Goal: Task Accomplishment & Management: Manage account settings

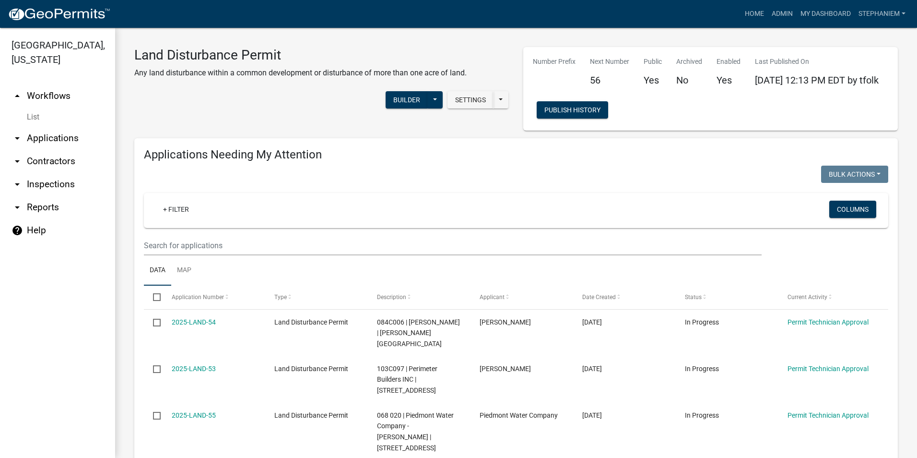
select select "3: 100"
click at [58, 180] on link "arrow_drop_down Inspections" at bounding box center [57, 184] width 115 height 23
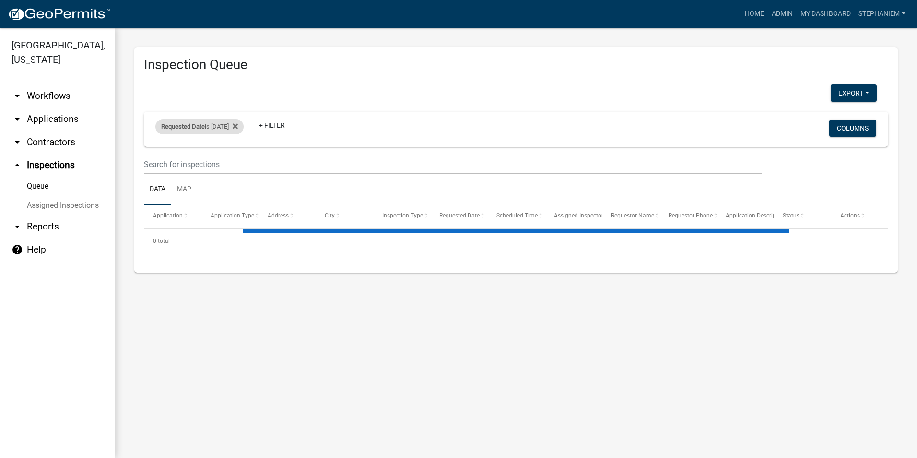
select select "3: 100"
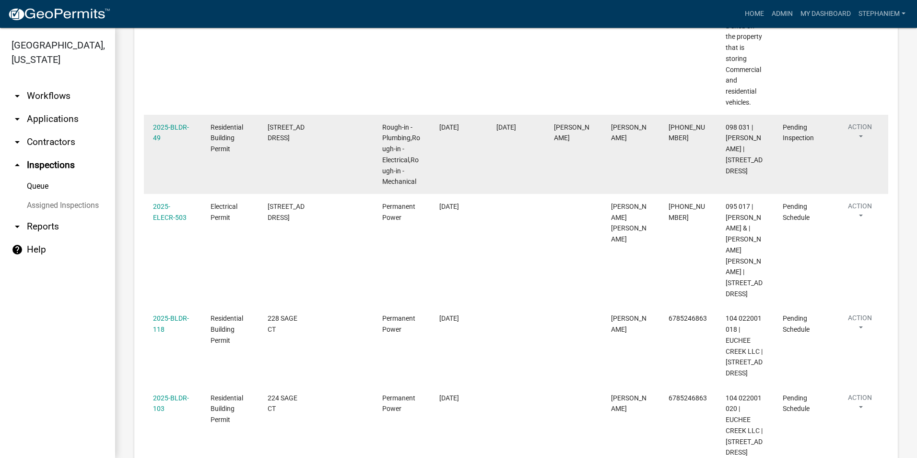
scroll to position [1695, 0]
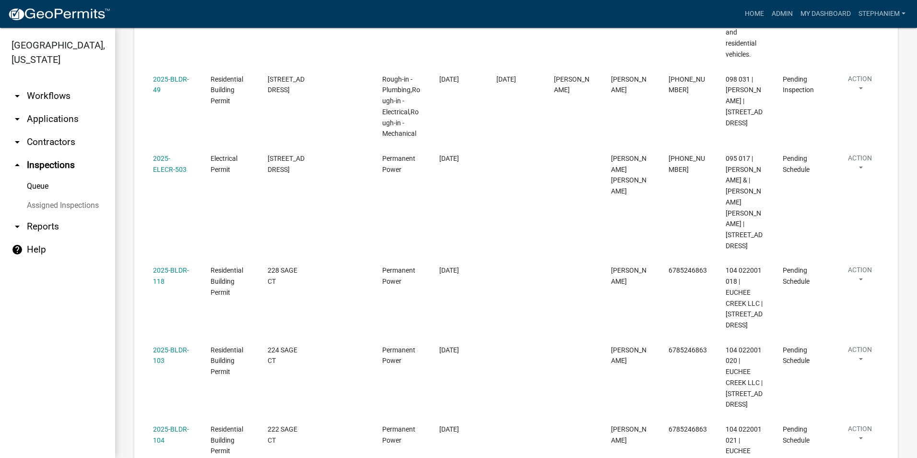
click at [46, 167] on link "arrow_drop_up Inspections" at bounding box center [57, 165] width 115 height 23
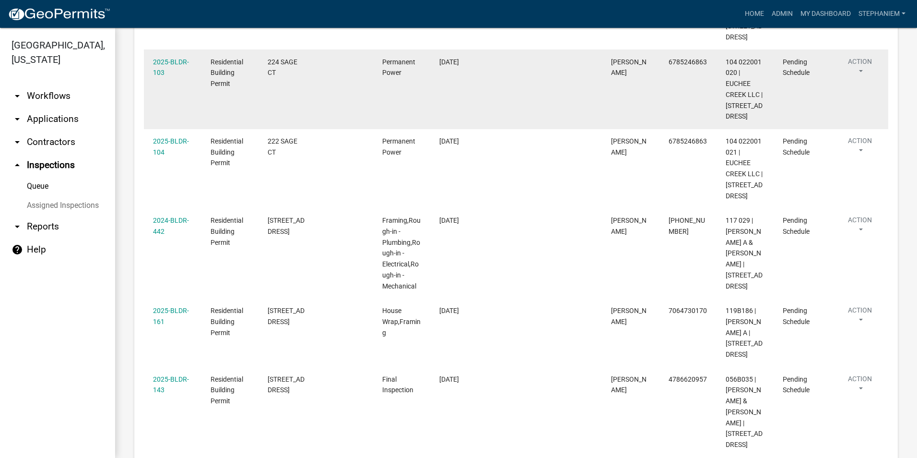
scroll to position [2031, 0]
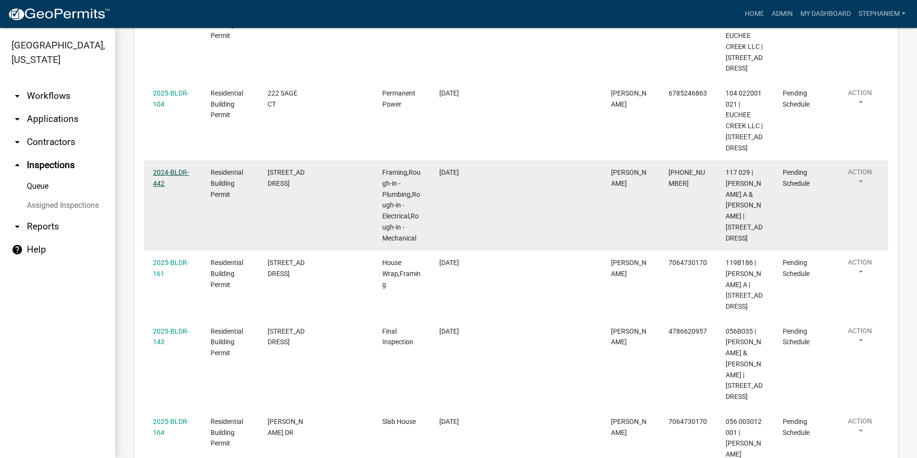
click at [178, 187] on link "2024-BLDR-442" at bounding box center [171, 177] width 36 height 19
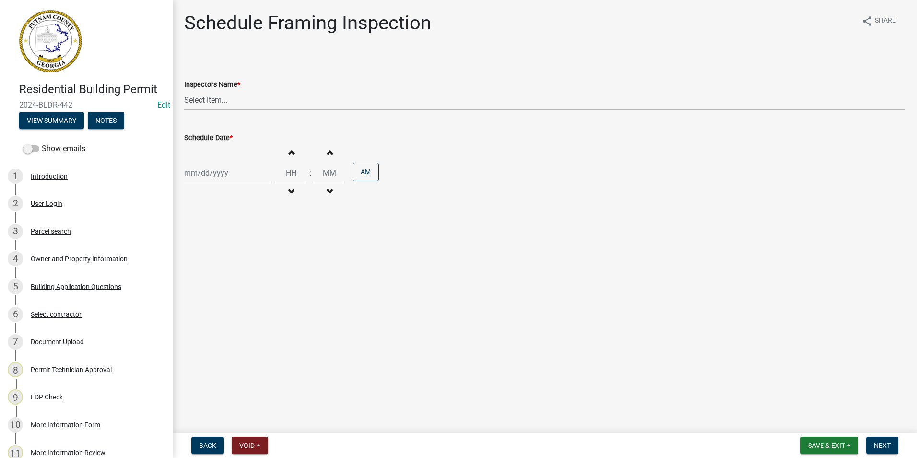
click at [203, 99] on select "Select Item... mrivera (Michele Rivera) StephanieM (Stephanie Morris ) QGrissom…" at bounding box center [545, 100] width 722 height 20
select select "a0ea4169-8540-4a2c-b9f4-cf4c1ffdeb95"
click at [184, 90] on select "Select Item... mrivera (Michele Rivera) StephanieM (Stephanie Morris ) QGrissom…" at bounding box center [545, 100] width 722 height 20
select select "9"
select select "2025"
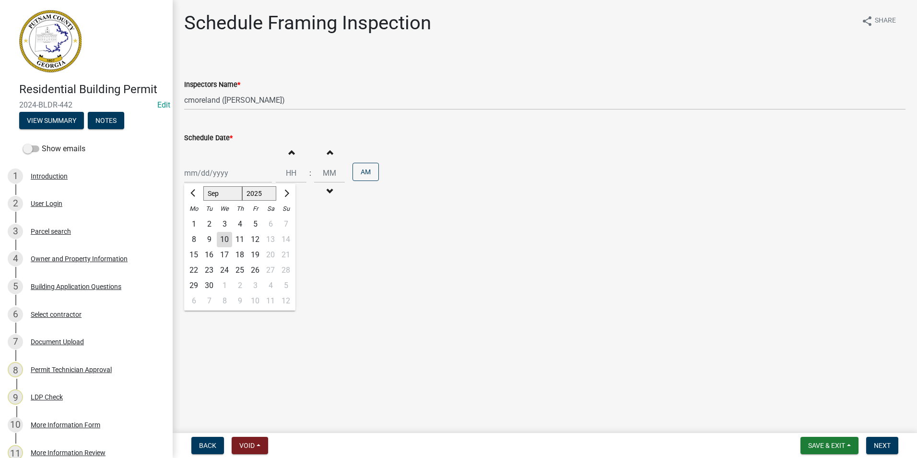
click at [206, 170] on div "Jan Feb Mar Apr May Jun Jul Aug Sep Oct Nov Dec 1525 1526 1527 1528 1529 1530 1…" at bounding box center [228, 173] width 88 height 20
click at [240, 237] on div "11" at bounding box center [239, 239] width 15 height 15
type input "[DATE]"
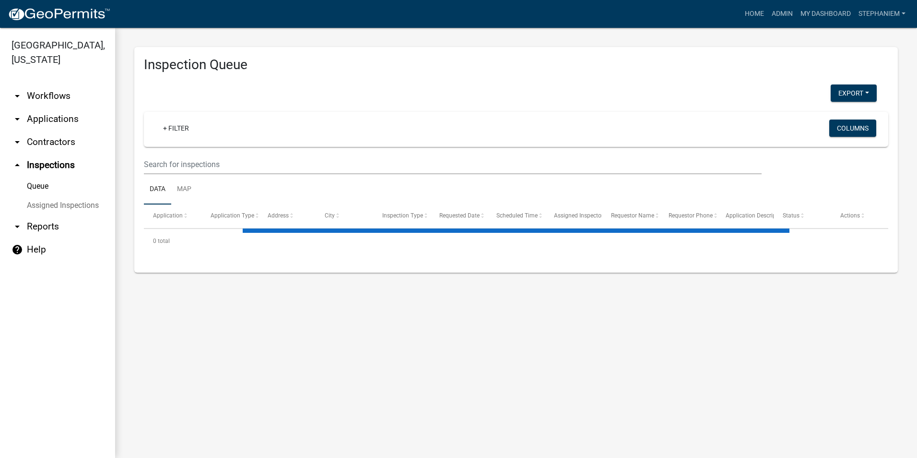
select select "3: 100"
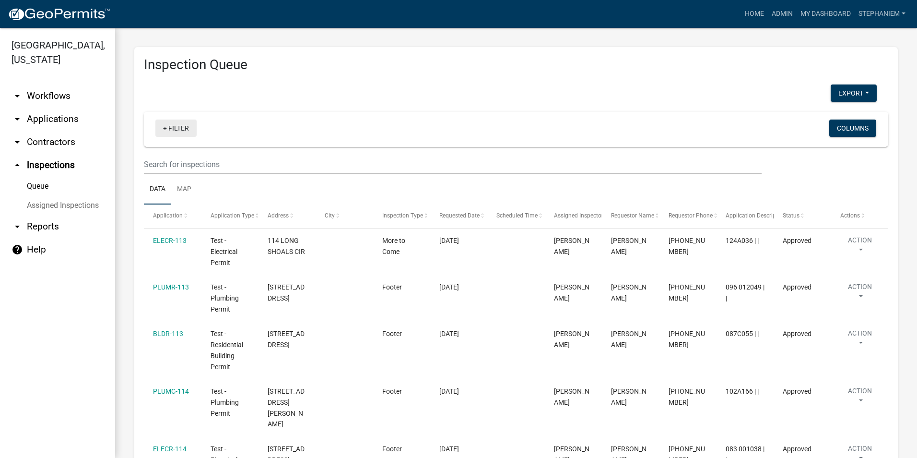
click at [174, 131] on link "+ Filter" at bounding box center [175, 127] width 41 height 17
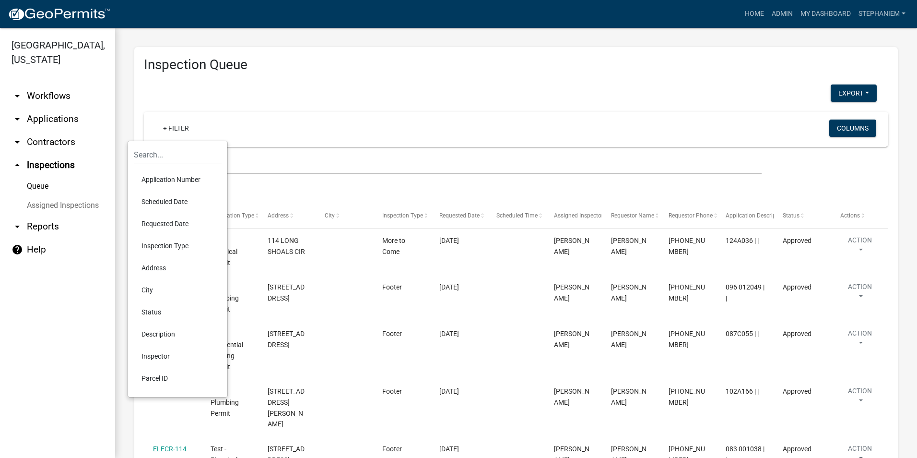
click at [173, 219] on li "Requested Date" at bounding box center [178, 224] width 88 height 22
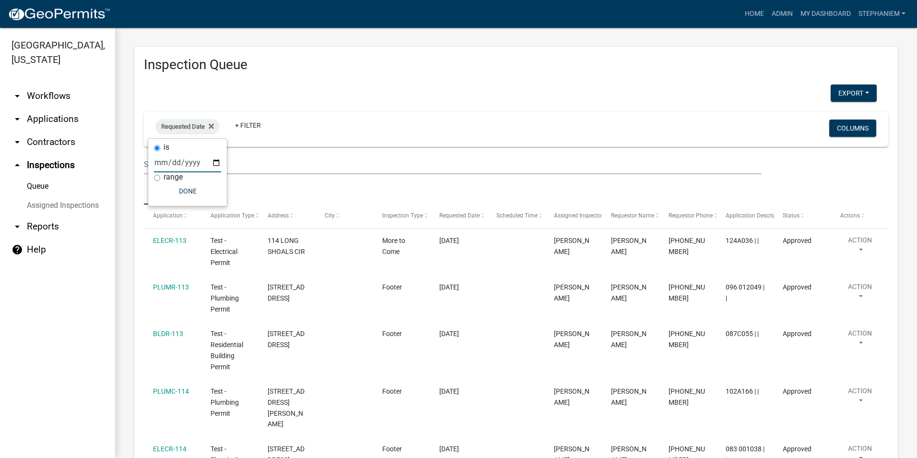
click at [215, 161] on input "date" at bounding box center [187, 163] width 67 height 20
type input "2025-09-10"
click at [207, 193] on button "Done" at bounding box center [208, 190] width 67 height 17
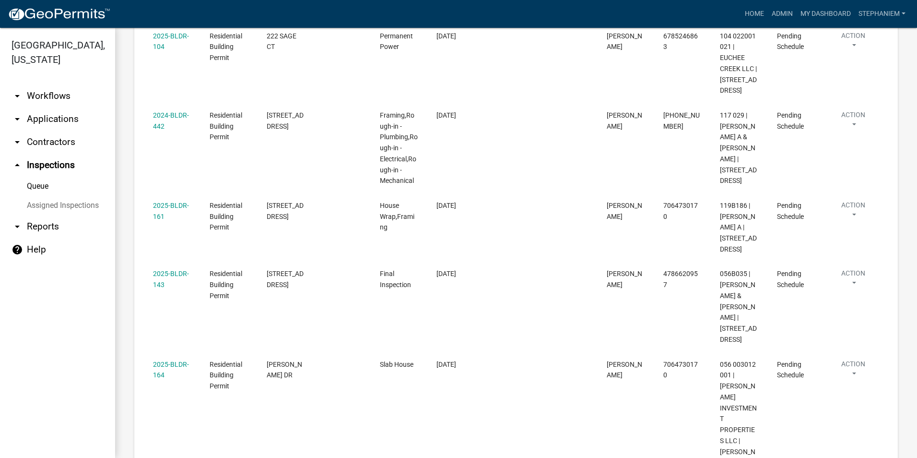
scroll to position [2159, 0]
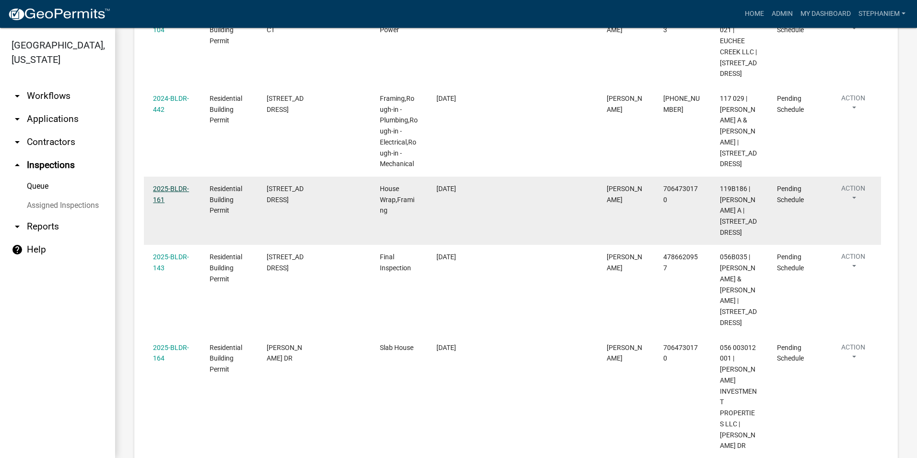
click at [171, 187] on link "2025-BLDR-161" at bounding box center [171, 194] width 36 height 19
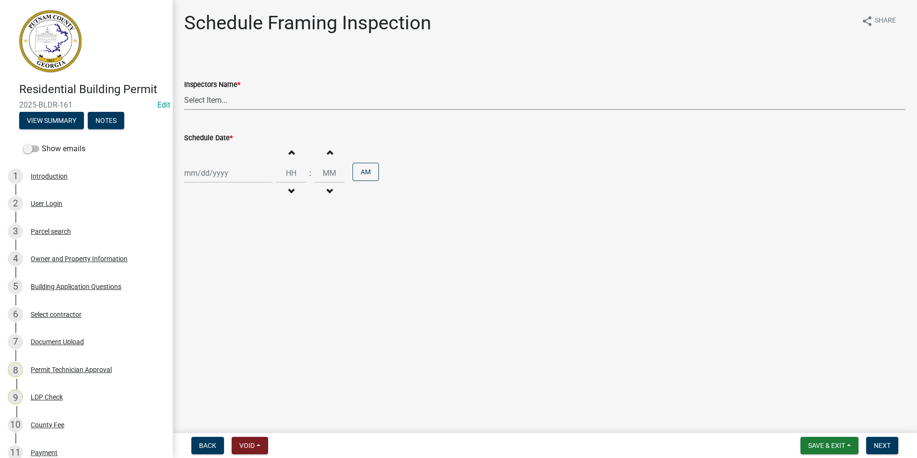
click at [222, 106] on select "Select Item... mrivera (Michele Rivera) StephanieM (Stephanie Morris ) QGrissom…" at bounding box center [545, 100] width 722 height 20
select select "a0ea4169-8540-4a2c-b9f4-cf4c1ffdeb95"
click at [184, 90] on select "Select Item... mrivera (Michele Rivera) StephanieM (Stephanie Morris ) QGrissom…" at bounding box center [545, 100] width 722 height 20
click at [219, 178] on div at bounding box center [228, 173] width 88 height 20
select select "9"
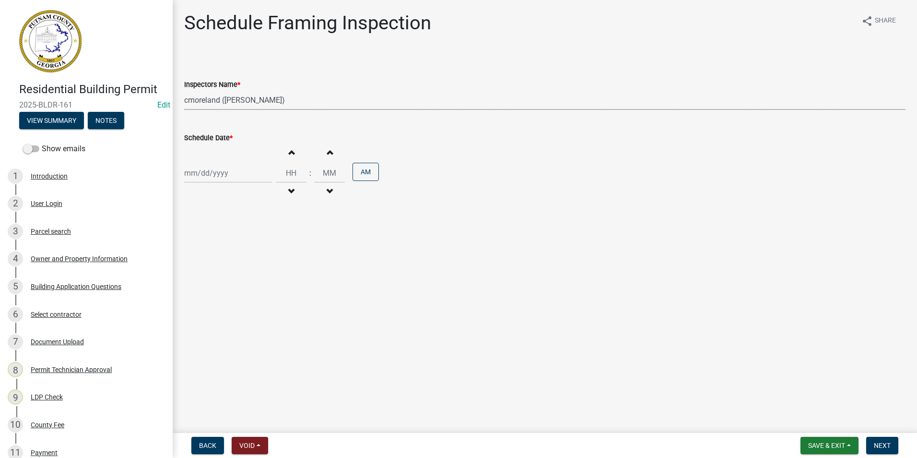
select select "2025"
click at [237, 240] on div "11" at bounding box center [239, 239] width 15 height 15
type input "[DATE]"
click at [883, 450] on button "Next" at bounding box center [883, 445] width 32 height 17
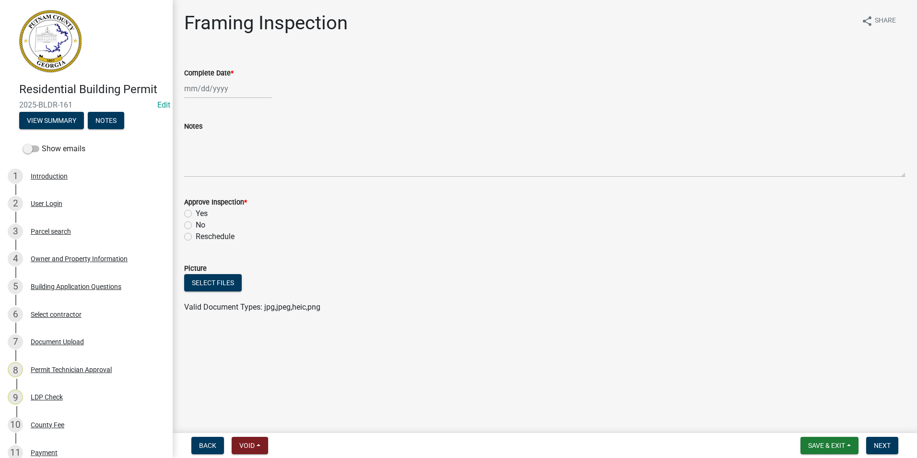
click at [234, 91] on div at bounding box center [228, 89] width 88 height 20
select select "9"
select select "2025"
click at [221, 155] on div "10" at bounding box center [224, 154] width 15 height 15
type input "[DATE]"
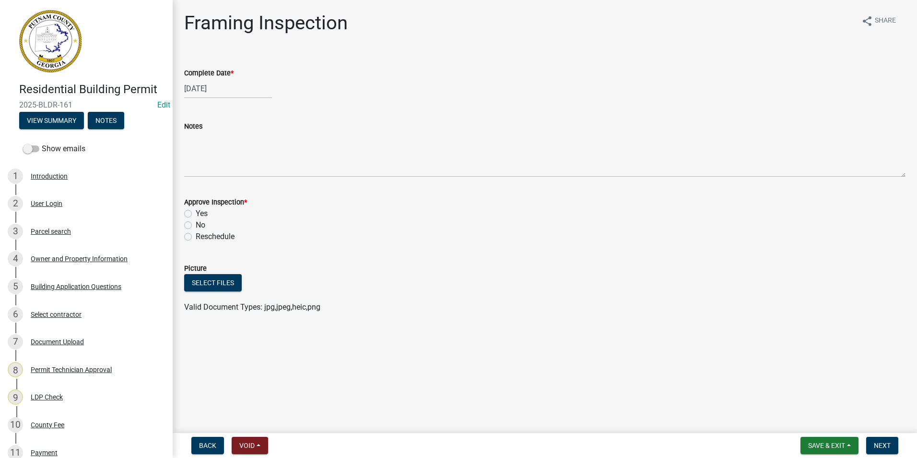
click at [210, 435] on nav "Back Void Withdraw Lock Expire Void Save & Exit Save Save & Exit Next" at bounding box center [545, 445] width 745 height 25
click at [204, 452] on button "Back" at bounding box center [207, 445] width 33 height 17
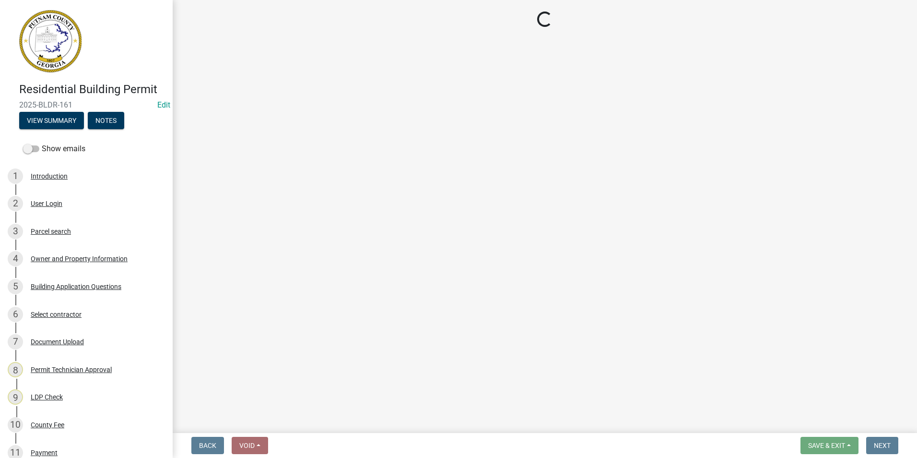
select select "a0ea4169-8540-4a2c-b9f4-cf4c1ffdeb95"
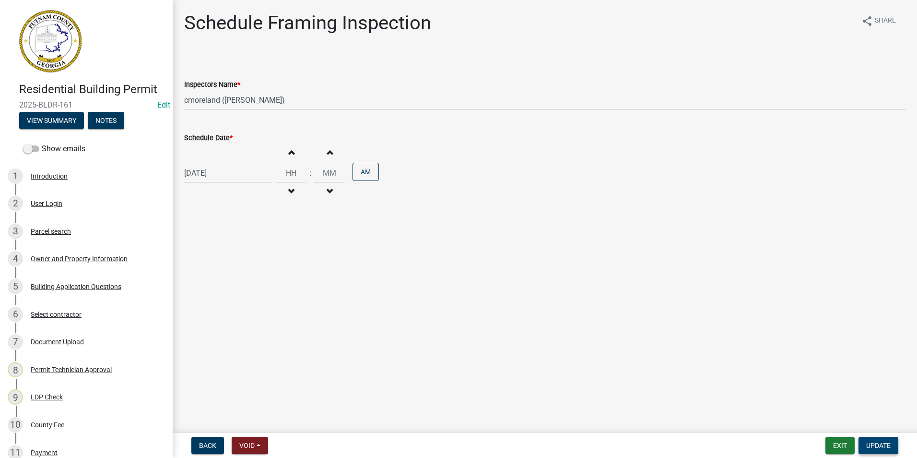
click at [882, 443] on span "Update" at bounding box center [879, 445] width 24 height 8
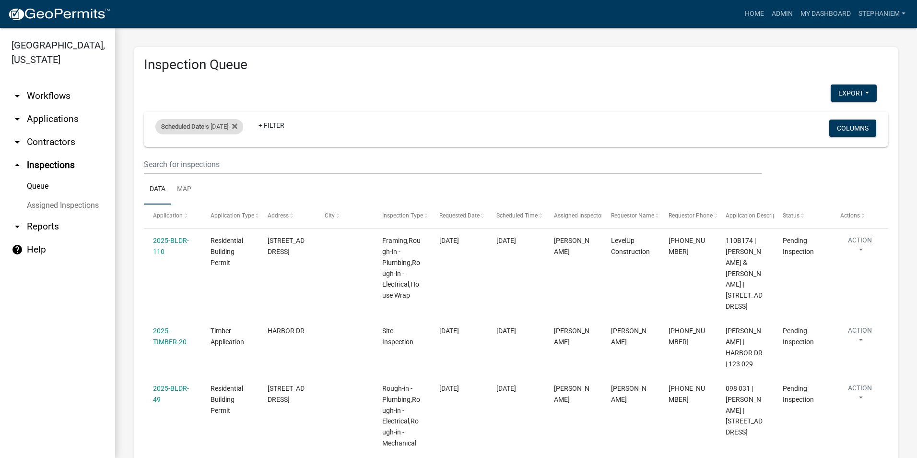
click at [243, 128] on div "Scheduled Date is 09/11/2025" at bounding box center [199, 126] width 88 height 15
click at [238, 126] on icon at bounding box center [234, 125] width 5 height 5
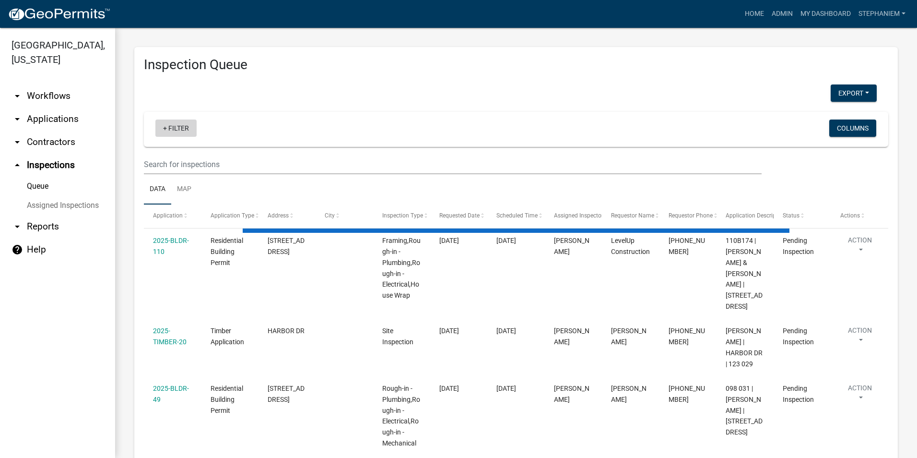
click at [183, 131] on link "+ Filter" at bounding box center [175, 127] width 41 height 17
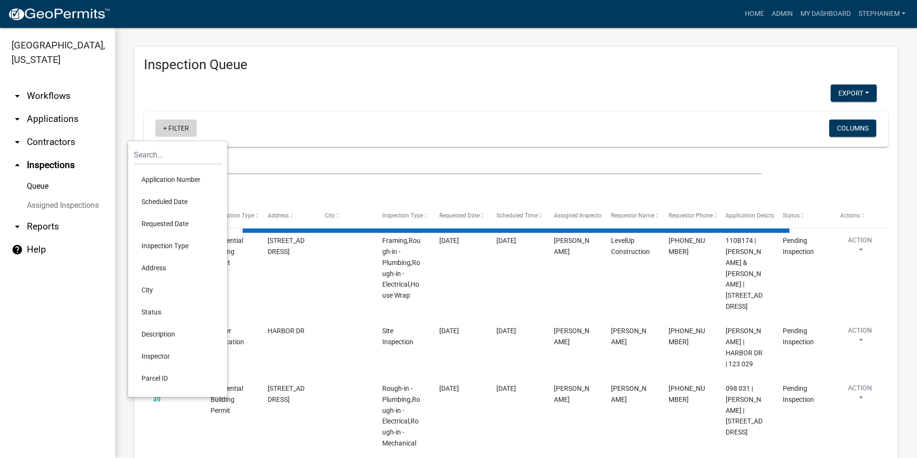
select select "3: 100"
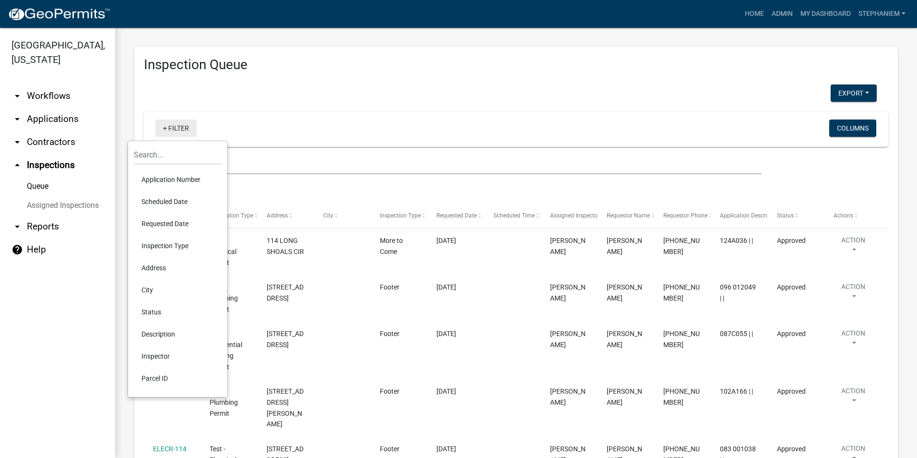
click at [183, 131] on link "+ Filter" at bounding box center [175, 127] width 41 height 17
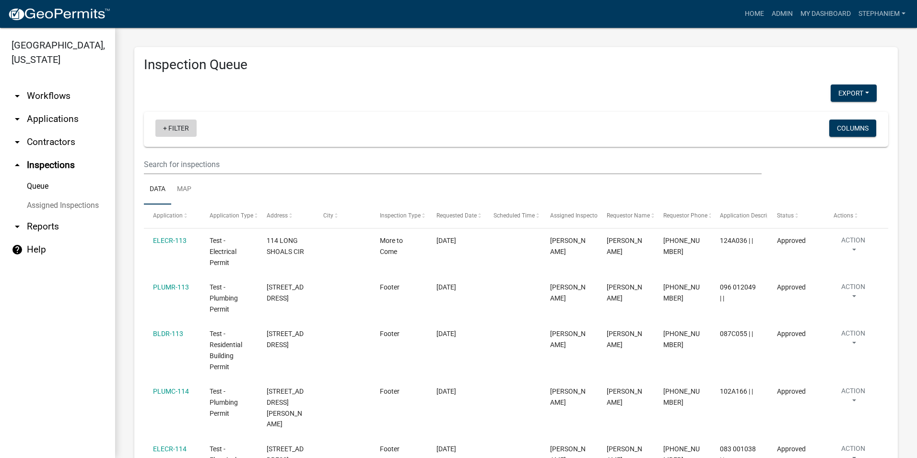
click at [177, 128] on link "+ Filter" at bounding box center [175, 127] width 41 height 17
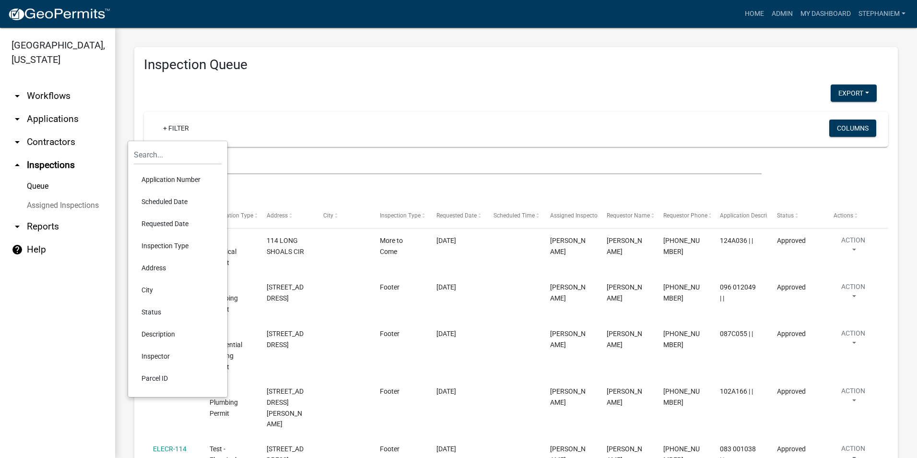
click at [188, 228] on li "Requested Date" at bounding box center [178, 224] width 88 height 22
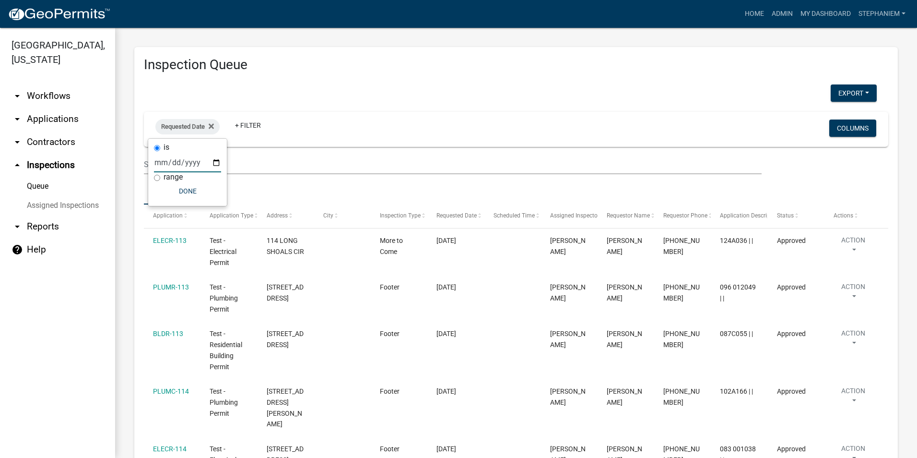
click at [216, 162] on input "date" at bounding box center [187, 163] width 67 height 20
type input "2025-09-10"
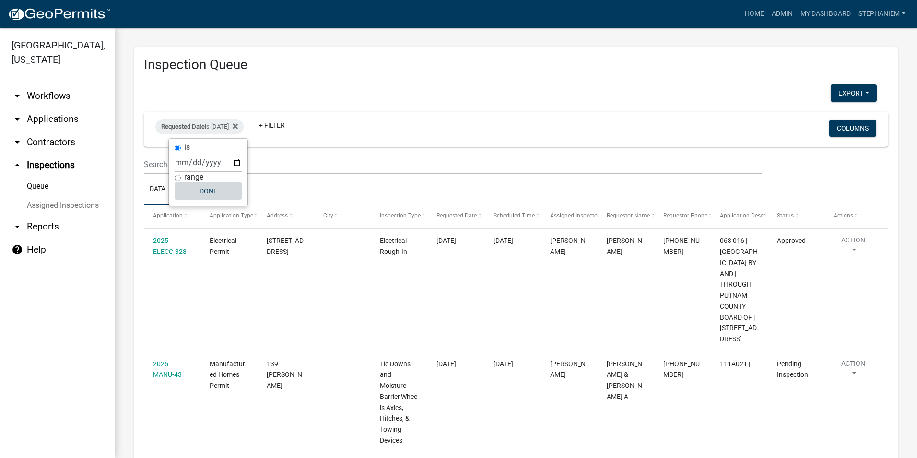
click at [199, 189] on button "Done" at bounding box center [208, 190] width 67 height 17
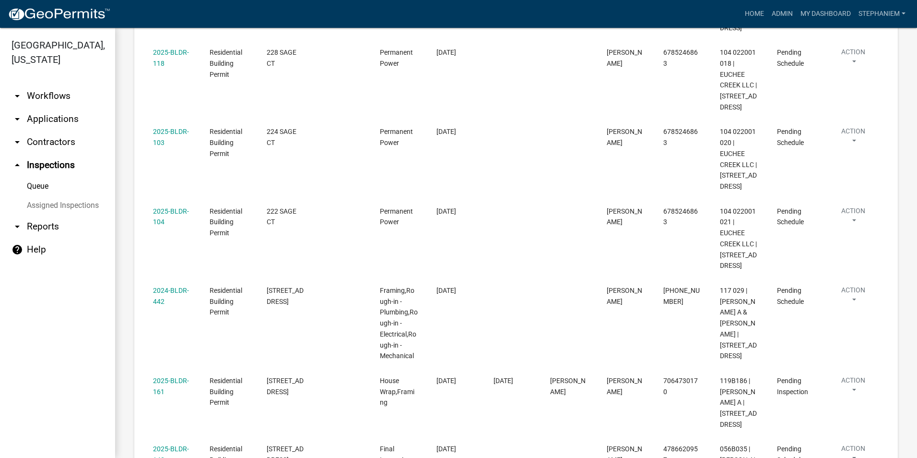
scroll to position [2015, 0]
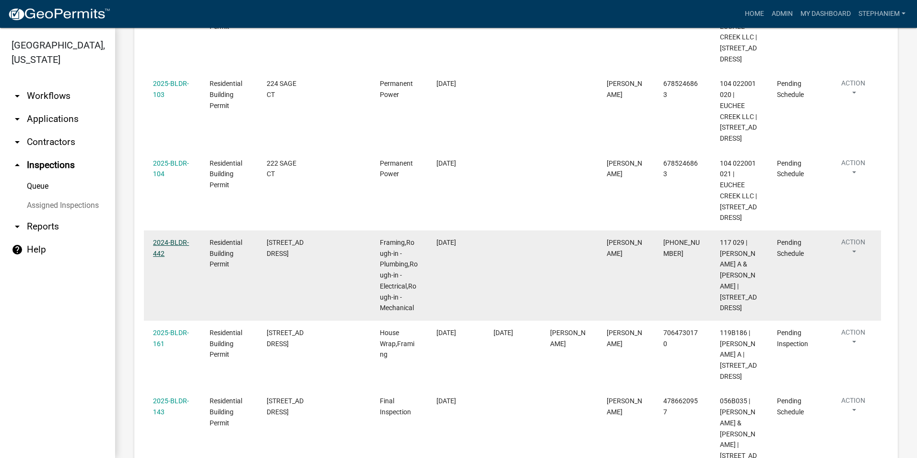
click at [175, 245] on link "2024-BLDR-442" at bounding box center [171, 247] width 36 height 19
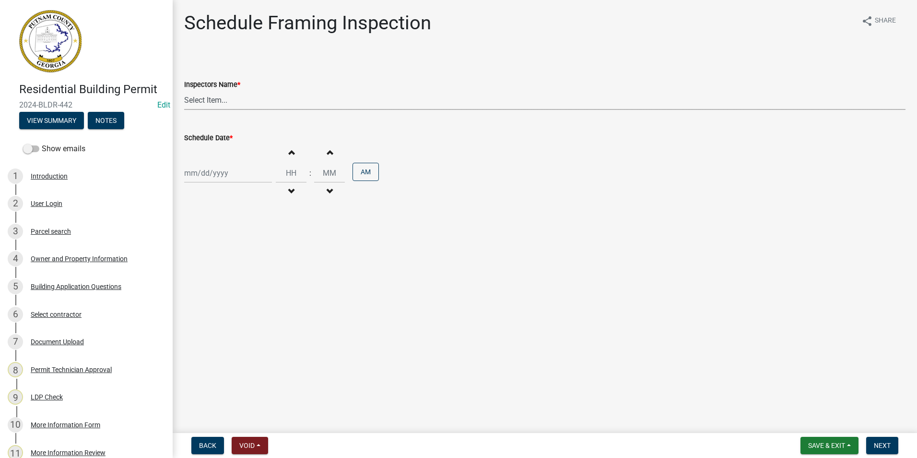
click at [215, 103] on select "Select Item... mrivera (Michele Rivera) StephanieM (Stephanie Morris ) QGrissom…" at bounding box center [545, 100] width 722 height 20
select select "a0ea4169-8540-4a2c-b9f4-cf4c1ffdeb95"
click at [184, 90] on select "Select Item... mrivera (Michele Rivera) StephanieM (Stephanie Morris ) QGrissom…" at bounding box center [545, 100] width 722 height 20
click at [226, 174] on div at bounding box center [228, 173] width 88 height 20
select select "9"
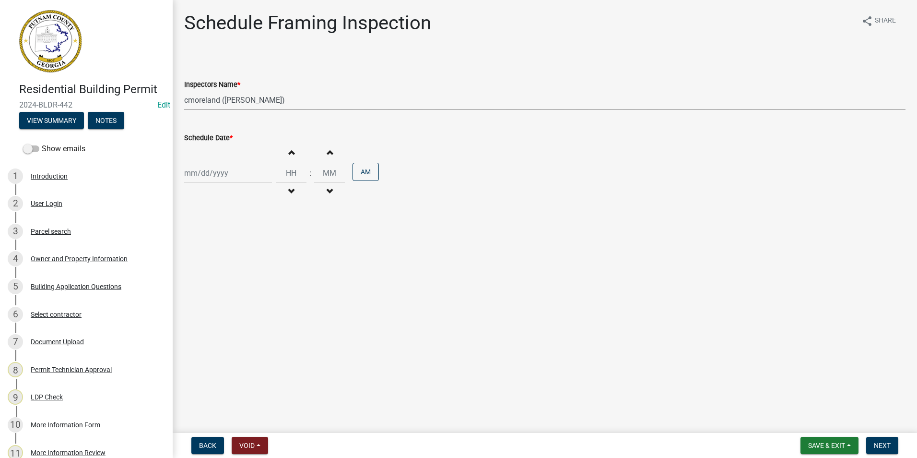
select select "2025"
click at [238, 238] on div "11" at bounding box center [239, 239] width 15 height 15
type input "[DATE]"
click at [875, 443] on span "Next" at bounding box center [882, 445] width 17 height 8
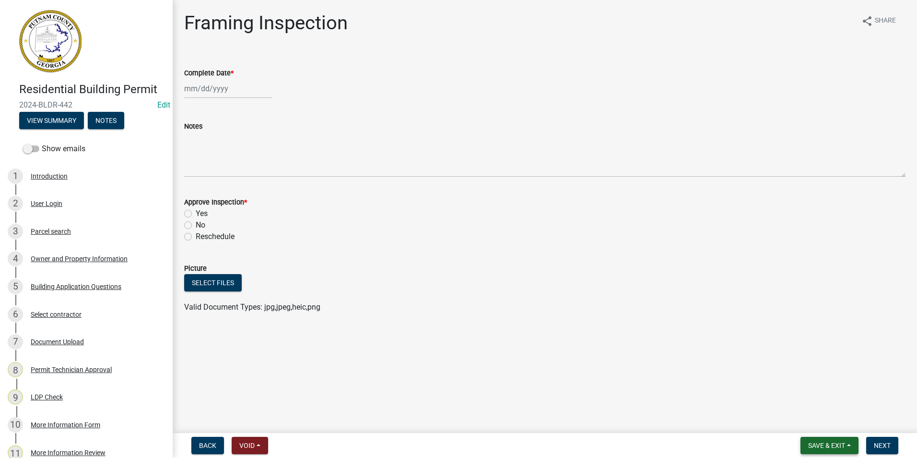
click at [825, 442] on span "Save & Exit" at bounding box center [827, 445] width 37 height 8
click at [821, 424] on button "Save & Exit" at bounding box center [820, 420] width 77 height 23
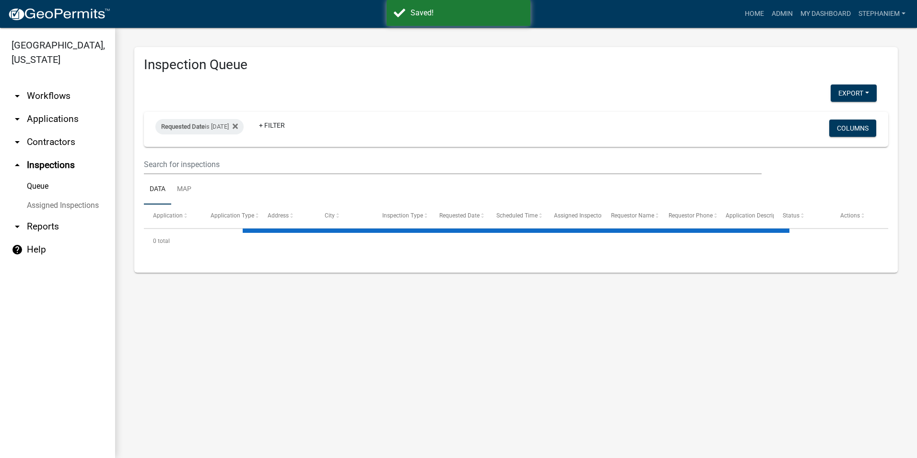
select select "3: 100"
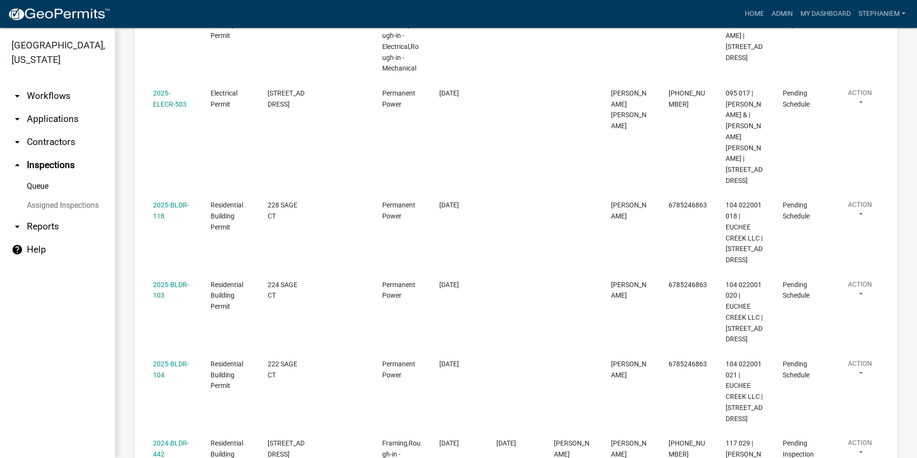
scroll to position [1775, 0]
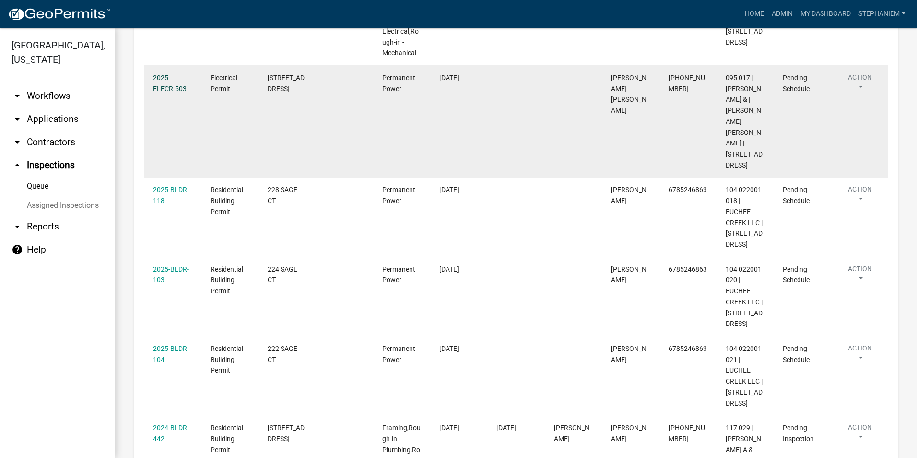
click at [183, 93] on link "2025-ELECR-503" at bounding box center [170, 83] width 34 height 19
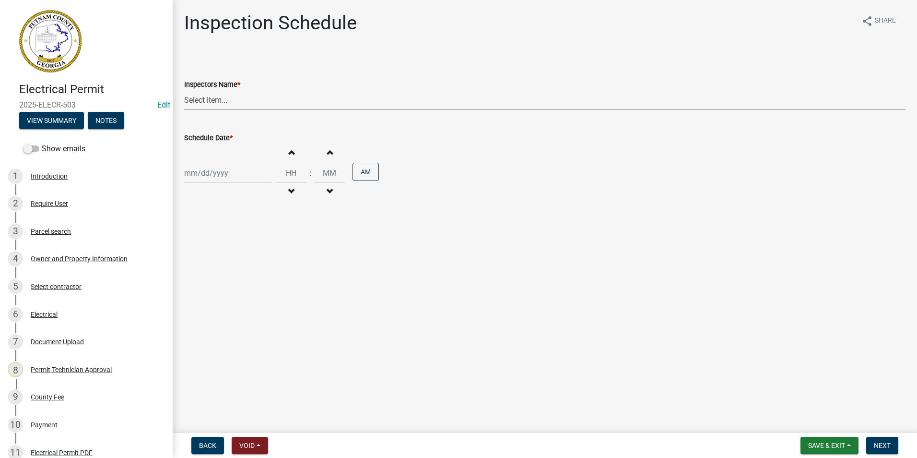
click at [228, 98] on select "Select Item... mrivera (Michele Rivera) StephanieM (Stephanie Morris ) QGrissom…" at bounding box center [545, 100] width 722 height 20
select select "07642ab0-564c-47bb-824b-0ccf2da83593"
click at [184, 90] on select "Select Item... mrivera (Michele Rivera) StephanieM (Stephanie Morris ) QGrissom…" at bounding box center [545, 100] width 722 height 20
select select "9"
select select "2025"
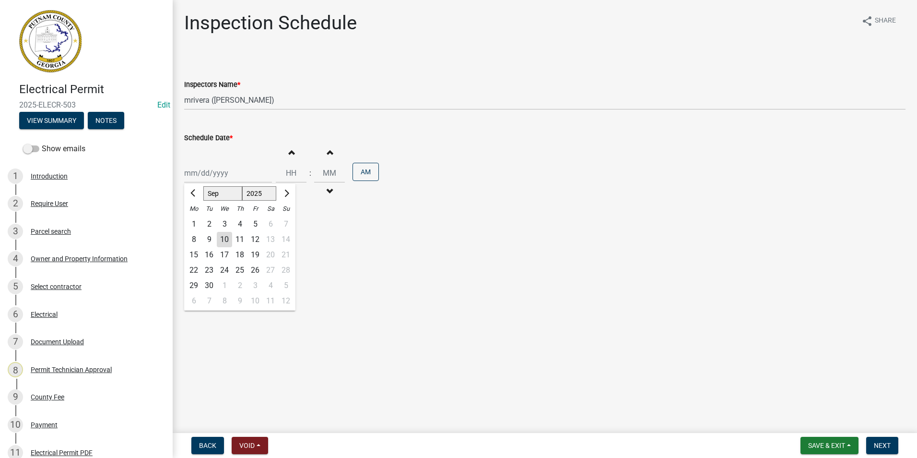
click at [218, 169] on div "Jan Feb Mar Apr May Jun Jul Aug Sep Oct Nov Dec 1525 1526 1527 1528 1529 1530 1…" at bounding box center [228, 173] width 88 height 20
click at [229, 233] on div "10" at bounding box center [224, 239] width 15 height 15
type input "[DATE]"
click at [213, 171] on div "[DATE]" at bounding box center [228, 173] width 88 height 20
select select "9"
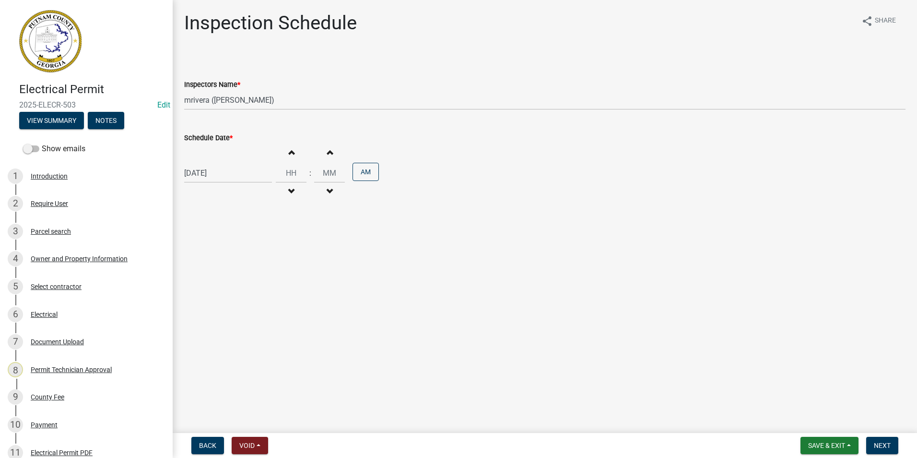
select select "2025"
click at [242, 240] on div "11" at bounding box center [239, 239] width 15 height 15
type input "[DATE]"
click at [871, 441] on button "Next" at bounding box center [883, 445] width 32 height 17
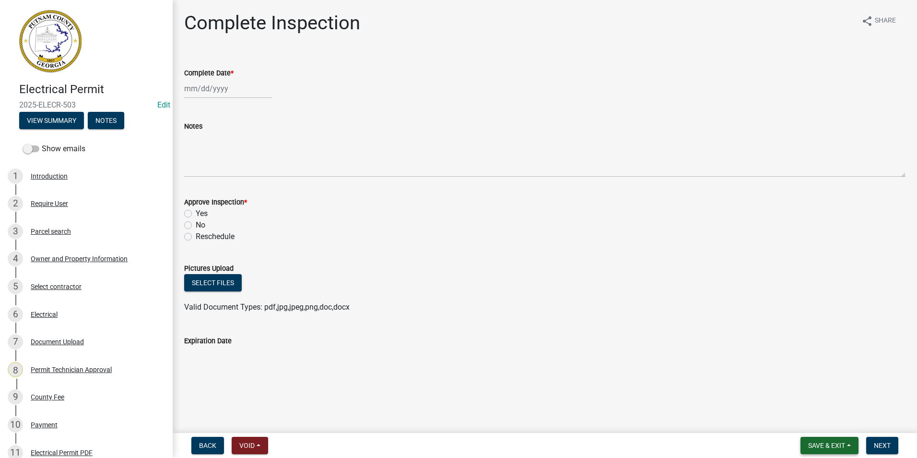
click at [831, 443] on span "Save & Exit" at bounding box center [827, 445] width 37 height 8
click at [805, 417] on button "Save & Exit" at bounding box center [820, 420] width 77 height 23
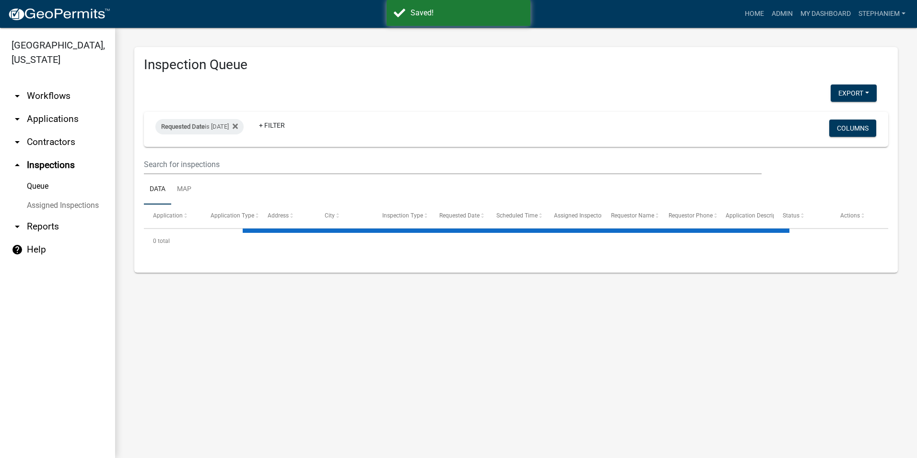
select select "3: 100"
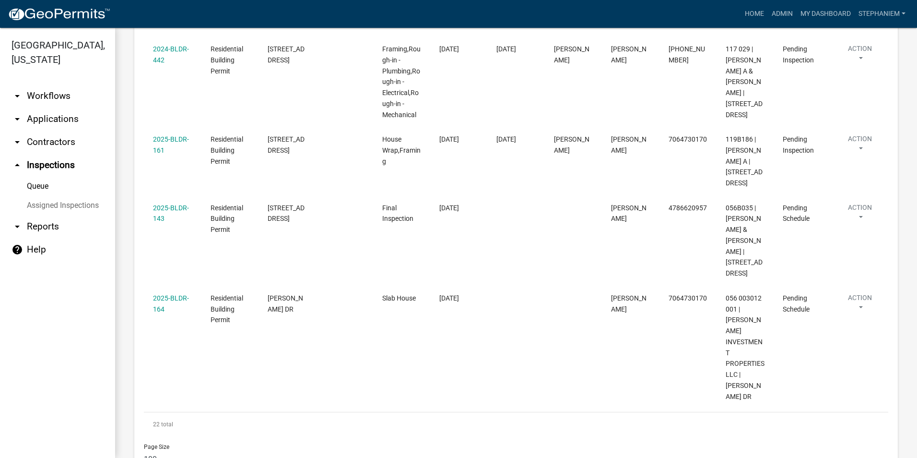
scroll to position [2159, 0]
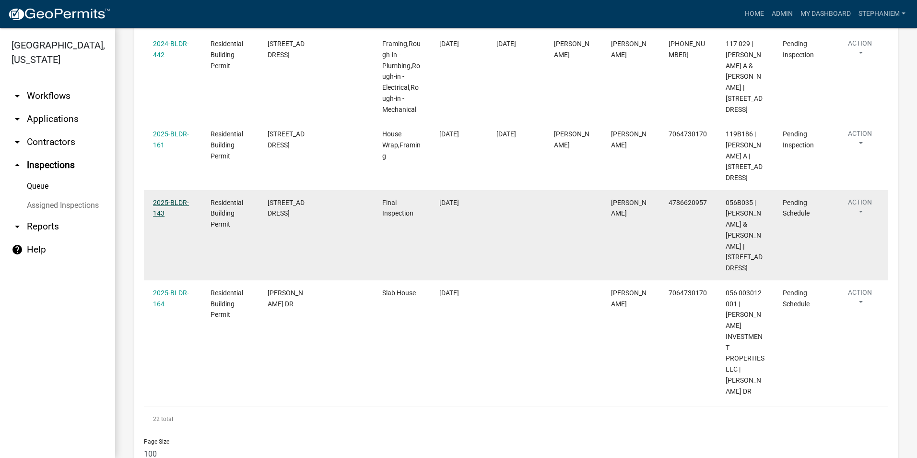
click at [180, 217] on link "2025-BLDR-143" at bounding box center [171, 208] width 36 height 19
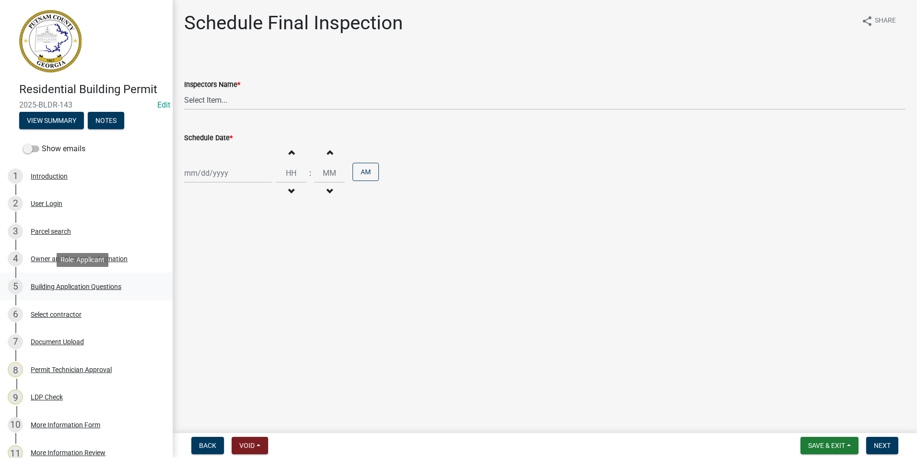
click at [60, 283] on div "Building Application Questions" at bounding box center [76, 286] width 91 height 7
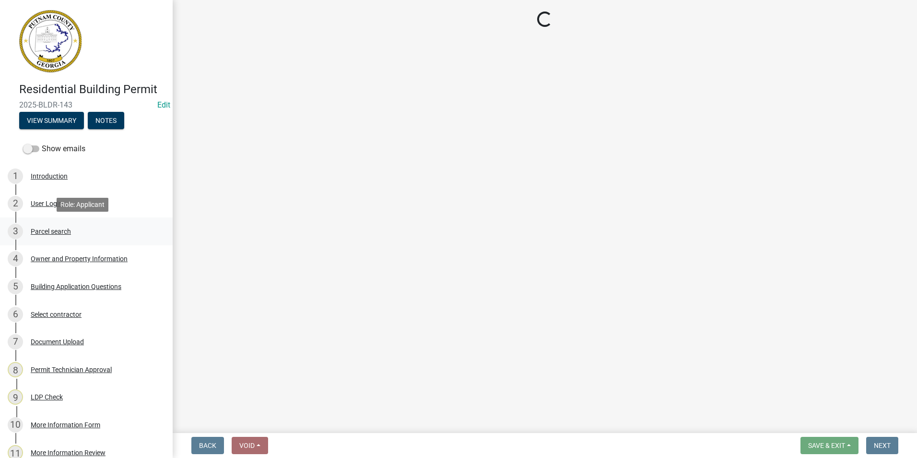
select select "2ec94193-6885-4dbb-8fbc-a6ee81e417fe"
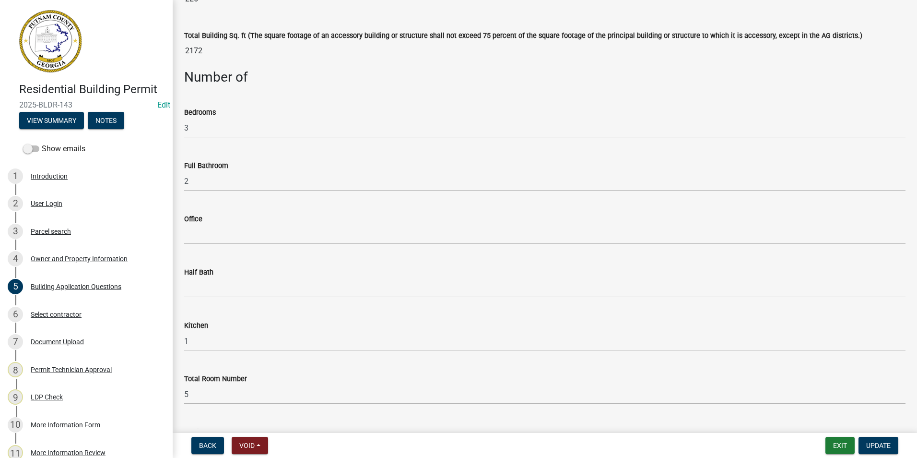
scroll to position [576, 0]
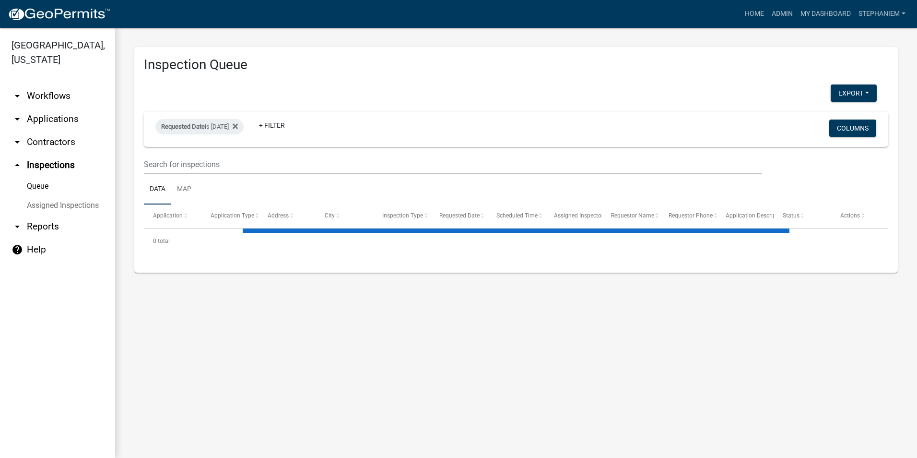
select select "3: 100"
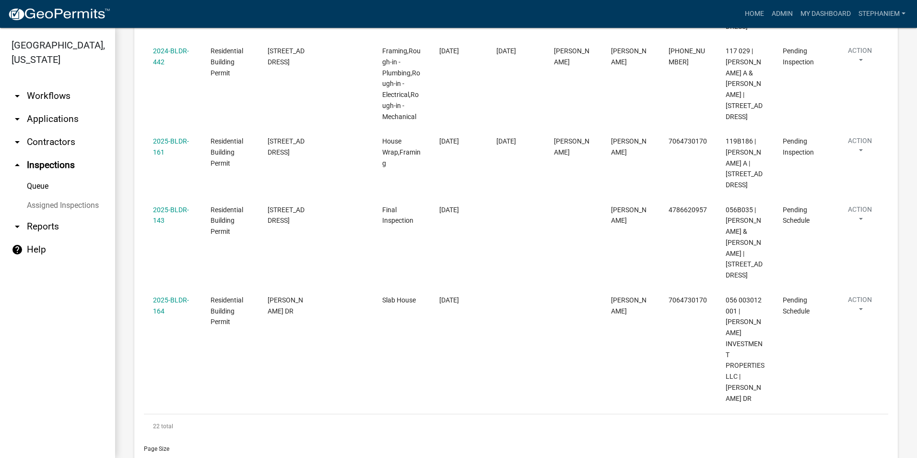
scroll to position [2223, 0]
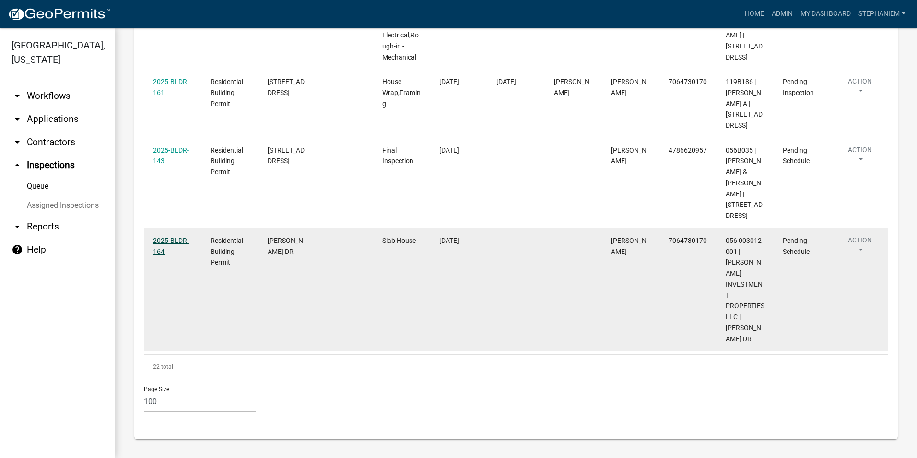
click at [172, 255] on link "2025-BLDR-164" at bounding box center [171, 246] width 36 height 19
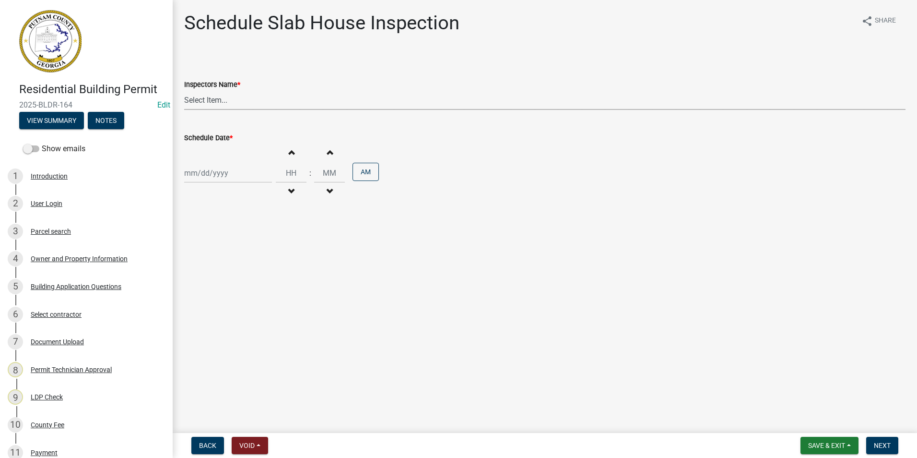
click at [226, 107] on select "Select Item... mrivera (Michele Rivera) StephanieM (Stephanie Morris ) QGrissom…" at bounding box center [545, 100] width 722 height 20
select select "a0ea4169-8540-4a2c-b9f4-cf4c1ffdeb95"
click at [184, 90] on select "Select Item... mrivera (Michele Rivera) StephanieM (Stephanie Morris ) QGrissom…" at bounding box center [545, 100] width 722 height 20
click at [201, 173] on div at bounding box center [228, 173] width 88 height 20
select select "9"
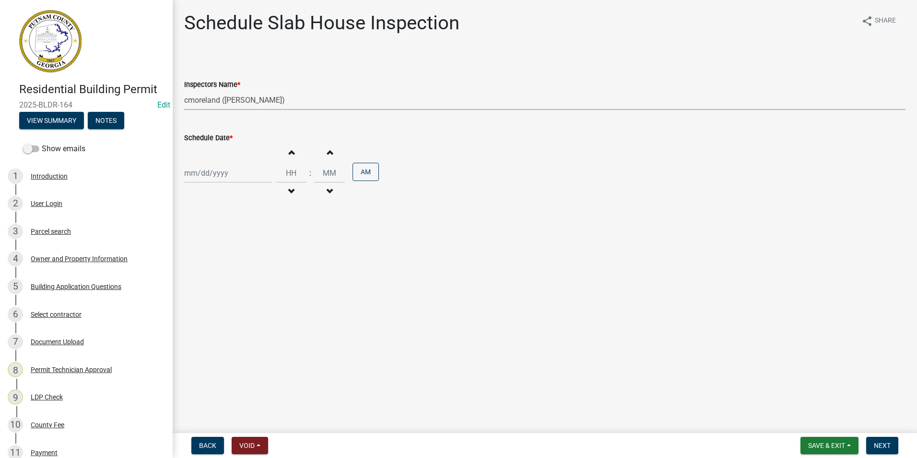
select select "2025"
click at [241, 237] on div "11" at bounding box center [239, 239] width 15 height 15
type input "[DATE]"
click at [877, 439] on button "Next" at bounding box center [883, 445] width 32 height 17
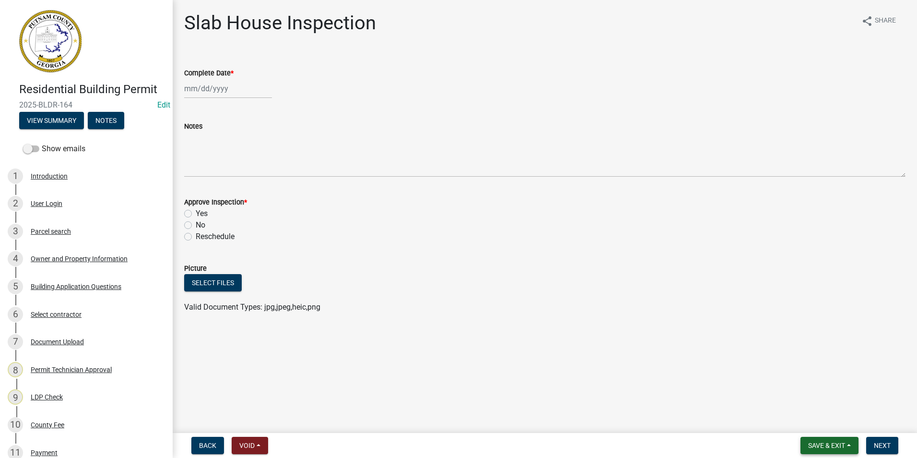
click at [841, 440] on button "Save & Exit" at bounding box center [830, 445] width 58 height 17
click at [841, 422] on button "Save & Exit" at bounding box center [820, 420] width 77 height 23
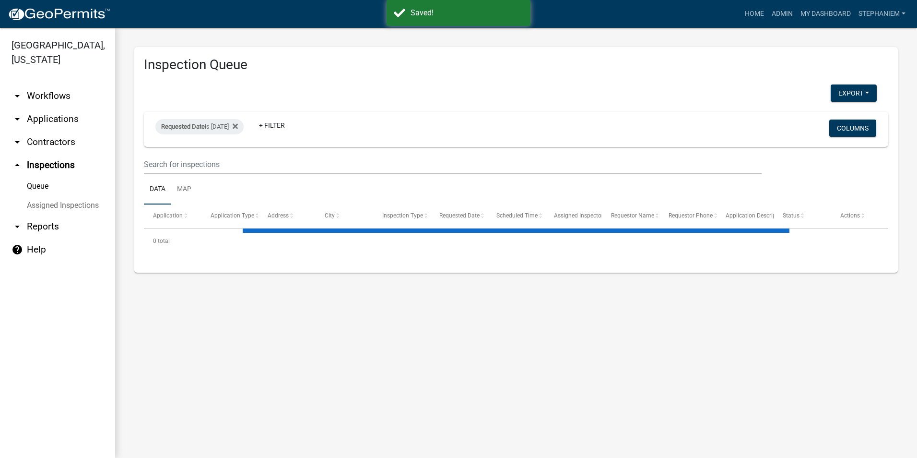
select select "3: 100"
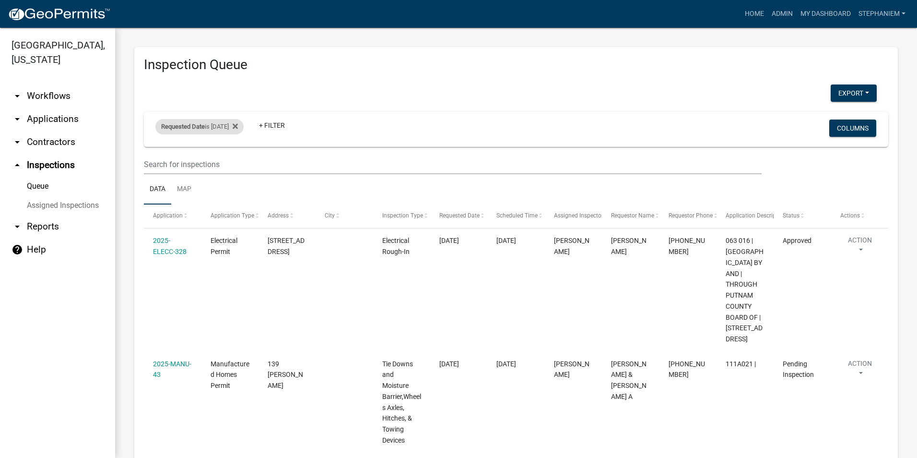
click at [216, 121] on div "Requested Date is 09/10/2025" at bounding box center [199, 126] width 88 height 15
click at [235, 161] on input "2025-09-10" at bounding box center [208, 163] width 67 height 20
type input "[DATE]"
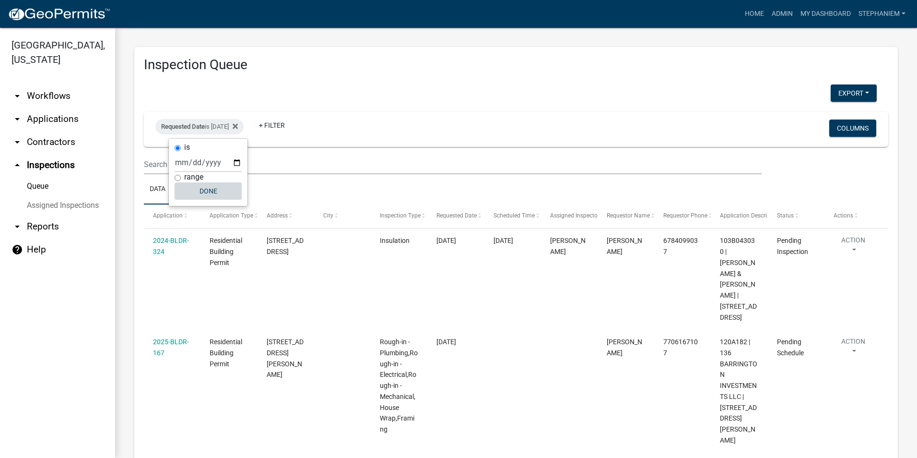
click at [218, 189] on button "Done" at bounding box center [208, 190] width 67 height 17
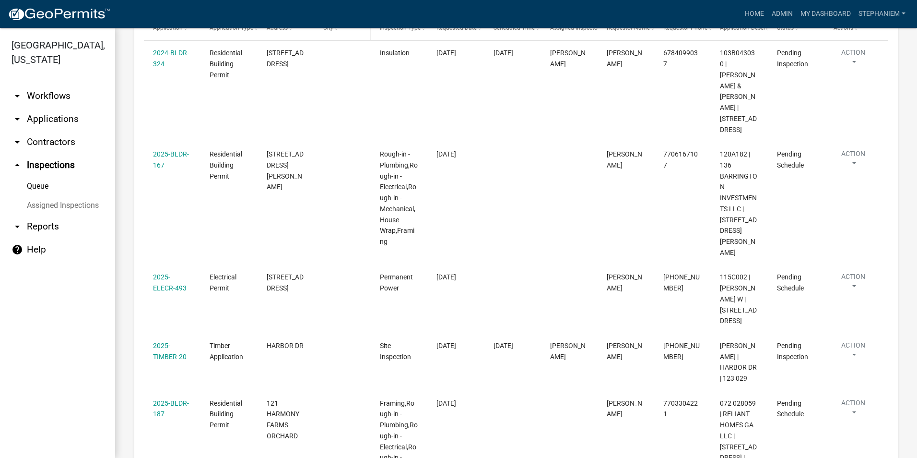
scroll to position [192, 0]
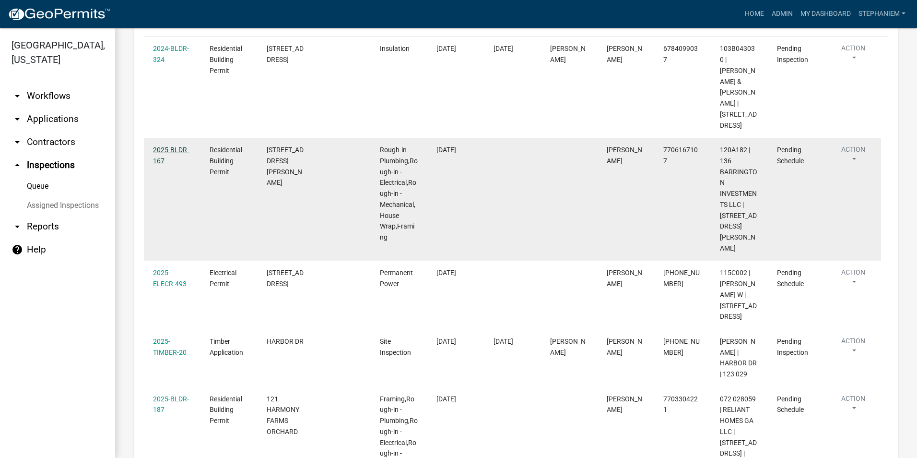
click at [157, 146] on link "2025-BLDR-167" at bounding box center [171, 155] width 36 height 19
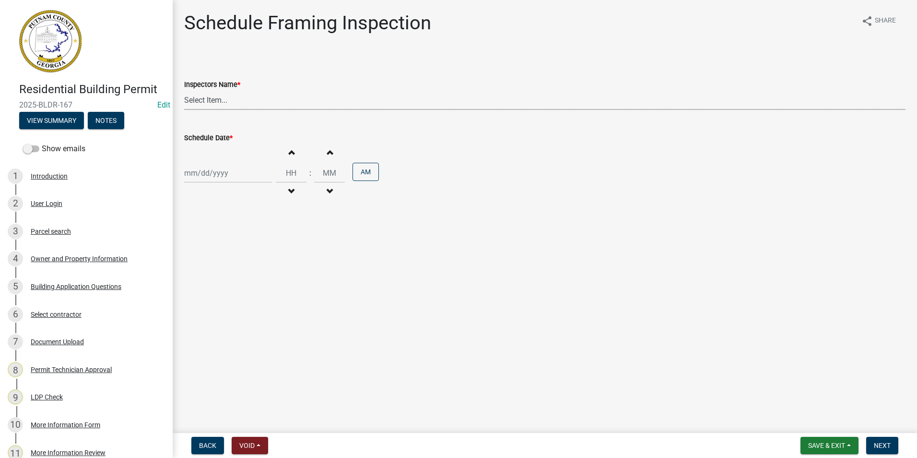
click at [185, 102] on select "Select Item... mrivera (Michele Rivera) StephanieM (Stephanie Morris ) QGrissom…" at bounding box center [545, 100] width 722 height 20
select select "07642ab0-564c-47bb-824b-0ccf2da83593"
click at [184, 90] on select "Select Item... mrivera (Michele Rivera) StephanieM (Stephanie Morris ) QGrissom…" at bounding box center [545, 100] width 722 height 20
click at [206, 172] on div at bounding box center [228, 173] width 88 height 20
select select "9"
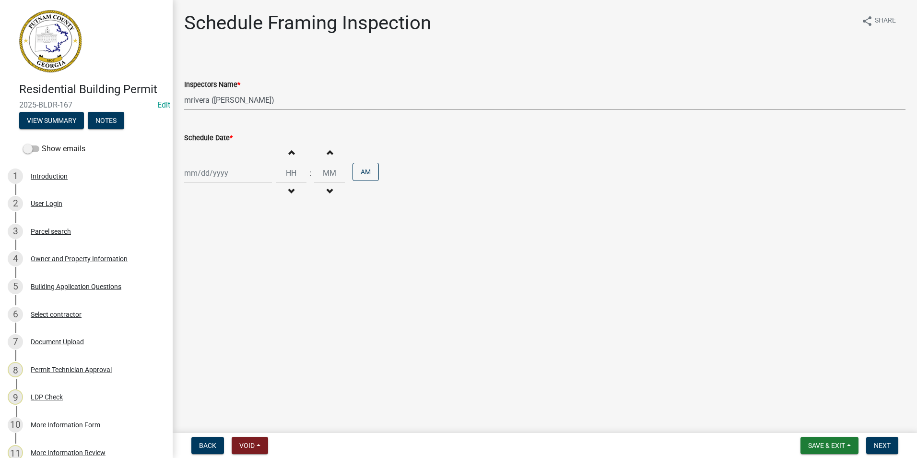
select select "2025"
click at [241, 237] on div "11" at bounding box center [239, 239] width 15 height 15
type input "[DATE]"
click at [874, 440] on button "Next" at bounding box center [883, 445] width 32 height 17
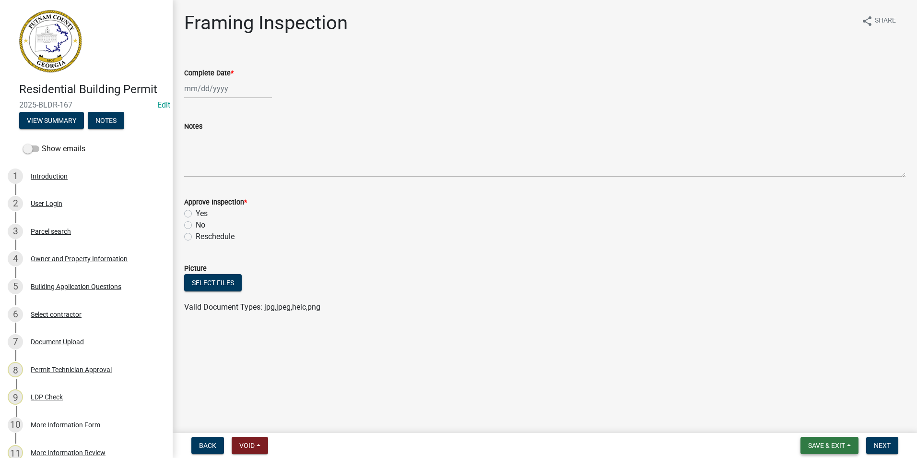
click at [845, 443] on span "Save & Exit" at bounding box center [827, 445] width 37 height 8
click at [828, 422] on button "Save & Exit" at bounding box center [820, 420] width 77 height 23
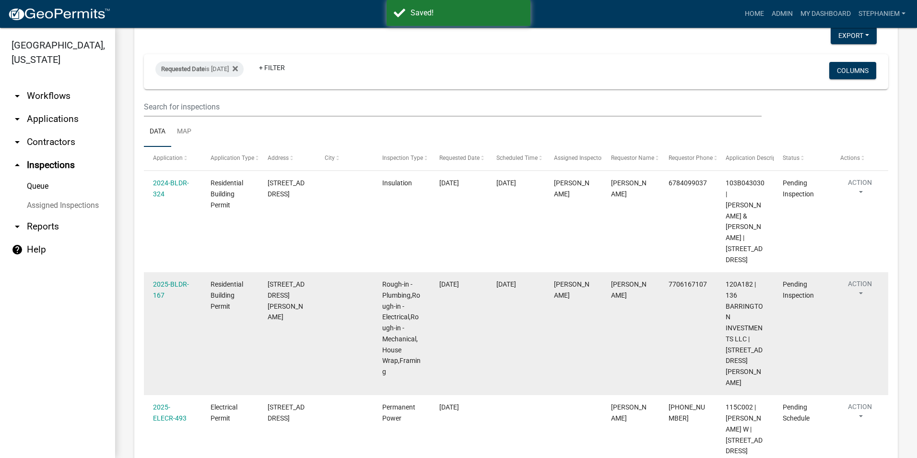
scroll to position [277, 0]
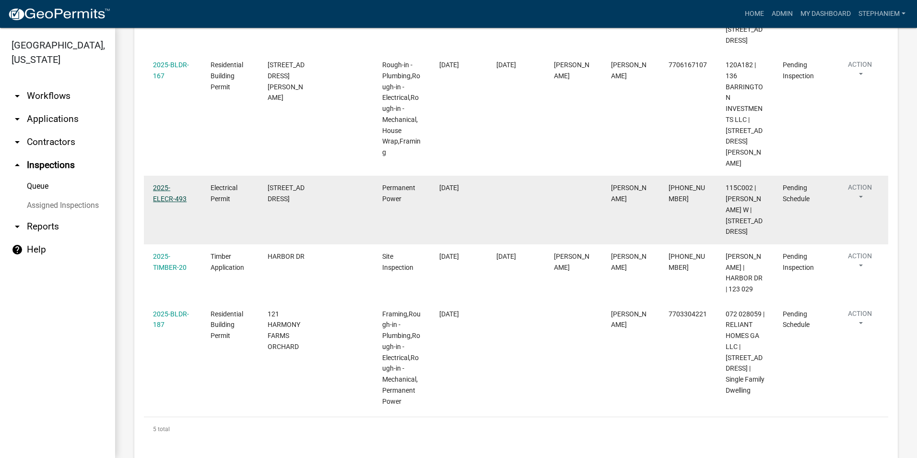
click at [180, 184] on link "2025-ELECR-493" at bounding box center [170, 193] width 34 height 19
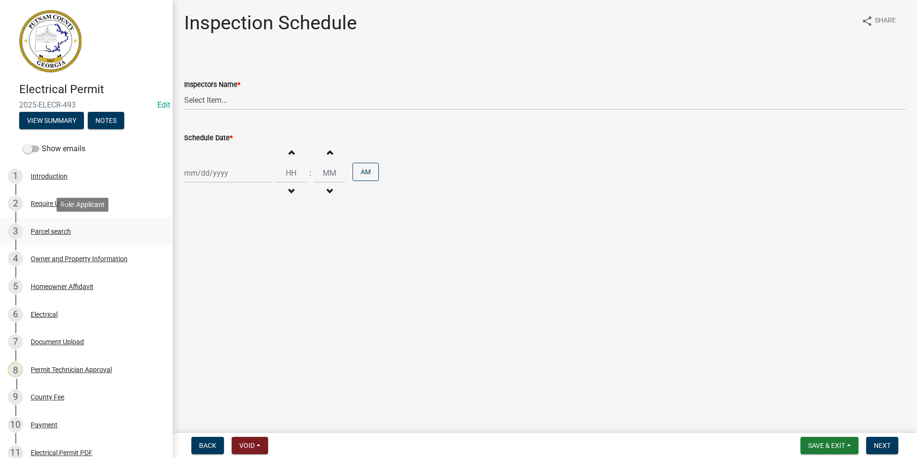
click at [57, 229] on div "Parcel search" at bounding box center [51, 231] width 40 height 7
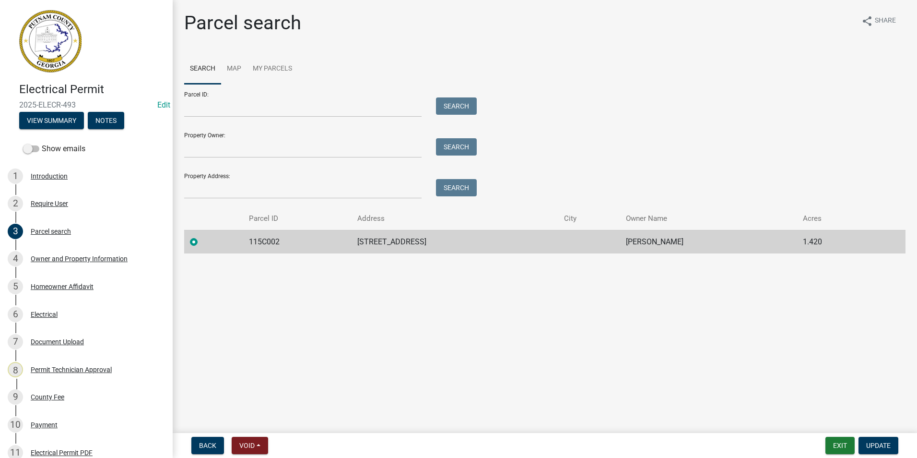
click at [251, 236] on td "115C002" at bounding box center [297, 242] width 108 height 24
drag, startPoint x: 253, startPoint y: 244, endPoint x: 289, endPoint y: 243, distance: 36.0
click at [289, 243] on td "115C002" at bounding box center [297, 242] width 108 height 24
copy td "115C002"
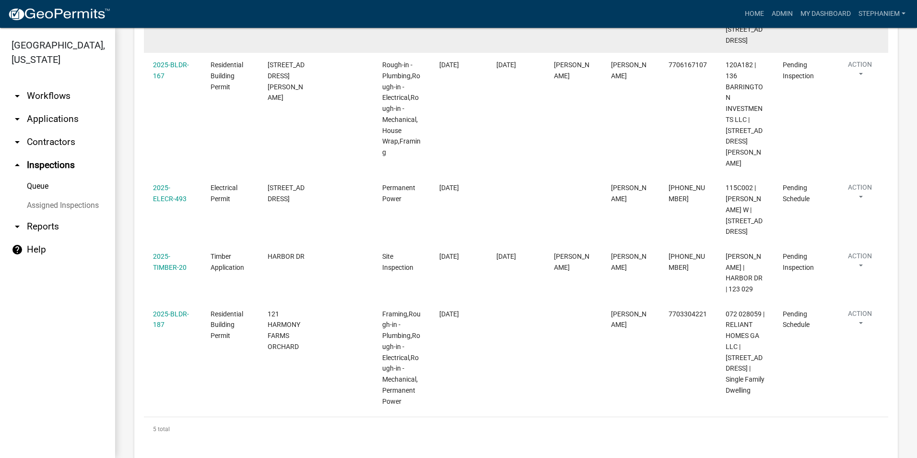
scroll to position [181, 0]
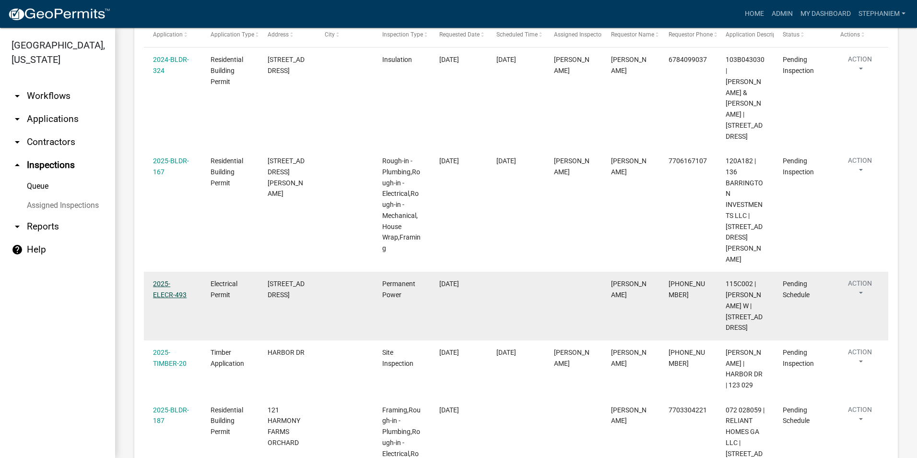
click at [184, 280] on link "2025-ELECR-493" at bounding box center [170, 289] width 34 height 19
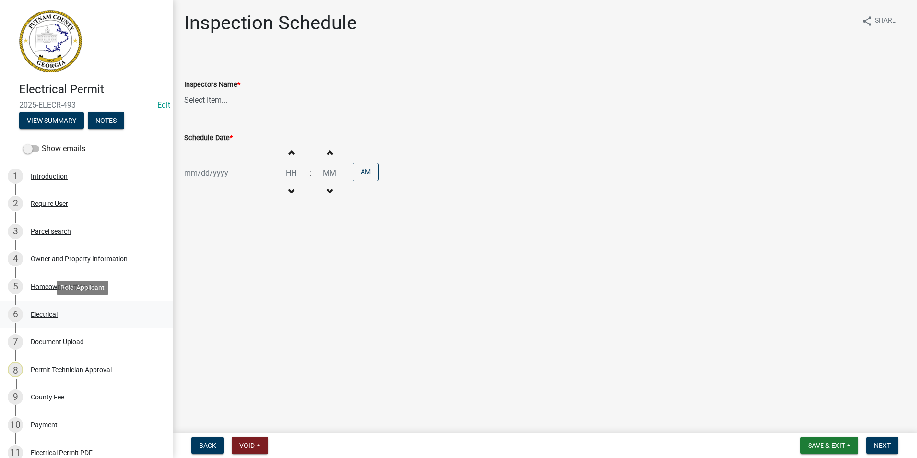
click at [60, 304] on link "6 Electrical" at bounding box center [86, 314] width 173 height 28
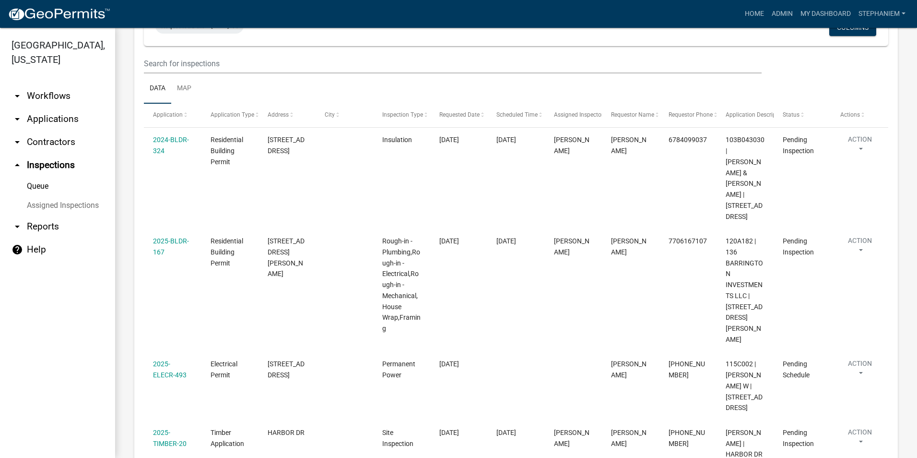
scroll to position [277, 0]
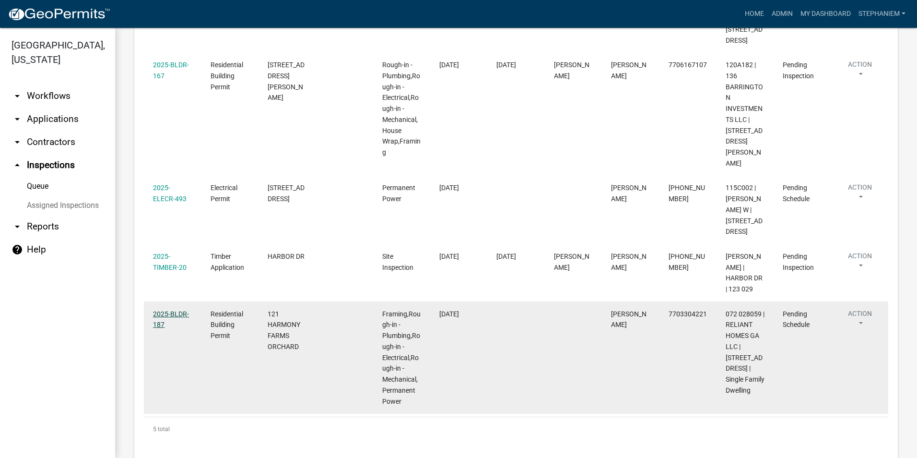
click at [173, 310] on link "2025-BLDR-187" at bounding box center [171, 319] width 36 height 19
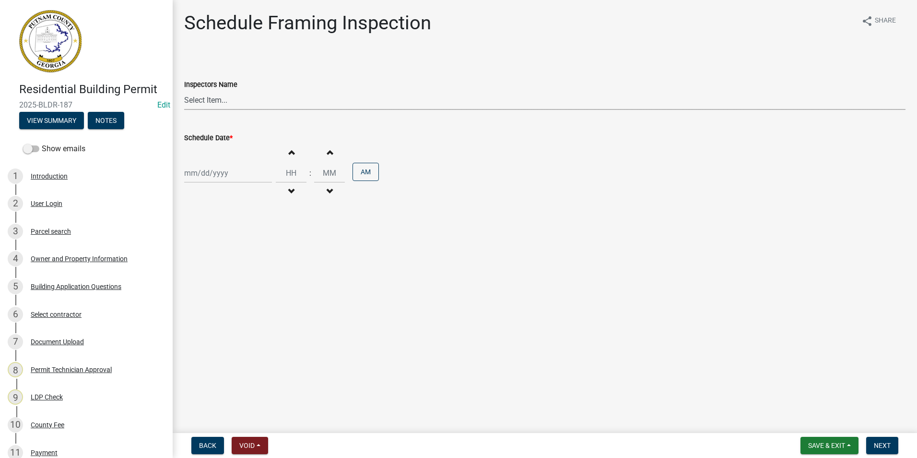
click at [222, 107] on select "Select Item... mrivera (Michele Rivera) StephanieM (Stephanie Morris ) QGrissom…" at bounding box center [545, 100] width 722 height 20
select select "07642ab0-564c-47bb-824b-0ccf2da83593"
click at [184, 90] on select "Select Item... mrivera (Michele Rivera) StephanieM (Stephanie Morris ) QGrissom…" at bounding box center [545, 100] width 722 height 20
click at [213, 172] on div at bounding box center [228, 173] width 88 height 20
select select "9"
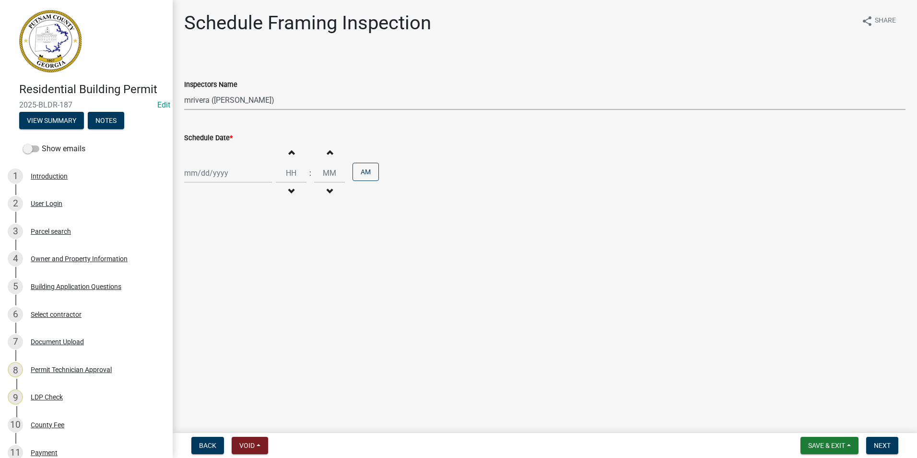
select select "2025"
click at [239, 238] on div "11" at bounding box center [239, 239] width 15 height 15
type input "[DATE]"
click at [895, 448] on button "Next" at bounding box center [883, 445] width 32 height 17
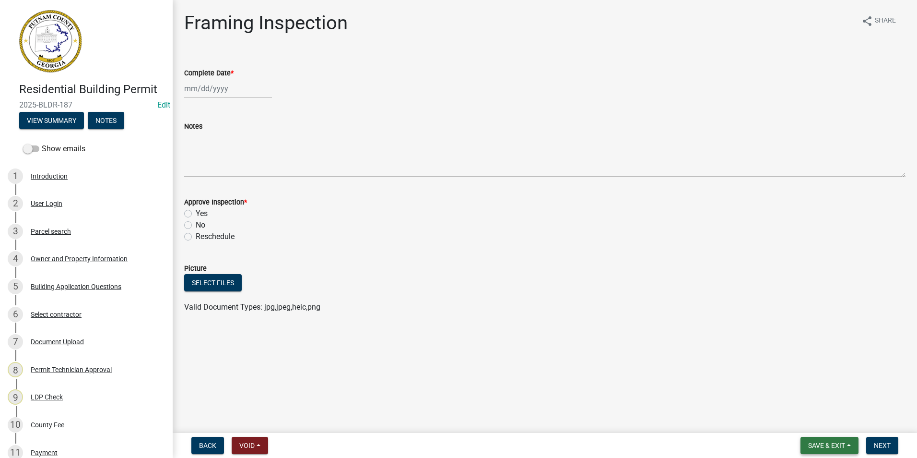
click at [843, 444] on span "Save & Exit" at bounding box center [827, 445] width 37 height 8
click at [837, 416] on button "Save & Exit" at bounding box center [820, 420] width 77 height 23
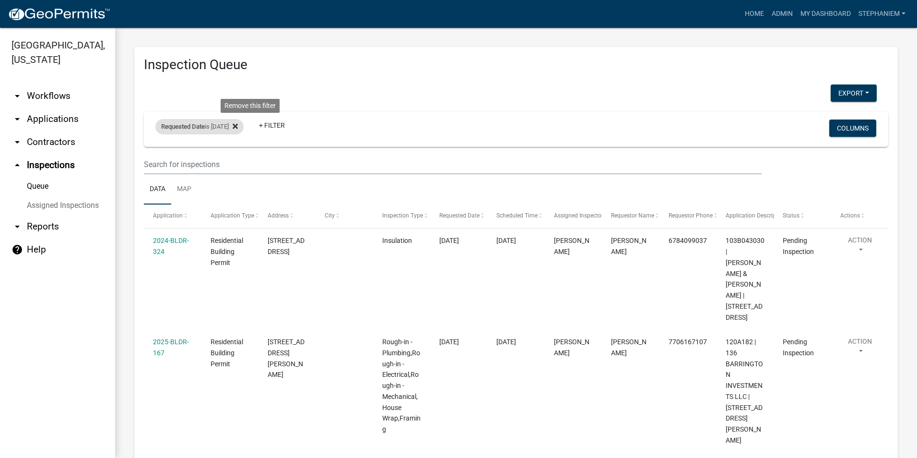
click at [238, 128] on fa-icon at bounding box center [233, 126] width 9 height 15
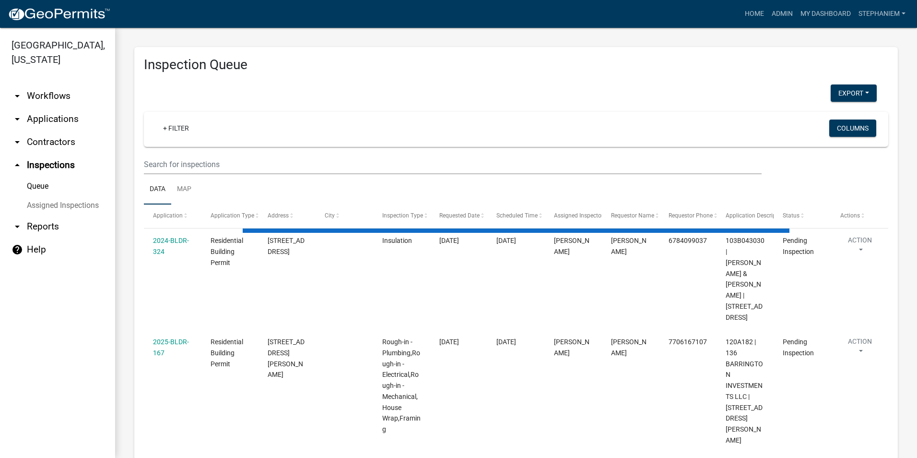
click at [155, 123] on div "+ Filter" at bounding box center [393, 129] width 491 height 20
click at [170, 128] on link "+ Filter" at bounding box center [175, 127] width 41 height 17
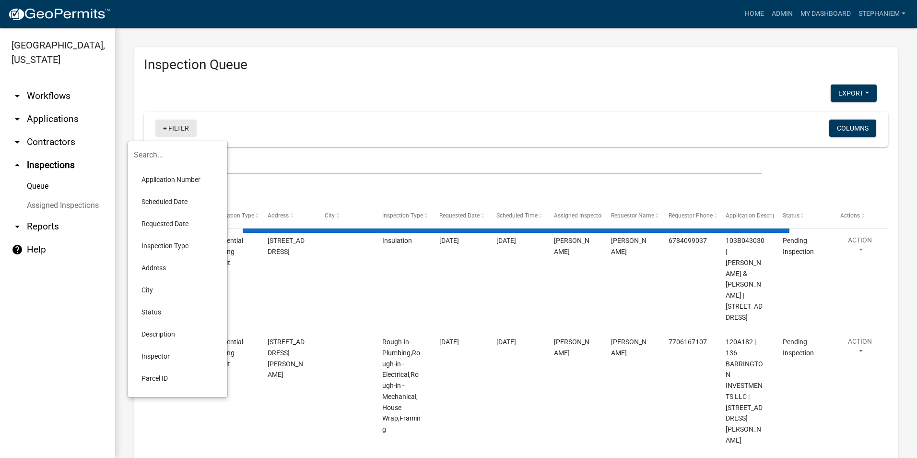
click at [181, 219] on li "Requested Date" at bounding box center [178, 224] width 88 height 22
select select "3: 100"
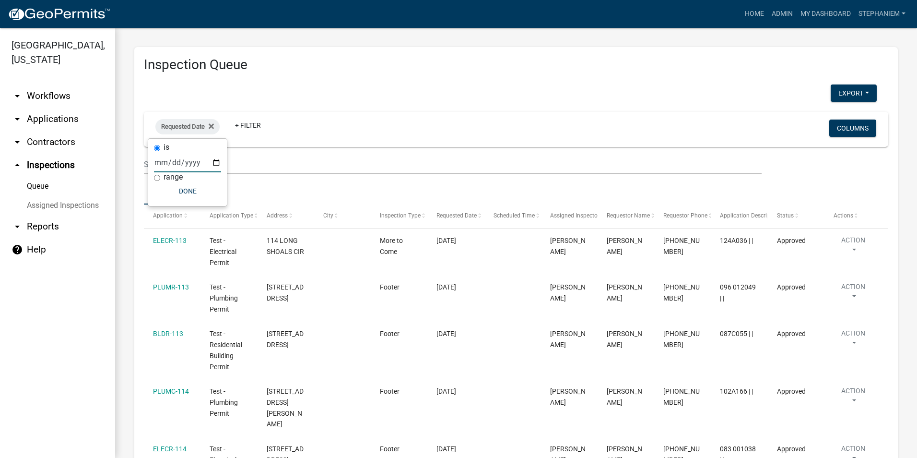
click at [215, 158] on input "date" at bounding box center [187, 163] width 67 height 20
type input "2025-09-09"
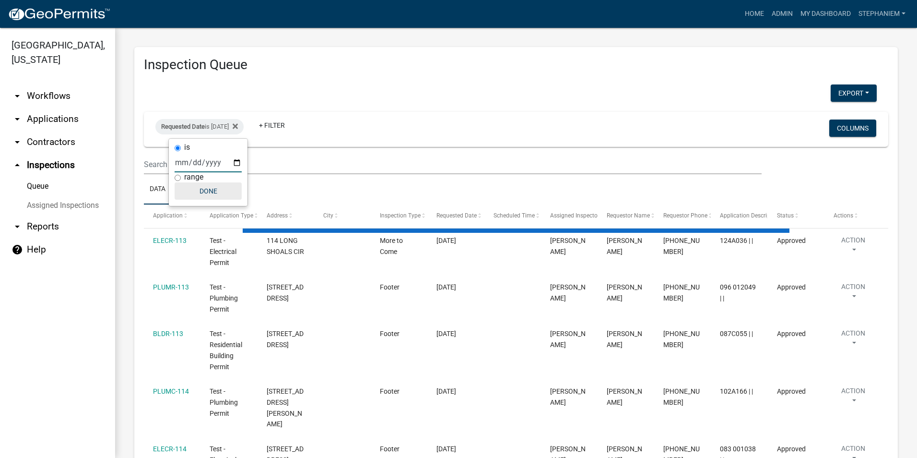
click at [194, 189] on button "Done" at bounding box center [208, 190] width 67 height 17
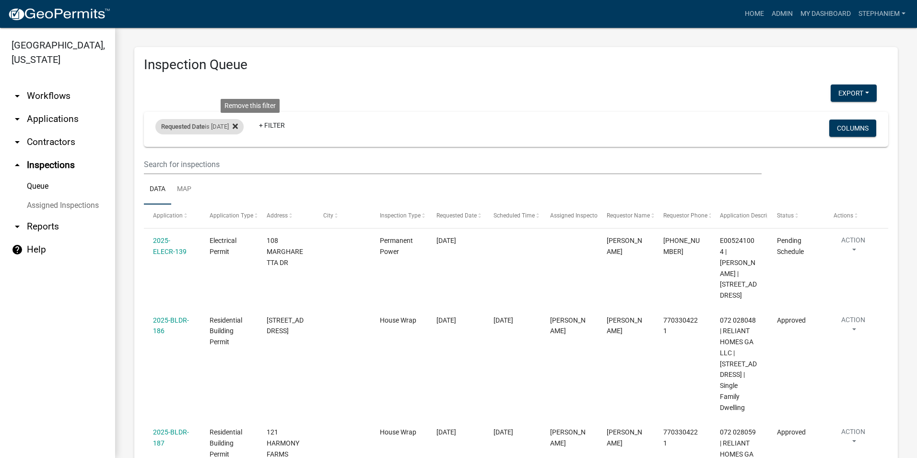
click at [238, 127] on fa-icon at bounding box center [233, 126] width 9 height 15
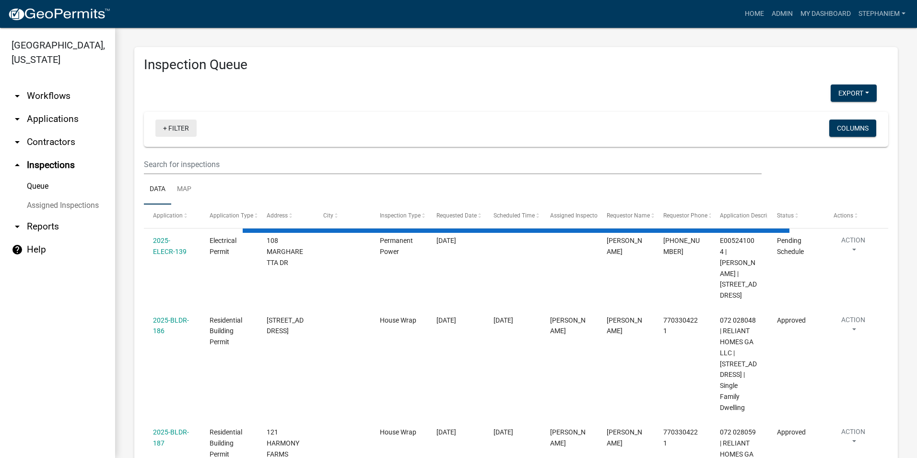
select select "3: 100"
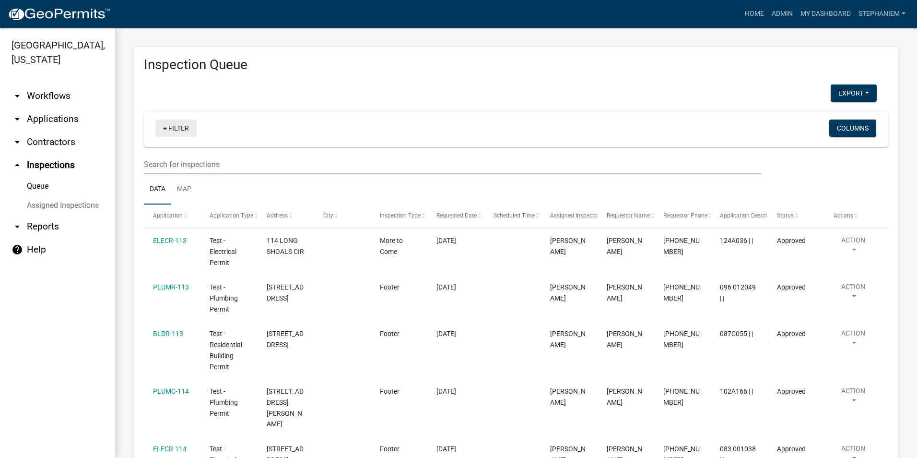
click at [178, 126] on link "+ Filter" at bounding box center [175, 127] width 41 height 17
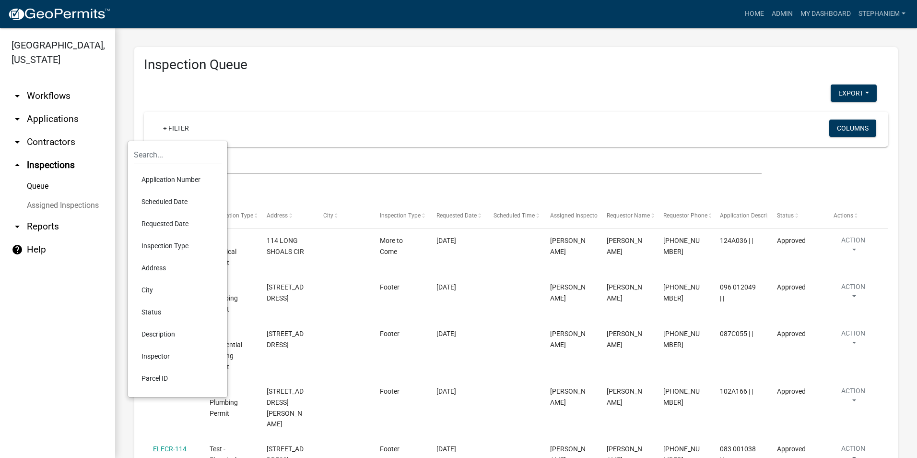
click at [182, 222] on li "Requested Date" at bounding box center [178, 224] width 88 height 22
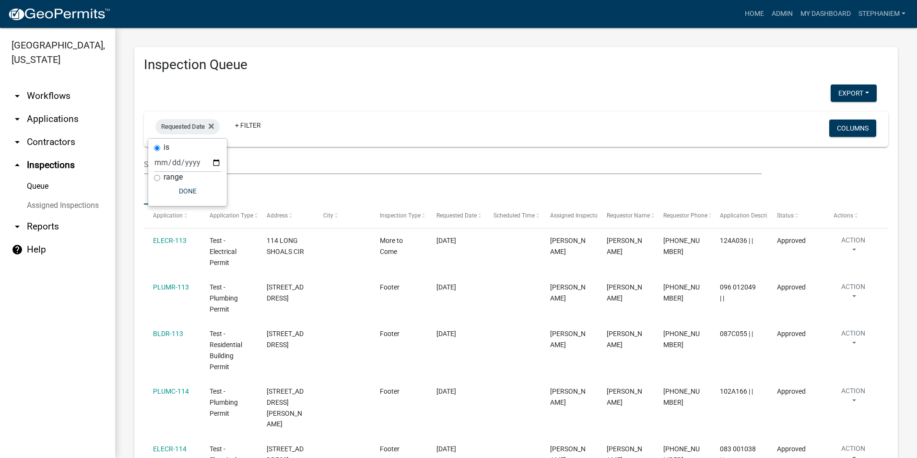
drag, startPoint x: 182, startPoint y: 222, endPoint x: 310, endPoint y: 131, distance: 156.6
click at [310, 131] on div "Requested Date + Filter" at bounding box center [393, 129] width 491 height 25
click at [192, 128] on span "Requested Date" at bounding box center [183, 126] width 44 height 7
click at [218, 164] on input "date" at bounding box center [187, 163] width 67 height 20
type input "2025-09-10"
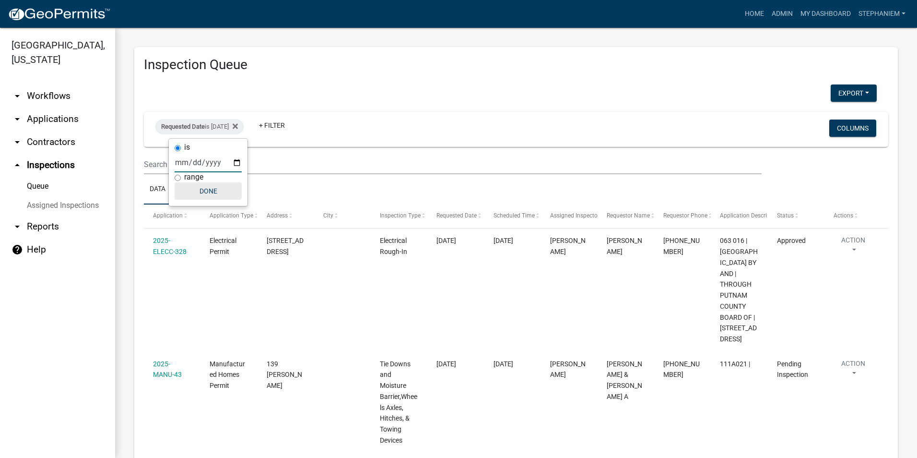
click at [204, 189] on button "Done" at bounding box center [208, 190] width 67 height 17
click at [201, 127] on span "Requested Date" at bounding box center [183, 126] width 44 height 7
click at [236, 164] on input "2025-09-10" at bounding box center [208, 163] width 67 height 20
type input "[DATE]"
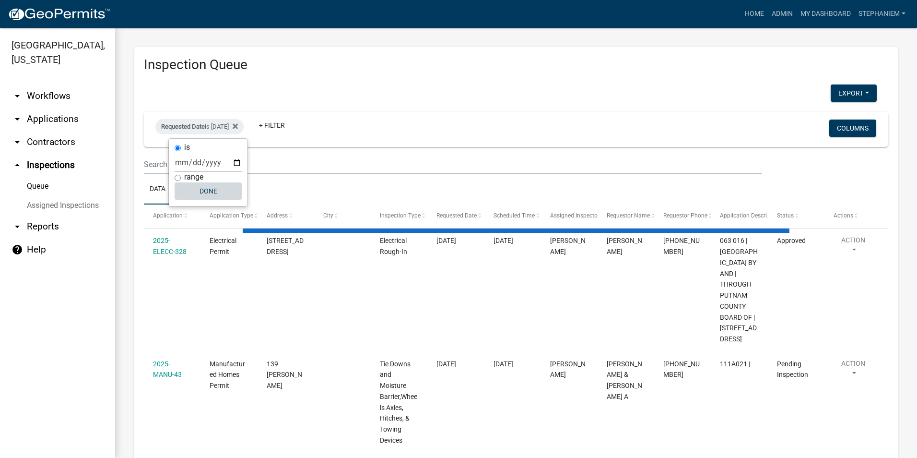
click at [227, 188] on button "Done" at bounding box center [208, 190] width 67 height 17
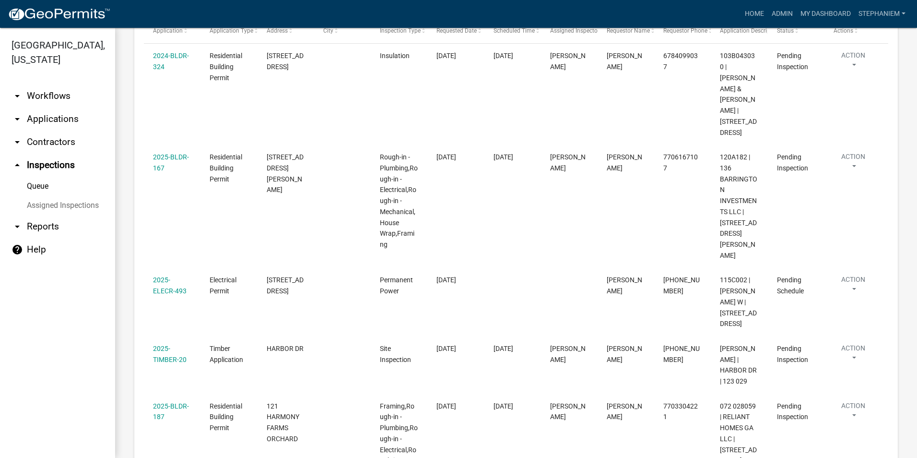
scroll to position [181, 0]
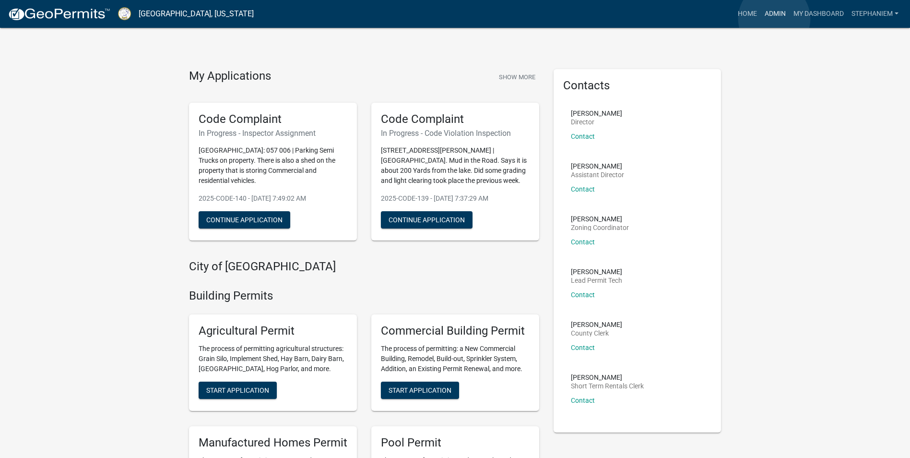
click at [774, 19] on link "Admin" at bounding box center [775, 14] width 29 height 18
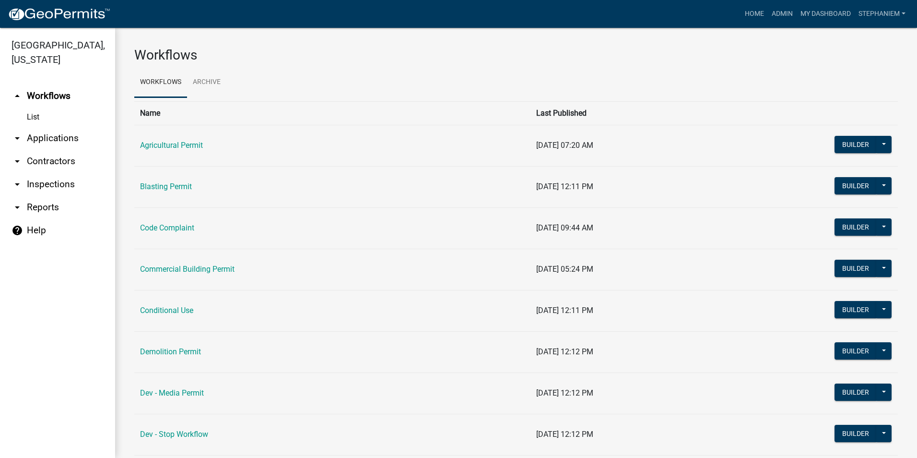
click at [50, 134] on link "arrow_drop_down Applications" at bounding box center [57, 138] width 115 height 23
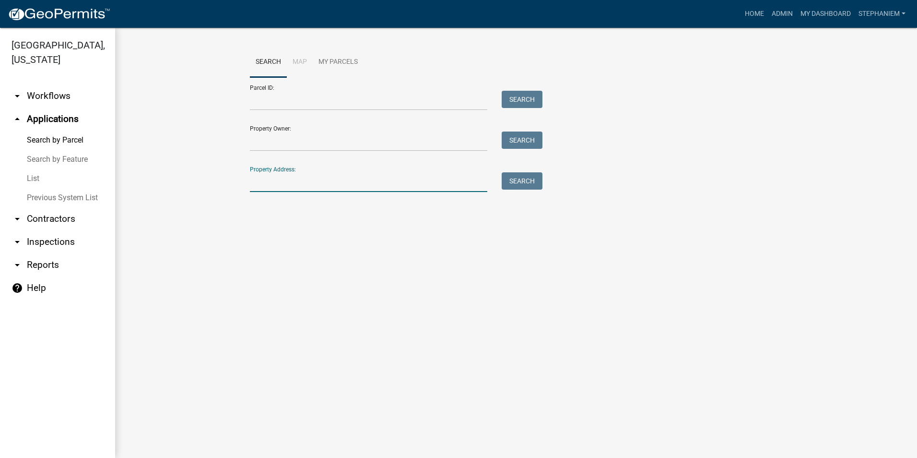
drag, startPoint x: 242, startPoint y: 182, endPoint x: 266, endPoint y: 190, distance: 25.5
click at [266, 190] on input "Property Address:" at bounding box center [369, 182] width 238 height 20
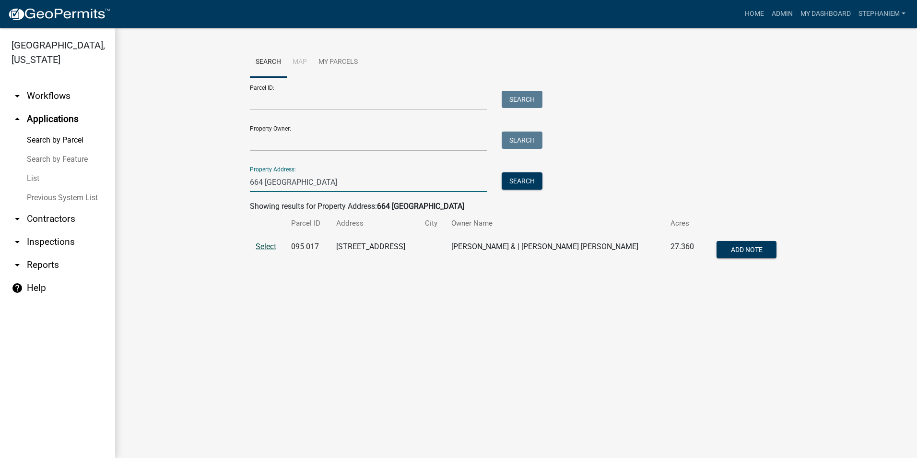
type input "664 [GEOGRAPHIC_DATA]"
click at [265, 248] on span "Select" at bounding box center [266, 246] width 21 height 9
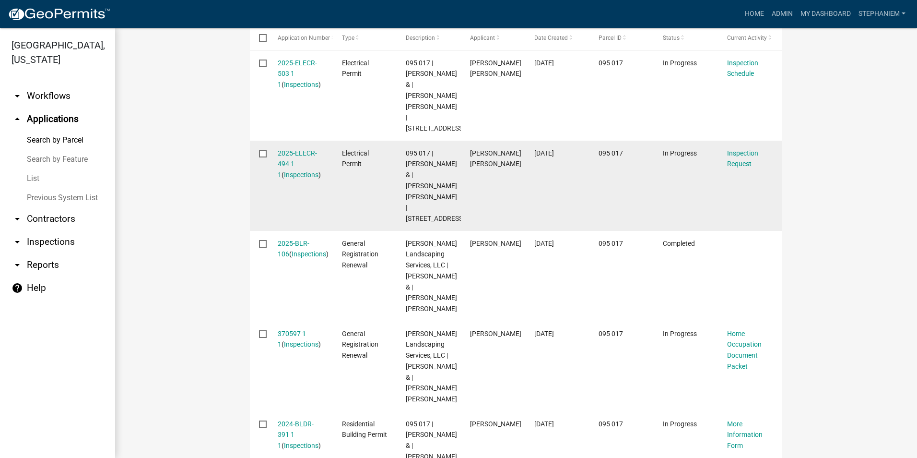
scroll to position [672, 0]
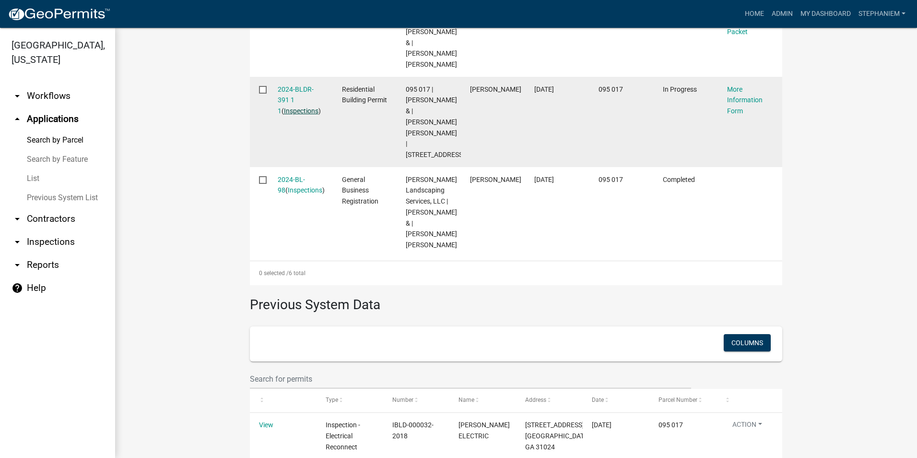
click at [287, 115] on link "Inspections" at bounding box center [301, 111] width 35 height 8
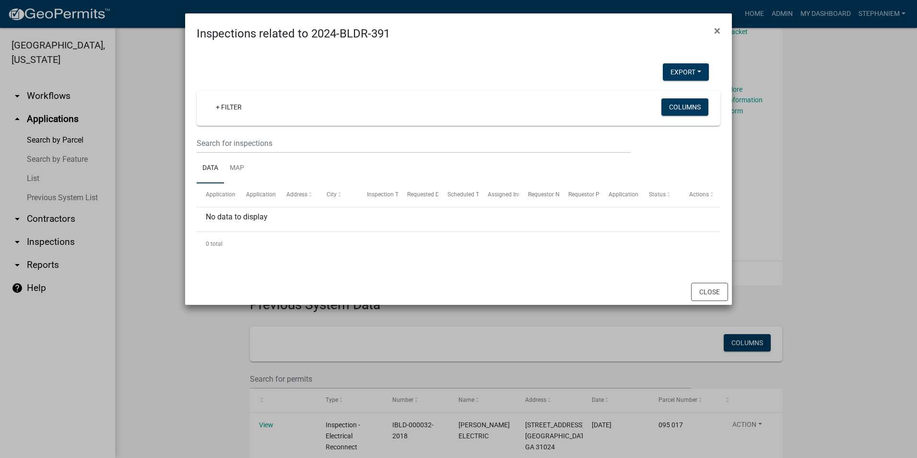
click at [152, 124] on ngb-modal-window "Inspections related to 2024-BLDR-391 × Export Excel Format (.xlsx) CSV Format (…" at bounding box center [458, 229] width 917 height 458
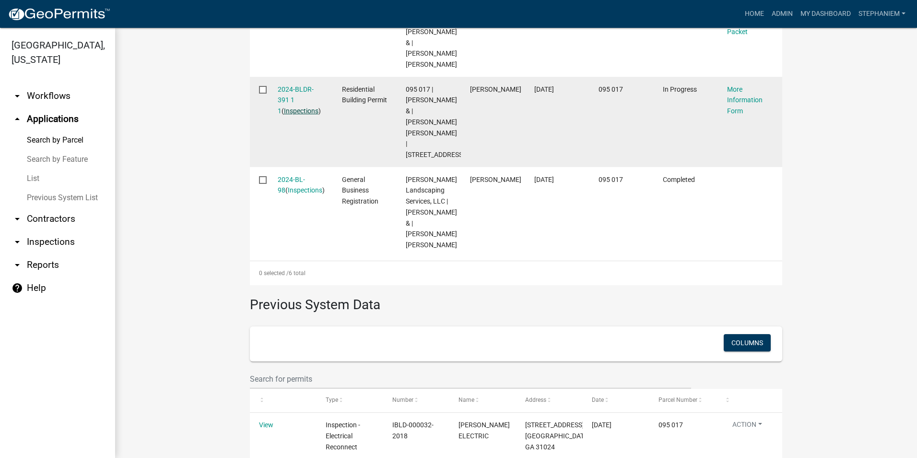
click at [284, 115] on link "Inspections" at bounding box center [301, 111] width 35 height 8
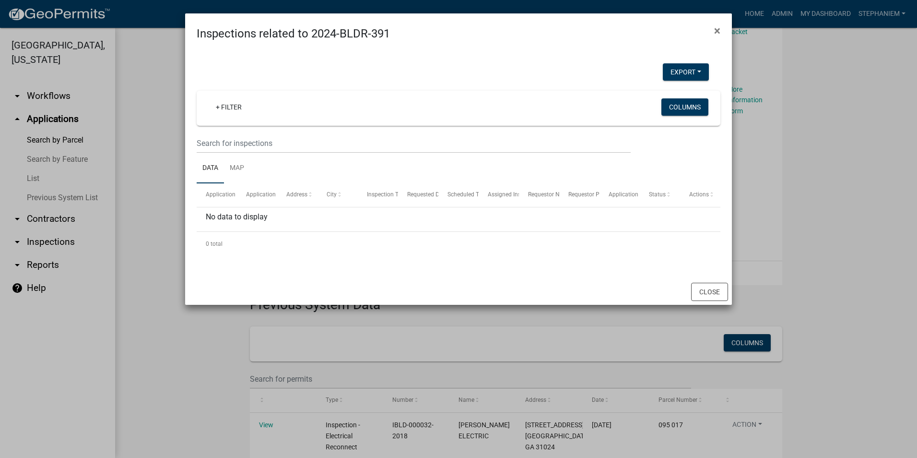
click at [129, 134] on ngb-modal-window "Inspections related to 2024-BLDR-391 × Export Excel Format (.xlsx) CSV Format (…" at bounding box center [458, 229] width 917 height 458
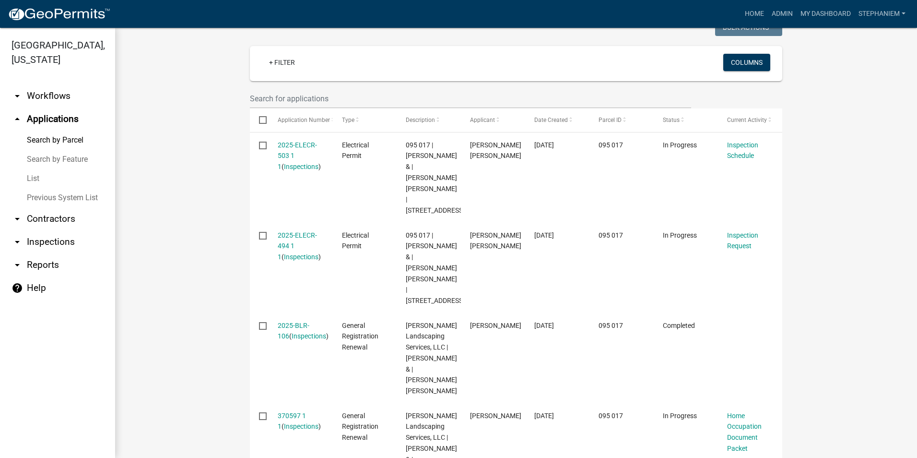
scroll to position [240, 0]
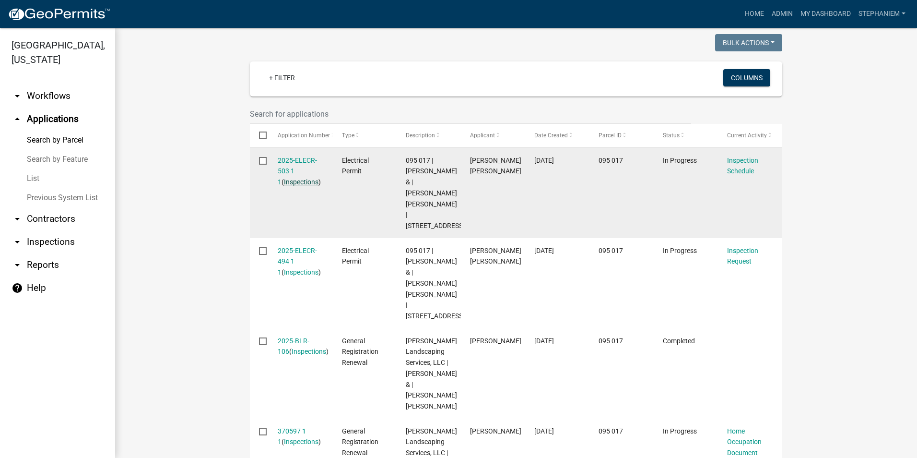
click at [286, 178] on link "Inspections" at bounding box center [301, 182] width 35 height 8
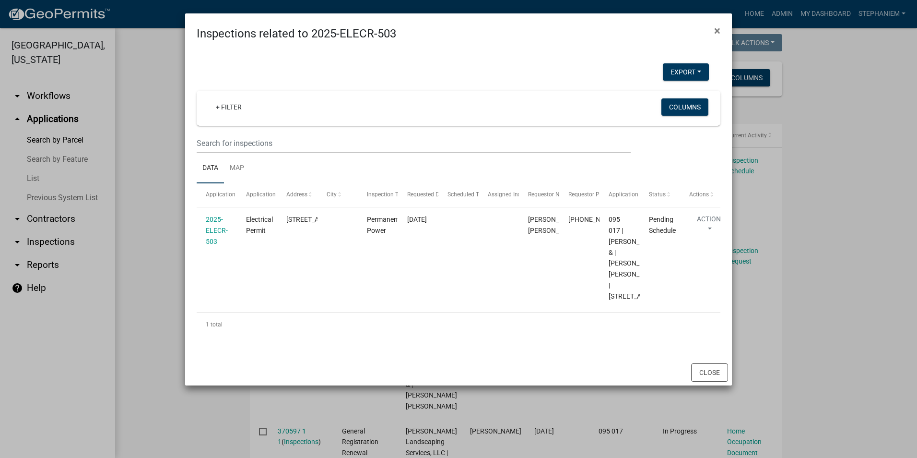
click at [170, 157] on ngb-modal-window "Inspections related to 2025-ELECR-503 × Export Excel Format (.xlsx) CSV Format …" at bounding box center [458, 229] width 917 height 458
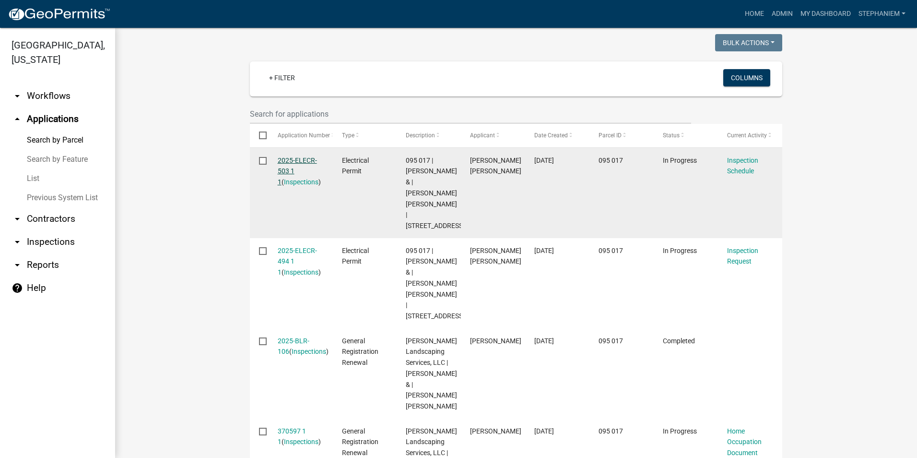
click at [287, 159] on link "2025-ELECR-503 1 1" at bounding box center [297, 171] width 39 height 30
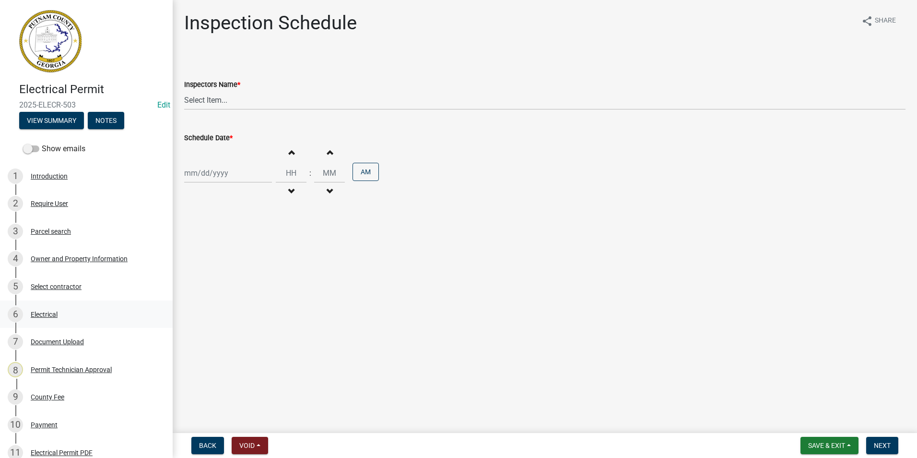
click at [69, 305] on link "6 Electrical" at bounding box center [86, 314] width 173 height 28
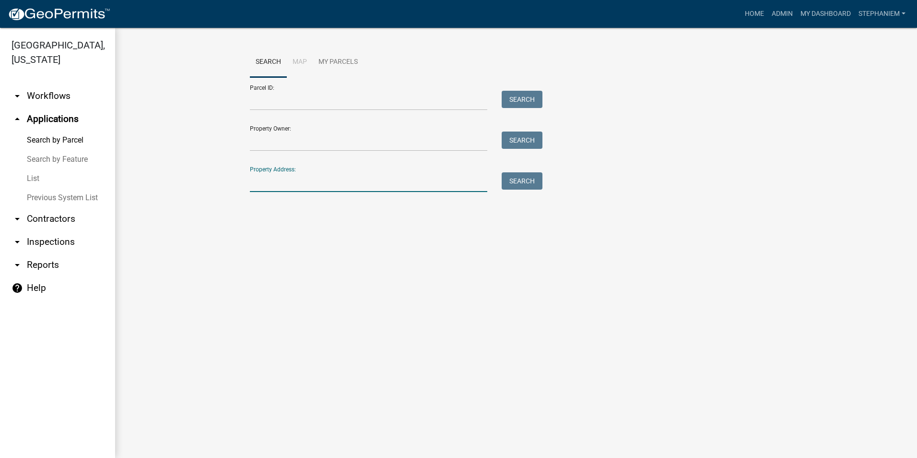
click at [331, 190] on input "Property Address:" at bounding box center [369, 182] width 238 height 20
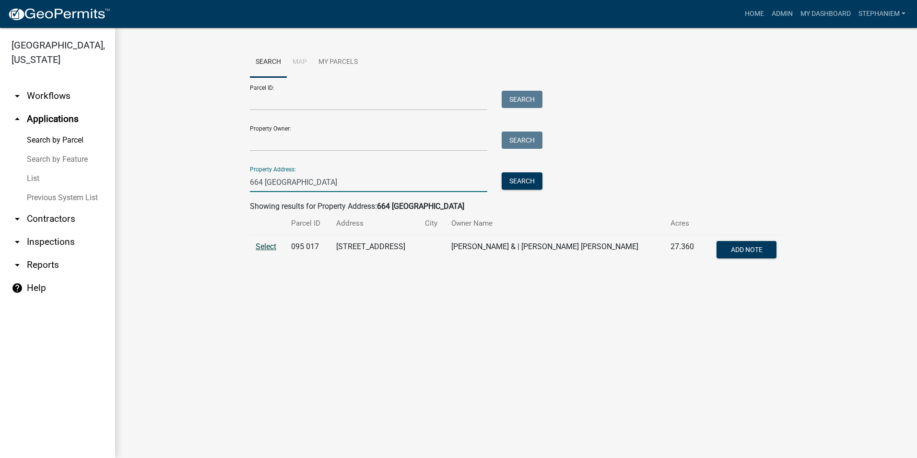
type input "664 [GEOGRAPHIC_DATA]"
click at [262, 249] on span "Select" at bounding box center [266, 246] width 21 height 9
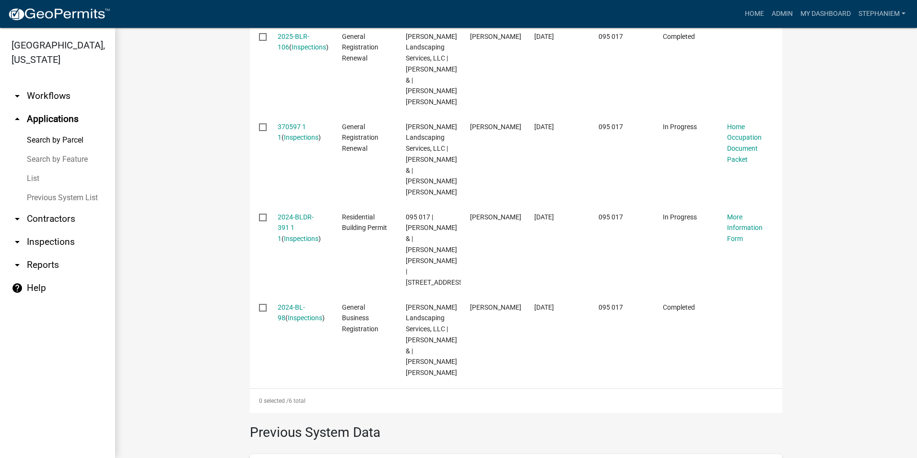
scroll to position [672, 0]
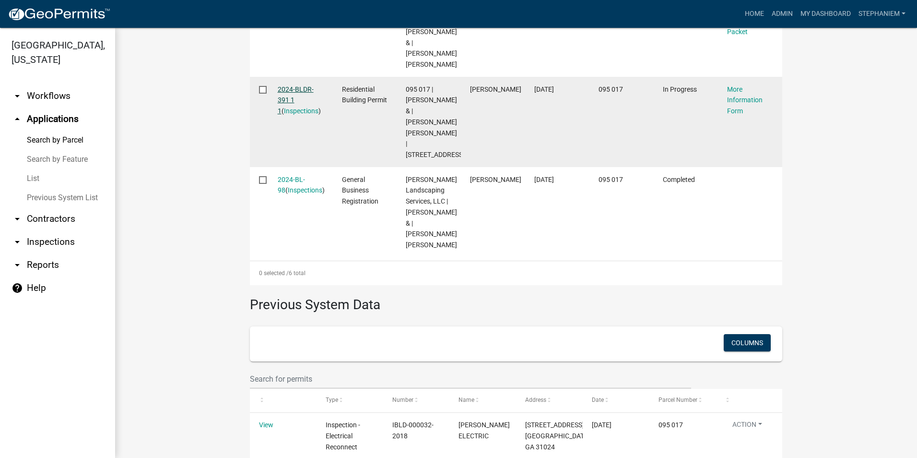
click at [295, 115] on link "2024-BLDR-391 1 1" at bounding box center [296, 100] width 36 height 30
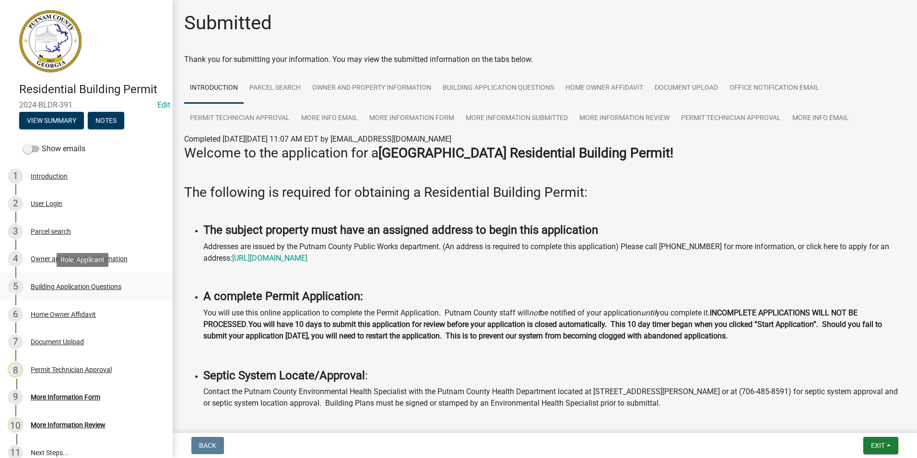
click at [57, 291] on div "5 Building Application Questions" at bounding box center [83, 286] width 150 height 15
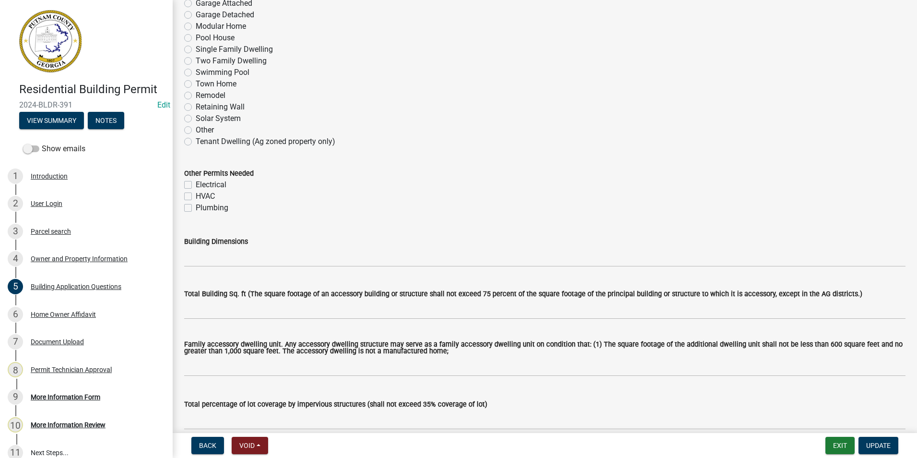
scroll to position [192, 0]
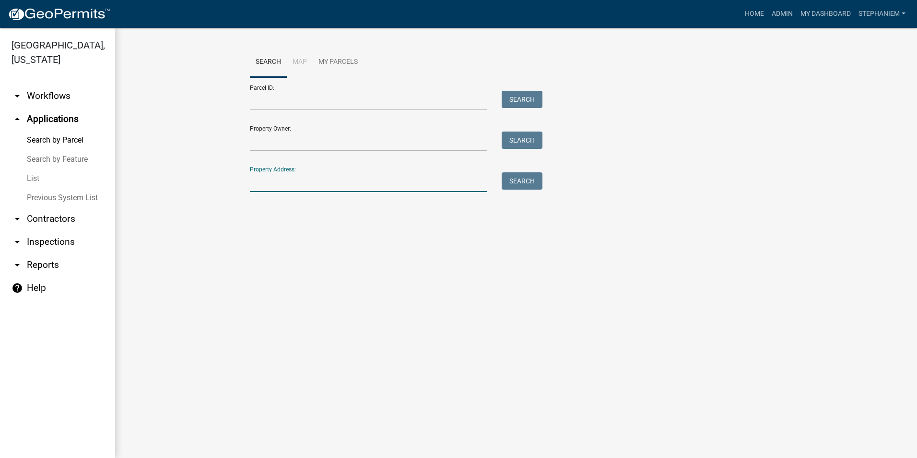
click at [432, 189] on input "Property Address:" at bounding box center [369, 182] width 238 height 20
click at [24, 242] on link "arrow_drop_down Inspections" at bounding box center [57, 241] width 115 height 23
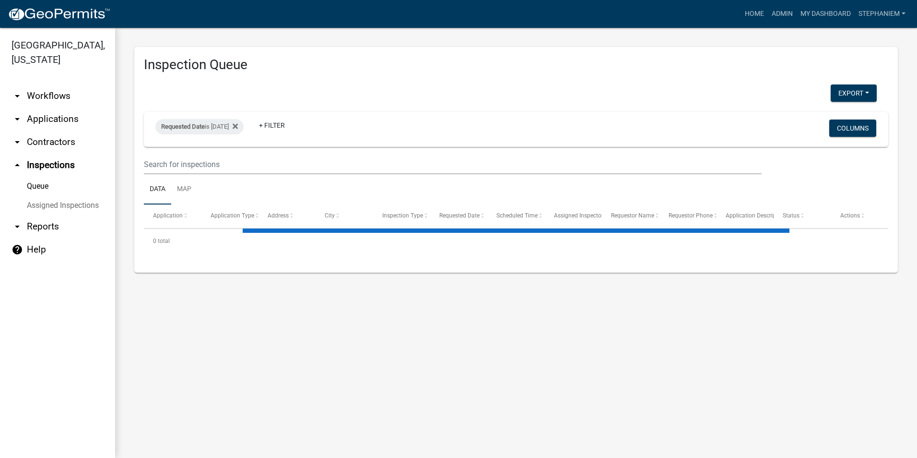
select select "3: 100"
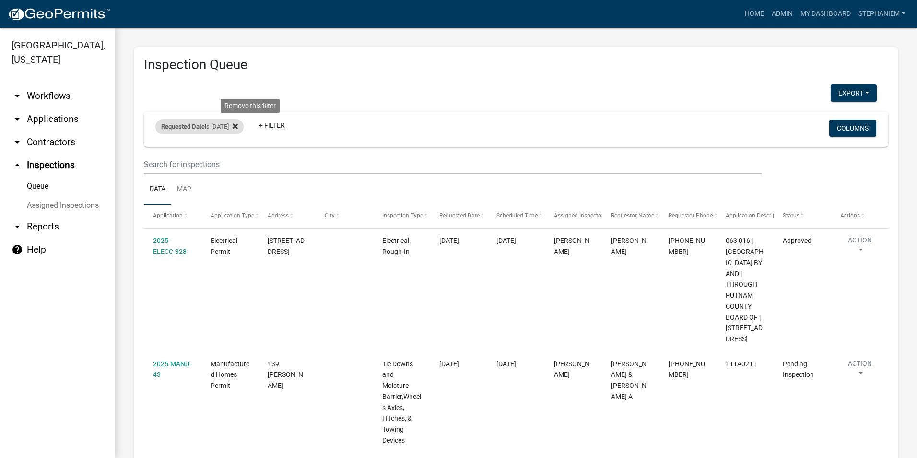
click at [238, 126] on icon at bounding box center [235, 126] width 5 height 8
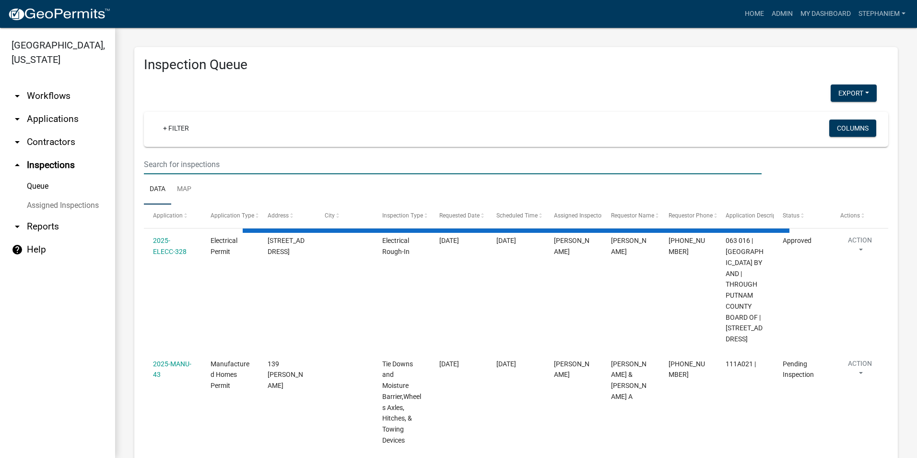
click at [234, 165] on input "text" at bounding box center [453, 165] width 618 height 20
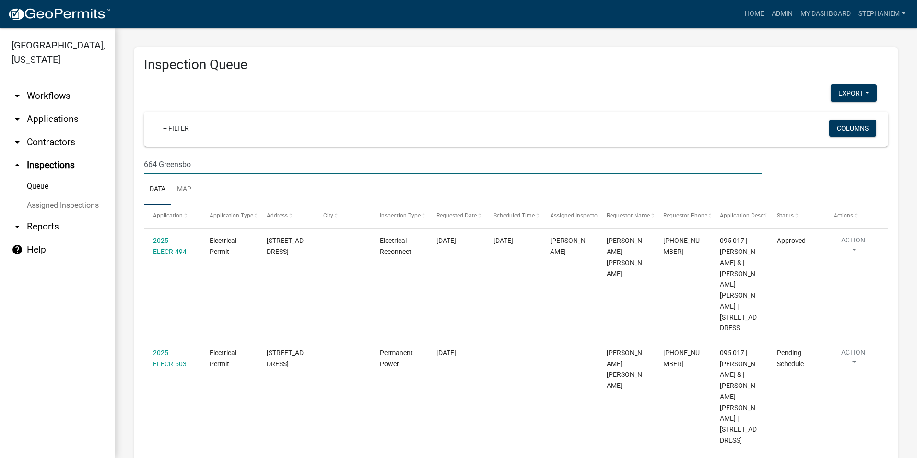
type input "664 Greensbo"
click at [55, 110] on link "arrow_drop_down Applications" at bounding box center [57, 118] width 115 height 23
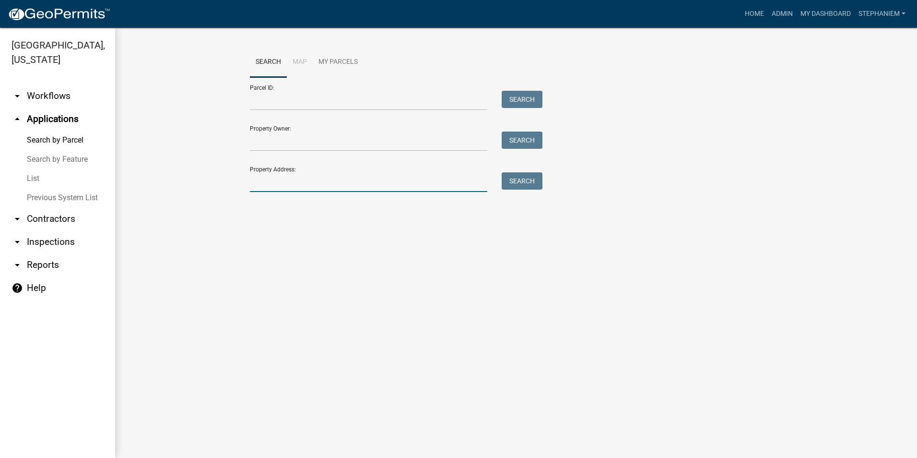
click at [326, 183] on input "Property Address:" at bounding box center [369, 182] width 238 height 20
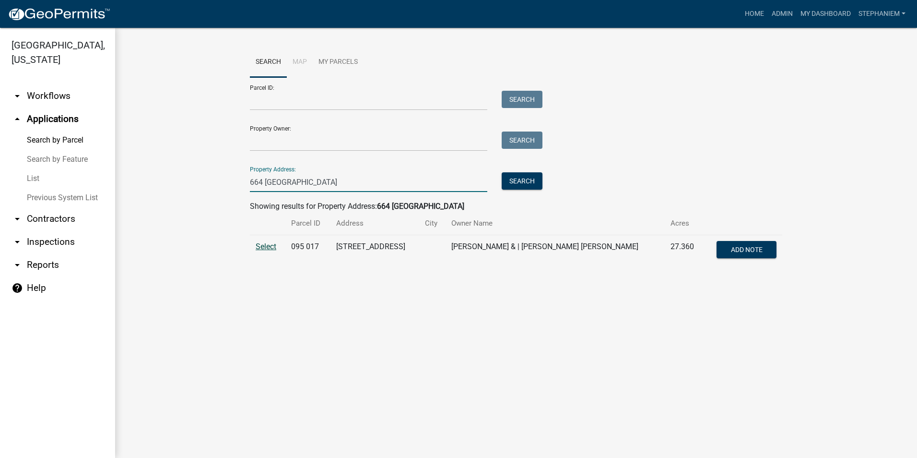
click at [267, 243] on span "Select" at bounding box center [266, 246] width 21 height 9
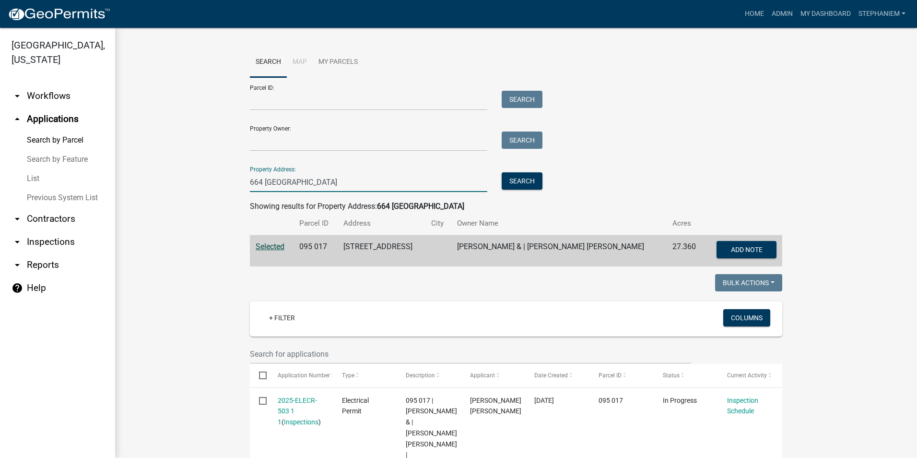
click at [328, 186] on input "664 [GEOGRAPHIC_DATA]" at bounding box center [369, 182] width 238 height 20
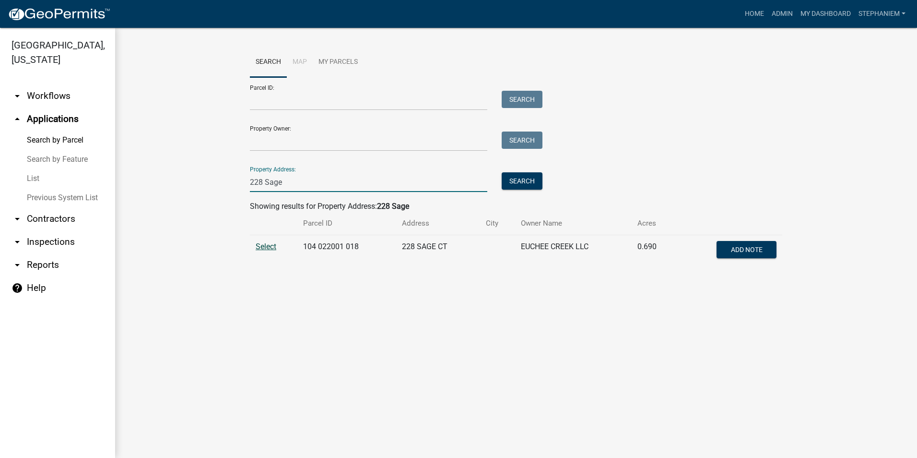
type input "228 Sage"
click at [264, 247] on span "Select" at bounding box center [266, 246] width 21 height 9
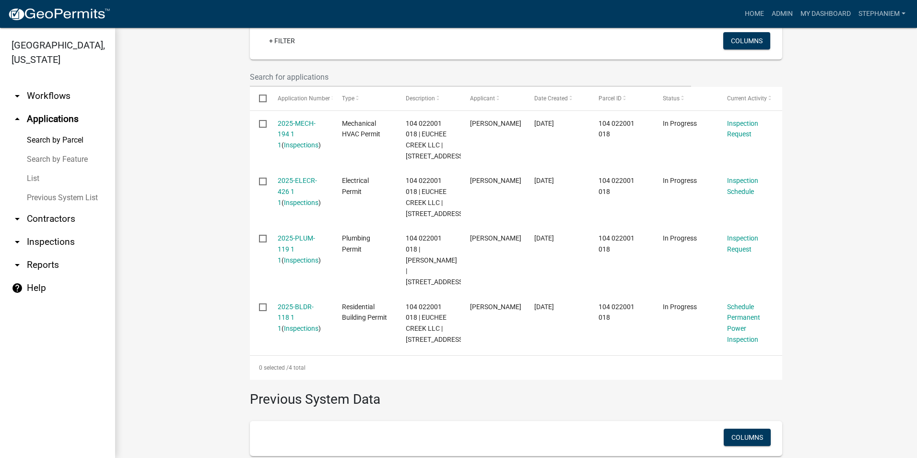
scroll to position [288, 0]
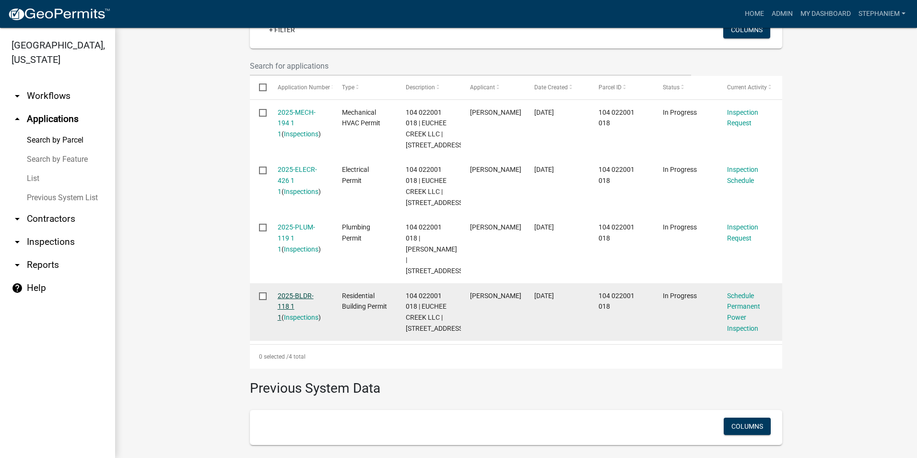
click at [295, 292] on link "2025-BLDR-118 1 1" at bounding box center [296, 307] width 36 height 30
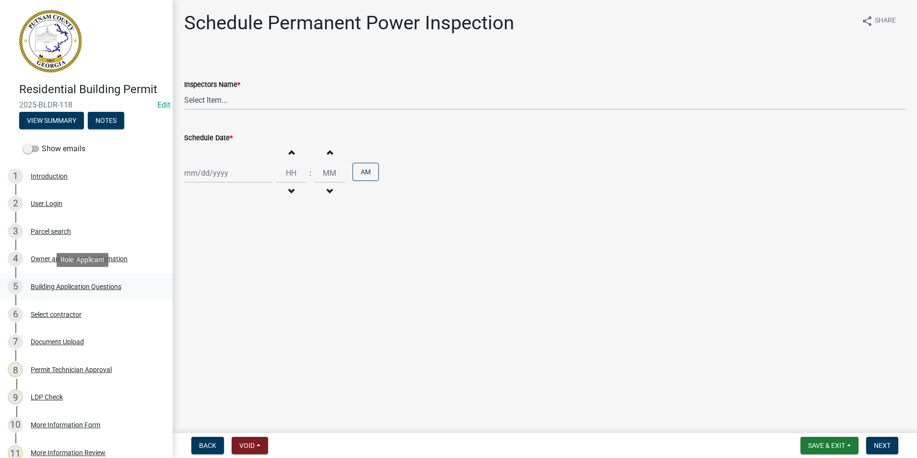
click at [83, 283] on div "Building Application Questions" at bounding box center [76, 286] width 91 height 7
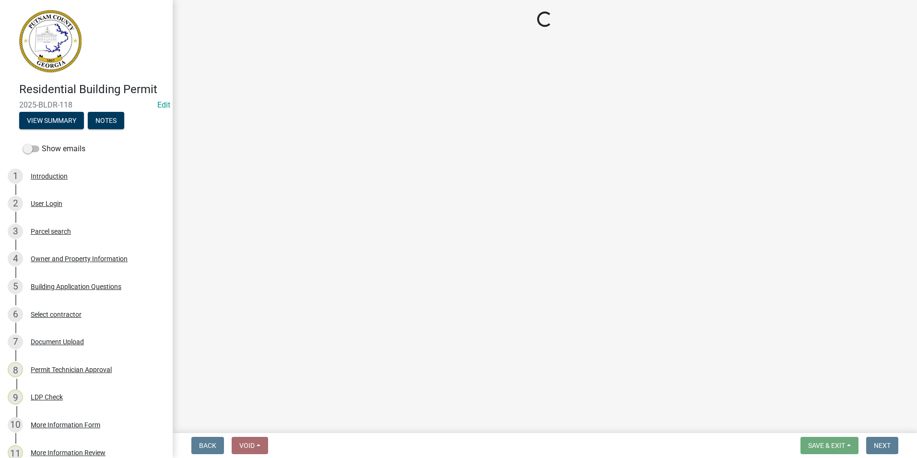
select select "ebf62bd9-0e77-42f1-a2f1-6aca02a789de"
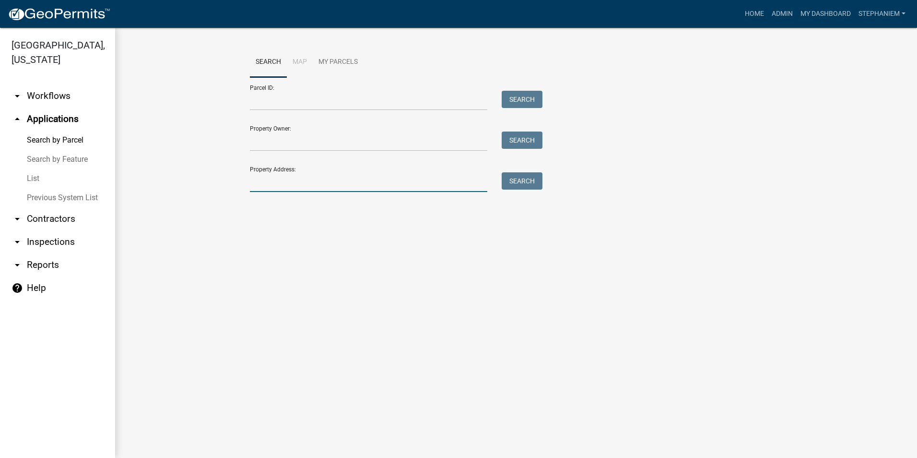
click at [304, 189] on input "Property Address:" at bounding box center [369, 182] width 238 height 20
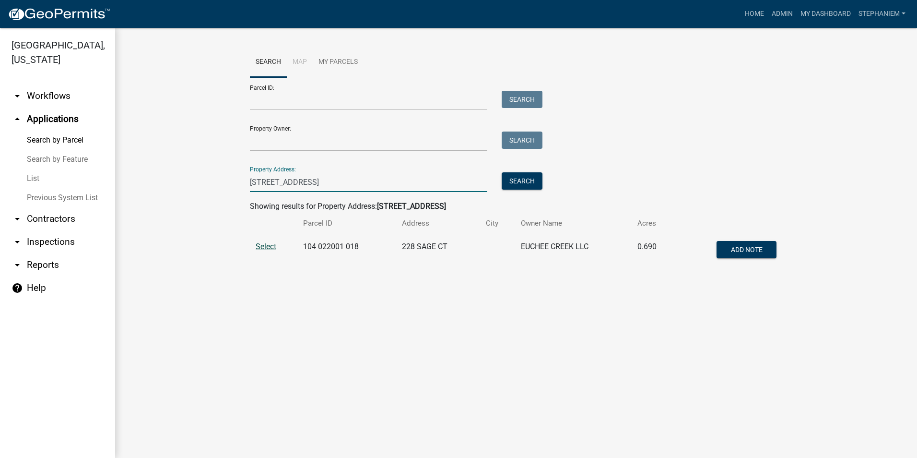
type input "[STREET_ADDRESS]"
click at [271, 245] on span "Select" at bounding box center [266, 246] width 21 height 9
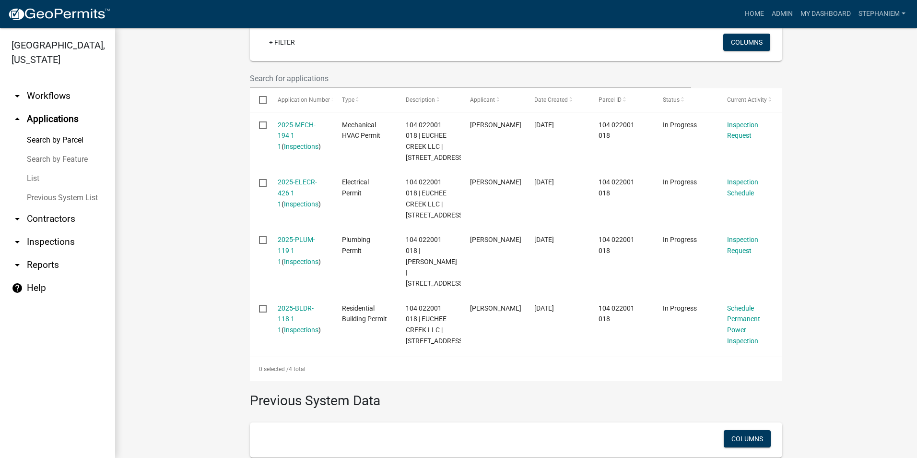
scroll to position [288, 0]
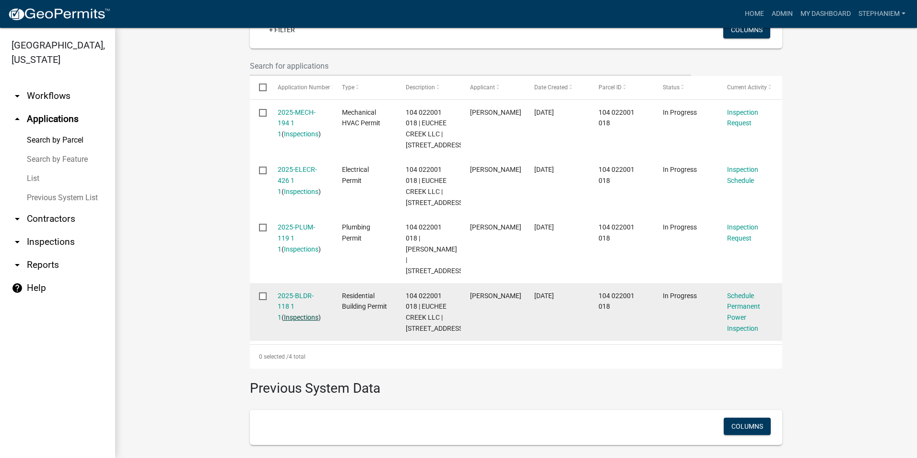
click at [295, 317] on link "Inspections" at bounding box center [301, 317] width 35 height 8
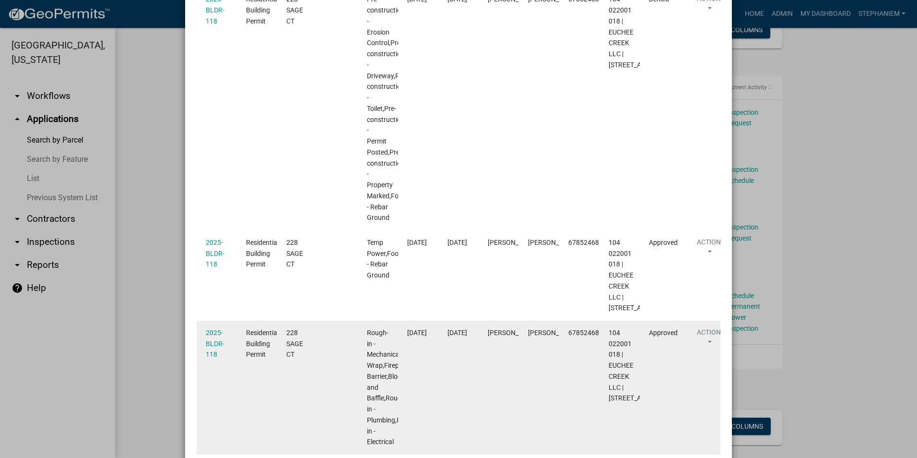
scroll to position [240, 0]
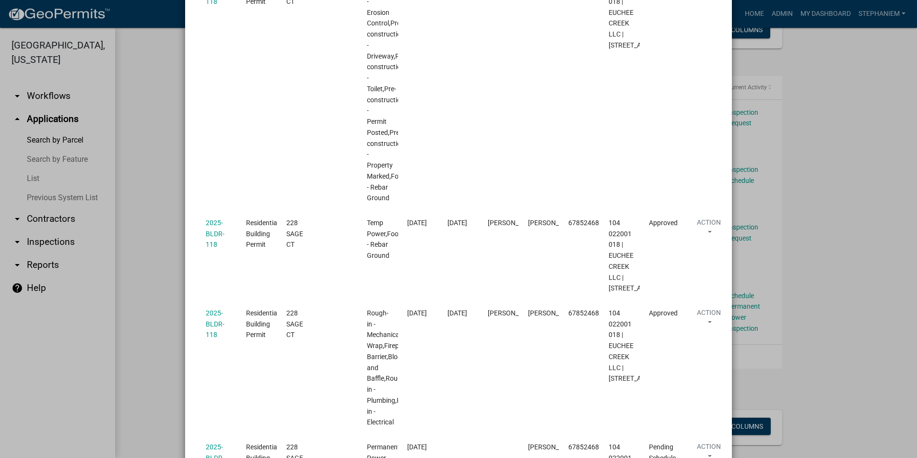
click at [144, 207] on ngb-modal-window "Inspections related to 2025-BLDR-118 × Export Excel Format (.xlsx) CSV Format (…" at bounding box center [458, 229] width 917 height 458
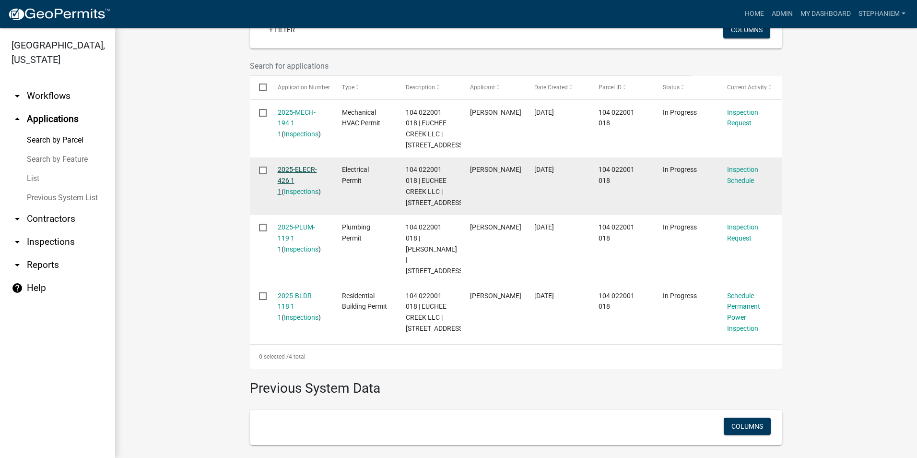
click at [293, 170] on link "2025-ELECR-426 1 1" at bounding box center [297, 181] width 39 height 30
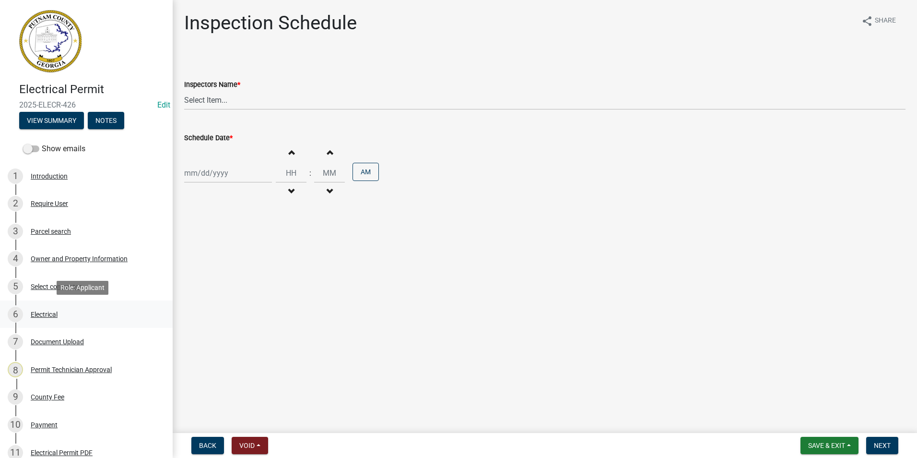
click at [73, 314] on div "6 Electrical" at bounding box center [83, 314] width 150 height 15
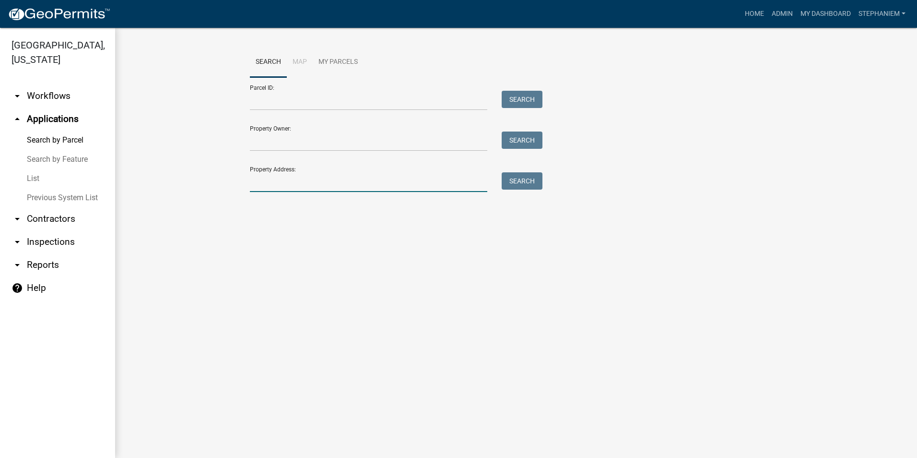
click at [338, 174] on input "Property Address:" at bounding box center [369, 182] width 238 height 20
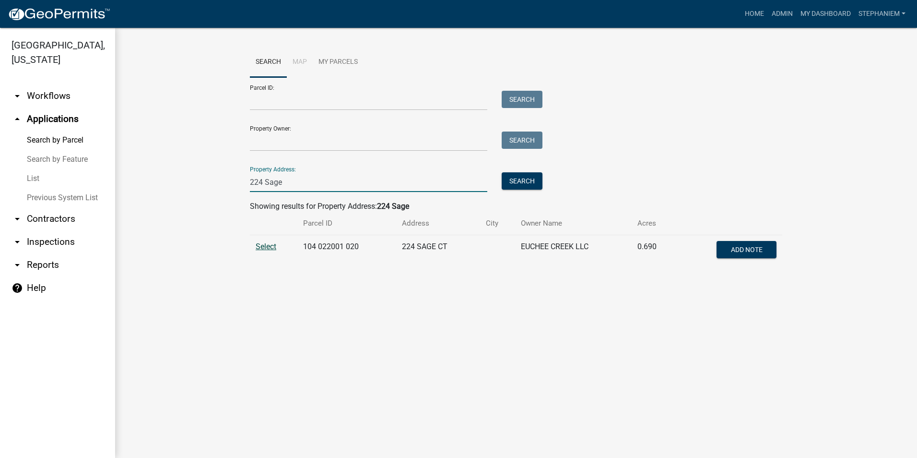
type input "224 Sage"
click at [275, 245] on span "Select" at bounding box center [266, 246] width 21 height 9
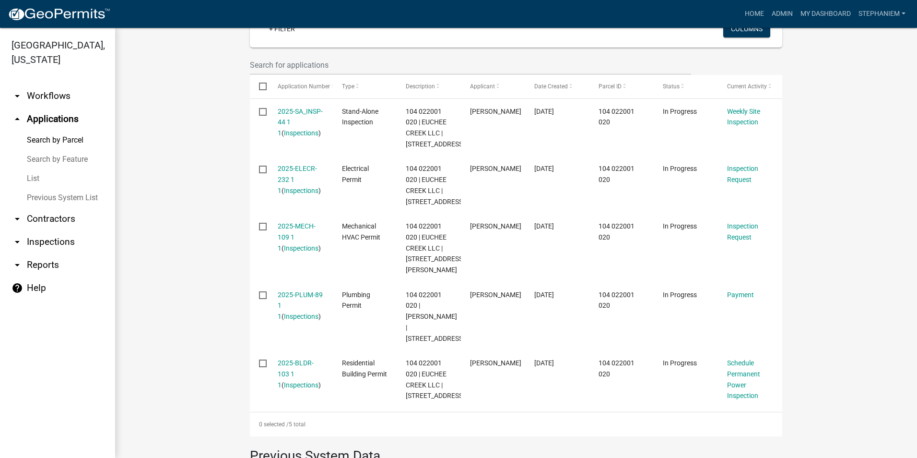
scroll to position [288, 0]
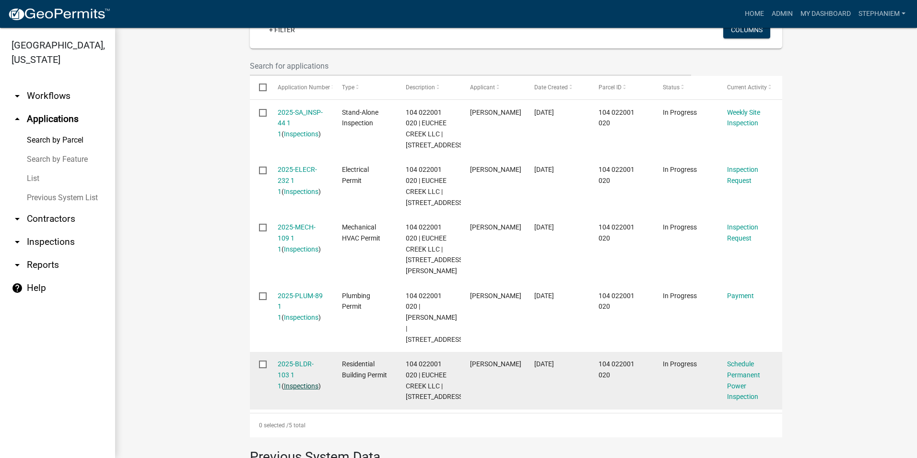
click at [301, 390] on link "Inspections" at bounding box center [301, 386] width 35 height 8
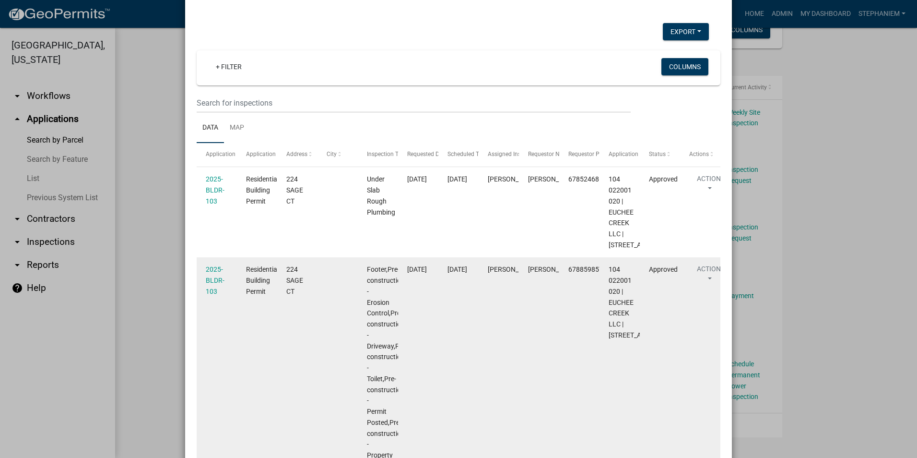
scroll to position [0, 0]
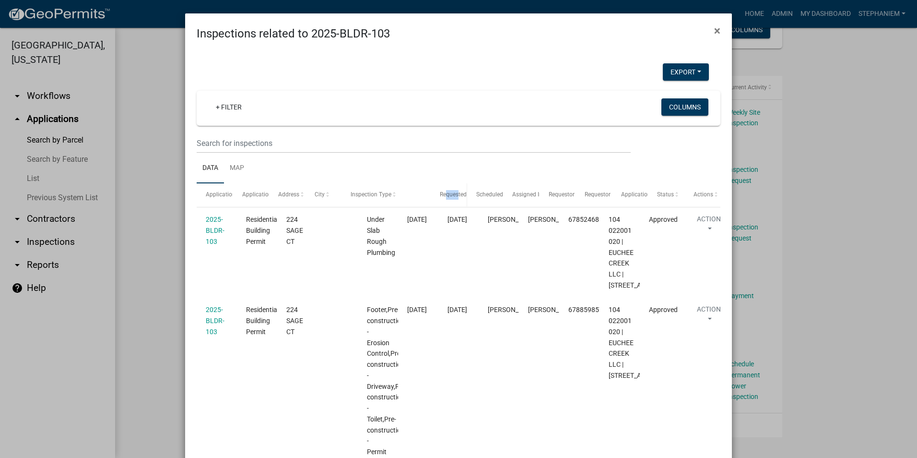
drag, startPoint x: 391, startPoint y: 193, endPoint x: 456, endPoint y: 198, distance: 65.4
click at [456, 198] on div "Application Application Type Address City Inspection Type Requested Date Schedu…" at bounding box center [459, 194] width 524 height 23
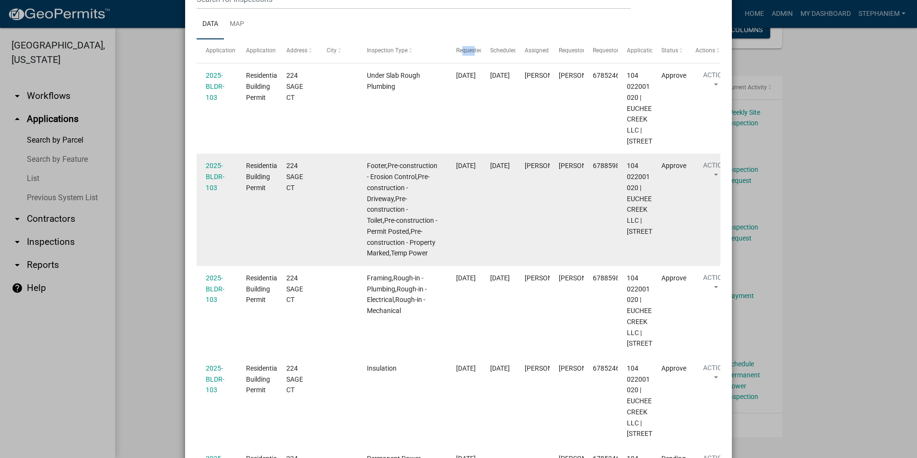
scroll to position [192, 0]
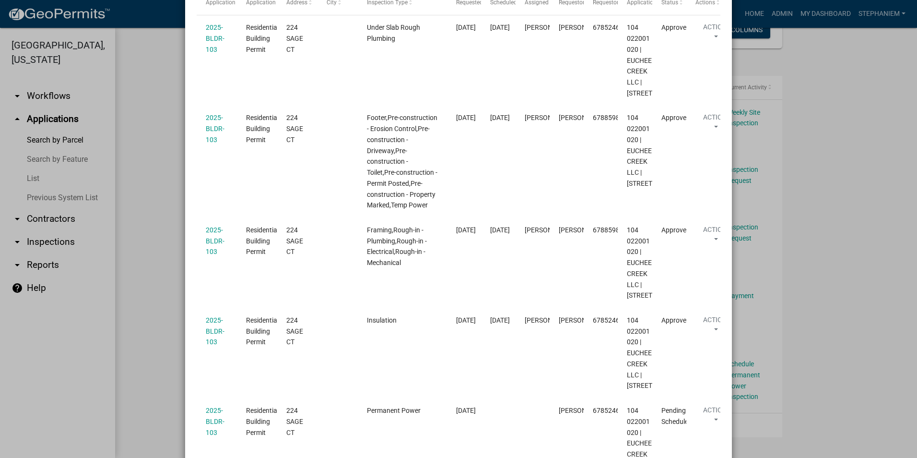
click at [162, 270] on ngb-modal-window "Inspections related to 2025-BLDR-103 × Export Excel Format (.xlsx) CSV Format (…" at bounding box center [458, 229] width 917 height 458
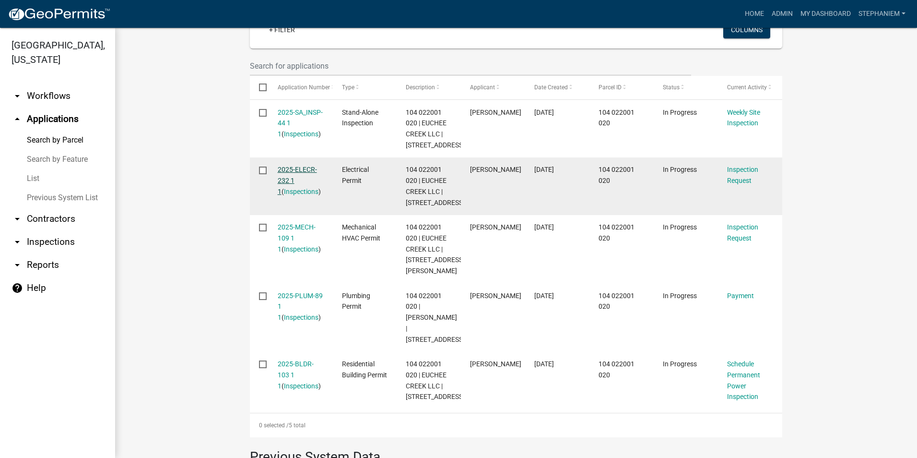
click at [290, 177] on link "2025-ELECR-232 1 1" at bounding box center [297, 181] width 39 height 30
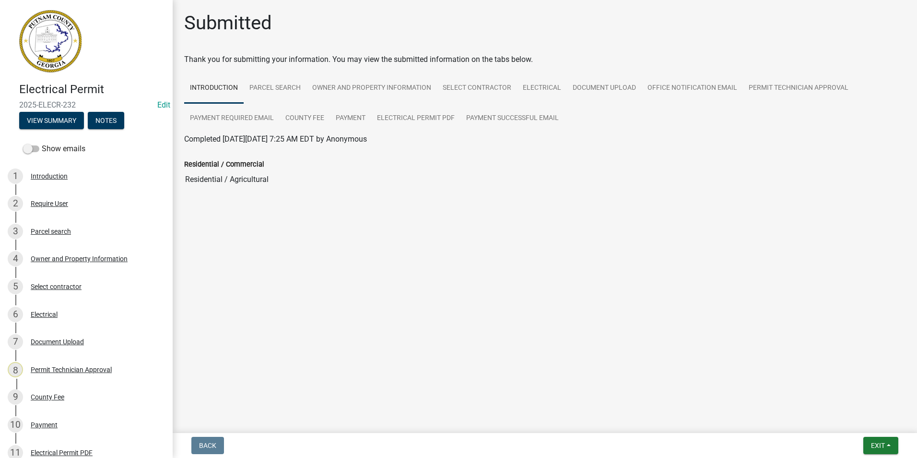
click at [80, 311] on div "6 Electrical" at bounding box center [83, 314] width 150 height 15
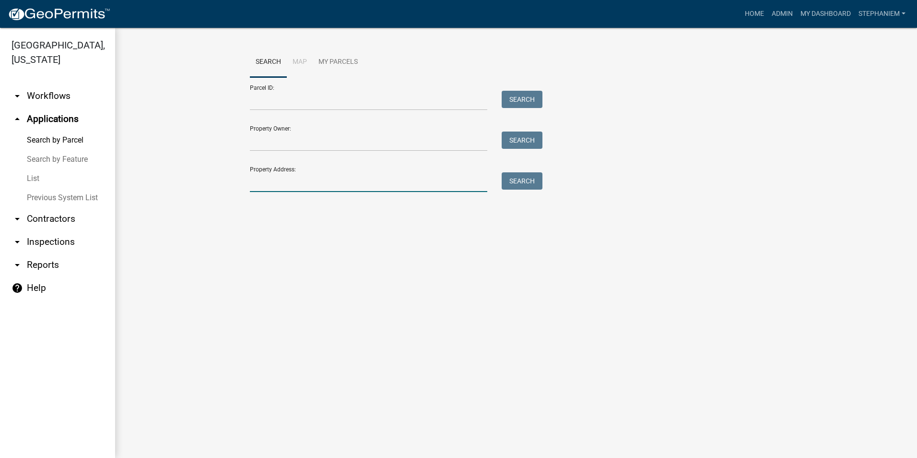
click at [404, 181] on input "Property Address:" at bounding box center [369, 182] width 238 height 20
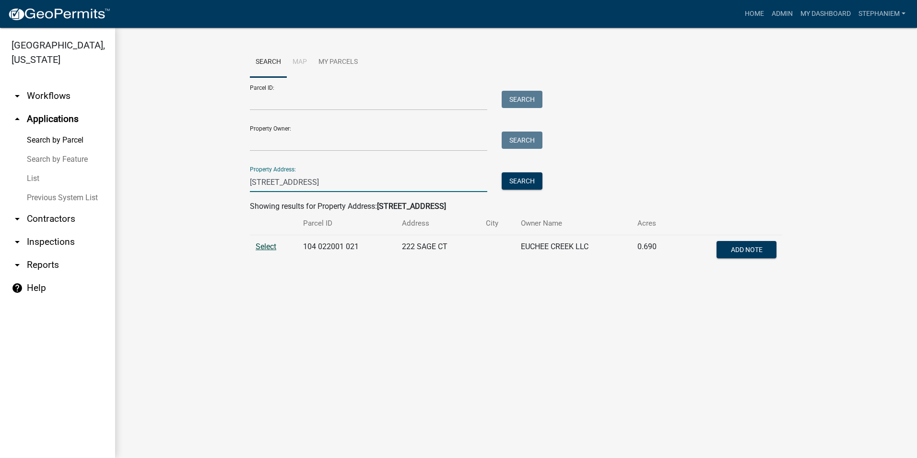
type input "[STREET_ADDRESS]"
click at [265, 242] on span "Select" at bounding box center [266, 246] width 21 height 9
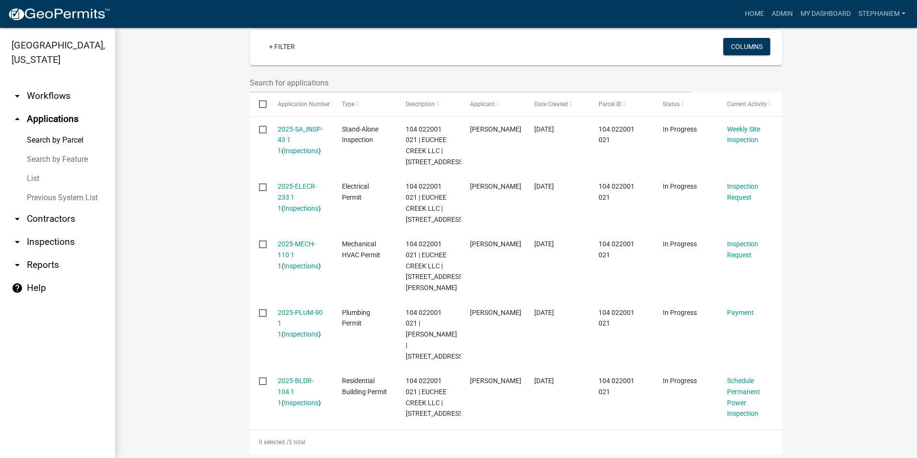
scroll to position [288, 0]
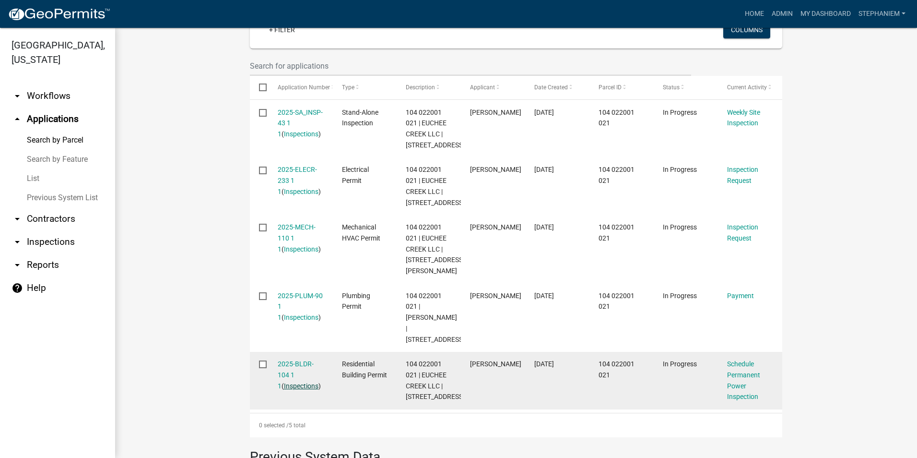
click at [293, 390] on link "Inspections" at bounding box center [301, 386] width 35 height 8
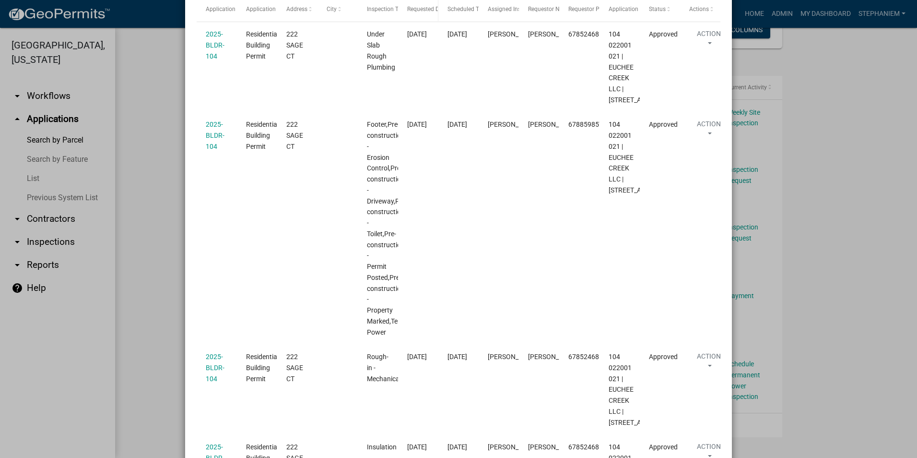
scroll to position [184, 0]
click at [834, 201] on ngb-modal-window "Inspections related to 2025-BLDR-104 × Export Excel Format (.xlsx) CSV Format (…" at bounding box center [458, 229] width 917 height 458
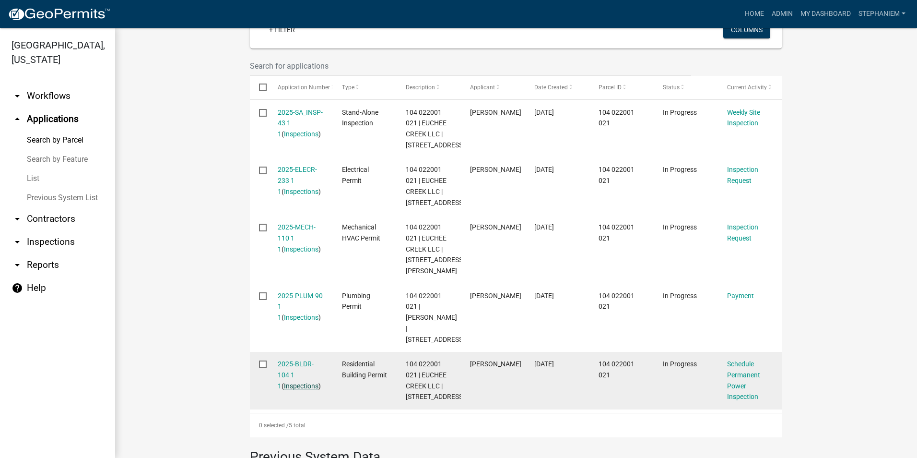
click at [295, 390] on link "Inspections" at bounding box center [301, 386] width 35 height 8
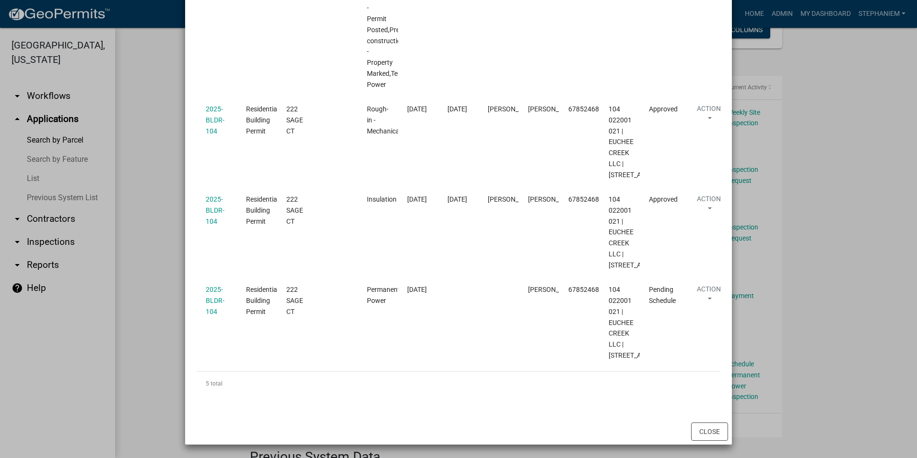
scroll to position [432, 0]
click at [810, 318] on ngb-modal-window "Inspections related to 2025-BLDR-104 × Export Excel Format (.xlsx) CSV Format (…" at bounding box center [458, 229] width 917 height 458
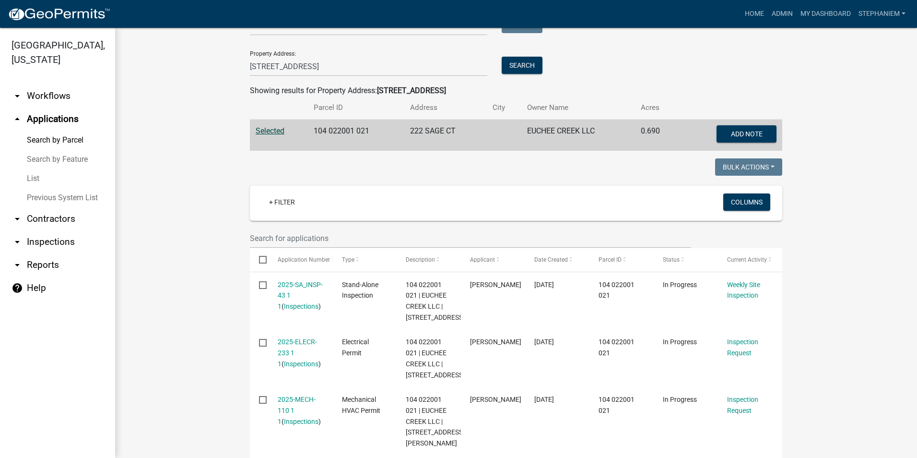
scroll to position [0, 0]
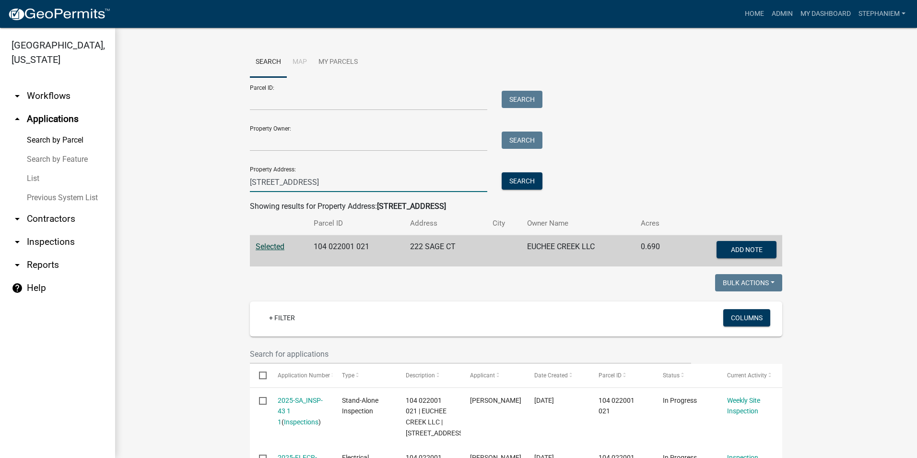
click at [435, 180] on input "[STREET_ADDRESS]" at bounding box center [369, 182] width 238 height 20
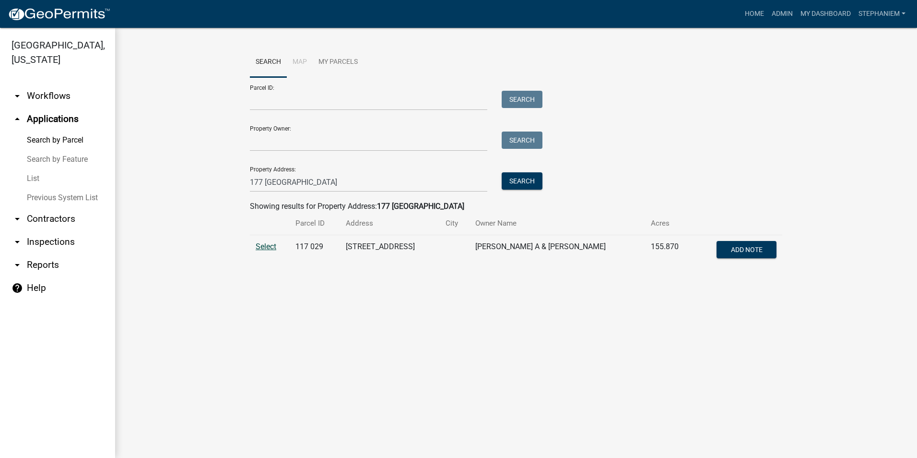
click at [264, 251] on span "Select" at bounding box center [266, 246] width 21 height 9
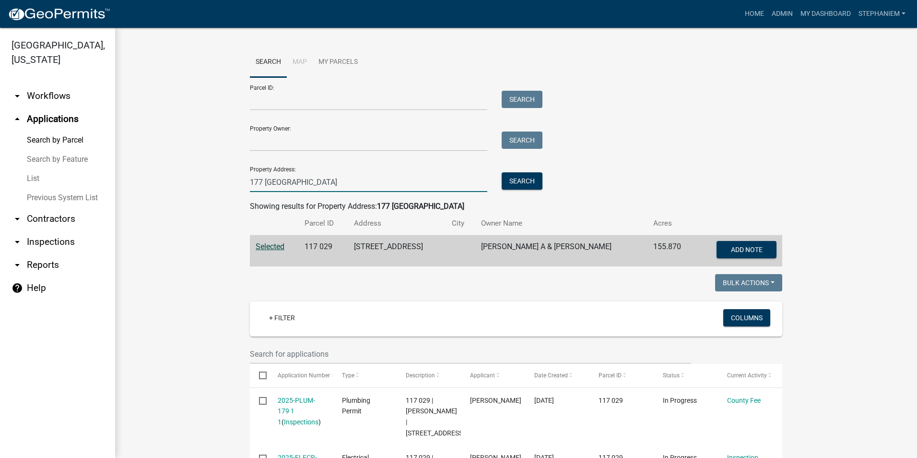
click at [313, 189] on input "177 [GEOGRAPHIC_DATA]" at bounding box center [369, 182] width 238 height 20
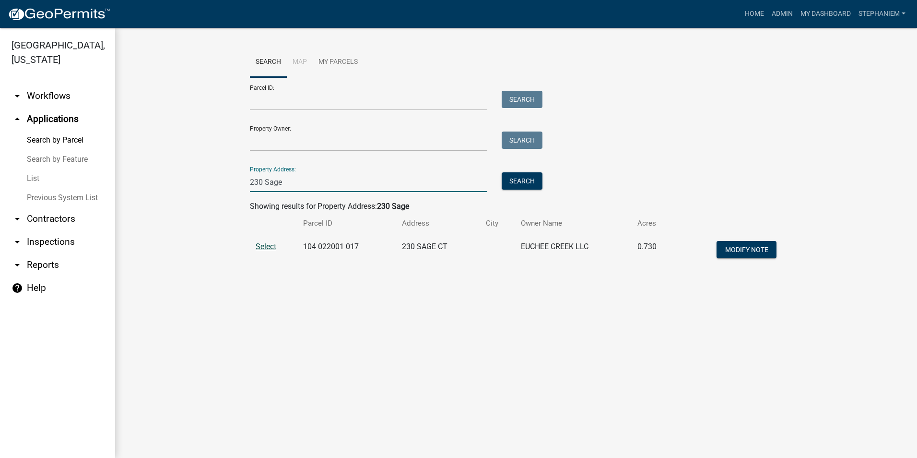
type input "230 Sage"
click at [263, 245] on span "Select" at bounding box center [266, 246] width 21 height 9
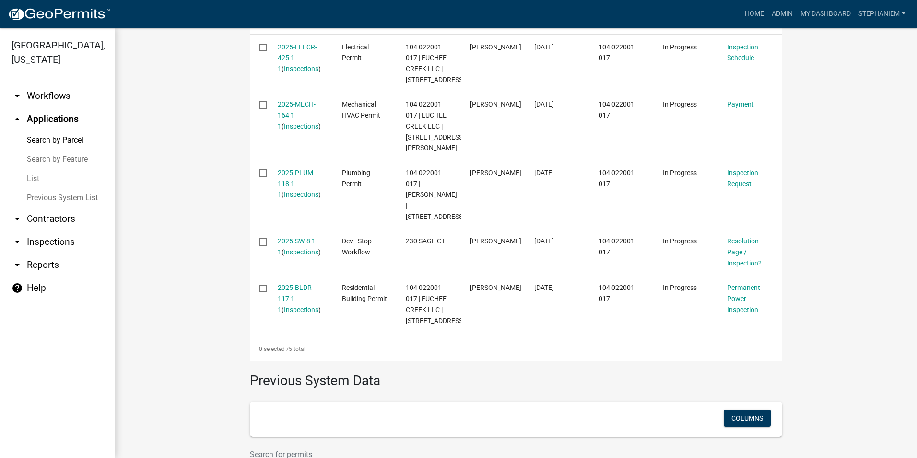
scroll to position [384, 0]
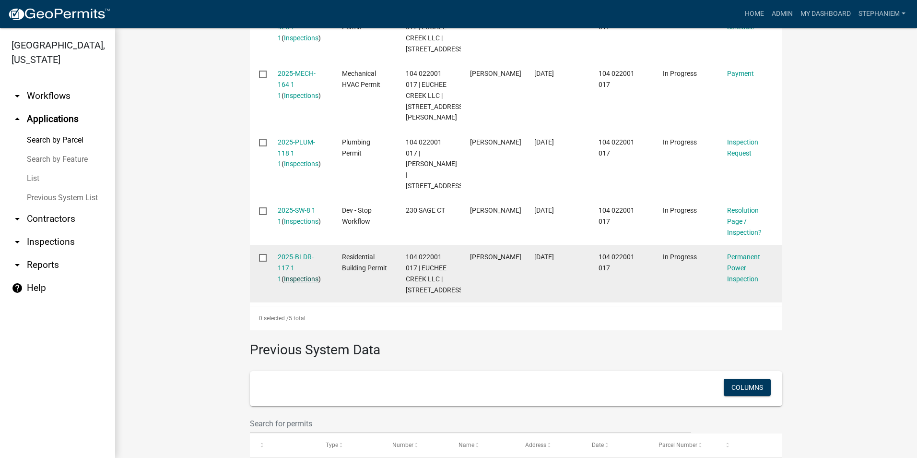
click at [285, 283] on link "Inspections" at bounding box center [301, 279] width 35 height 8
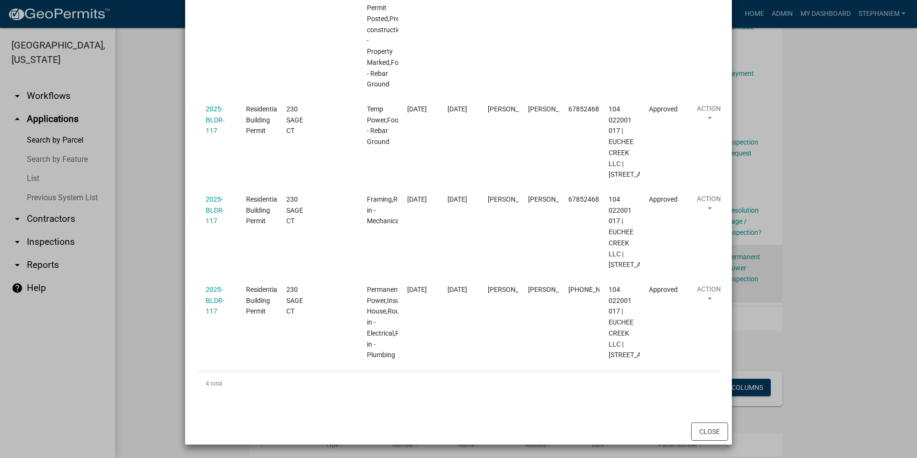
scroll to position [419, 0]
click at [139, 269] on ngb-modal-window "Inspections related to 2025-BLDR-117 × Export Excel Format (.xlsx) CSV Format (…" at bounding box center [458, 229] width 917 height 458
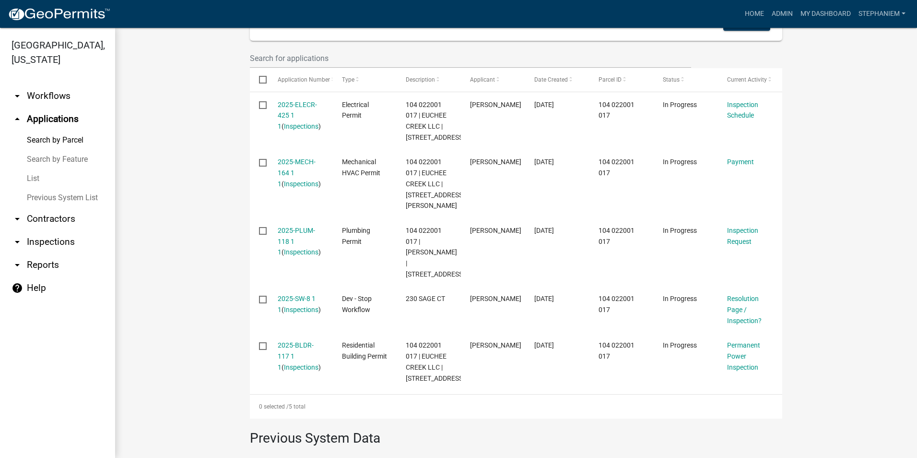
scroll to position [288, 0]
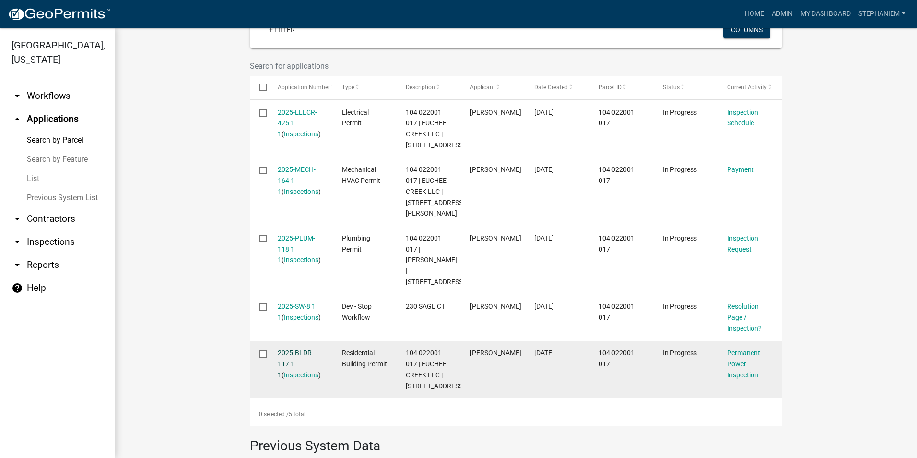
click at [296, 362] on link "2025-BLDR-117 1 1" at bounding box center [296, 364] width 36 height 30
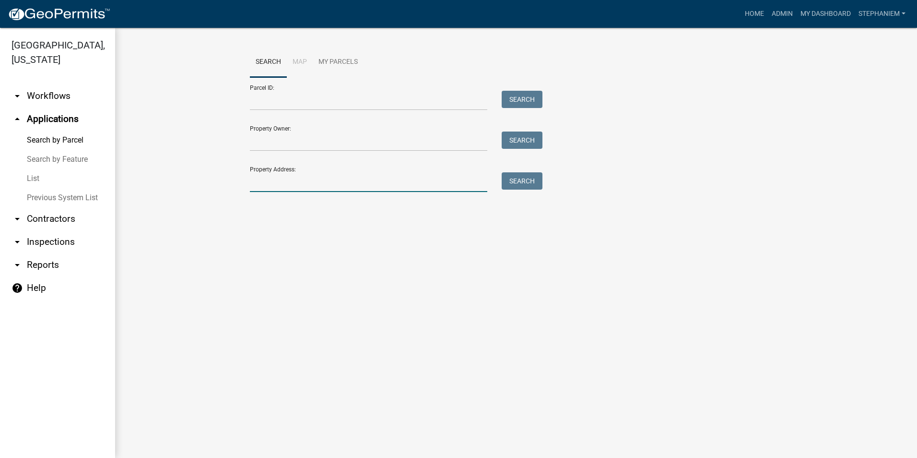
click at [324, 190] on input "Property Address:" at bounding box center [369, 182] width 238 height 20
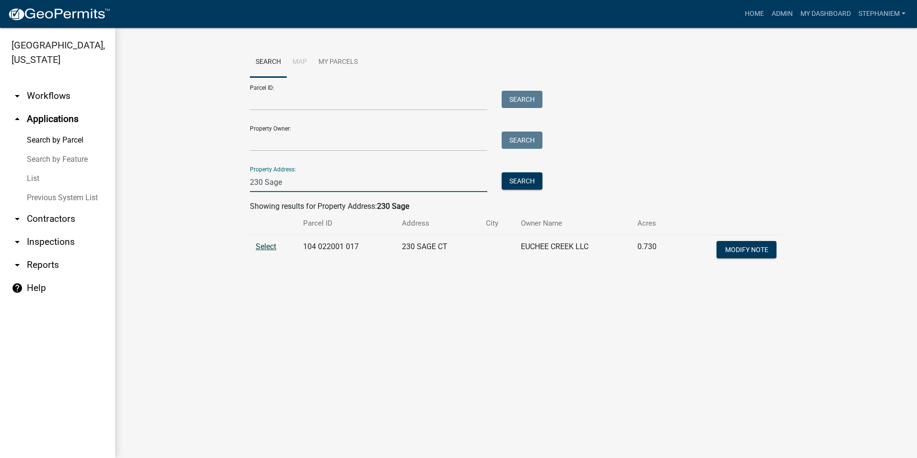
type input "230 Sage"
click at [261, 250] on span "Select" at bounding box center [266, 246] width 21 height 9
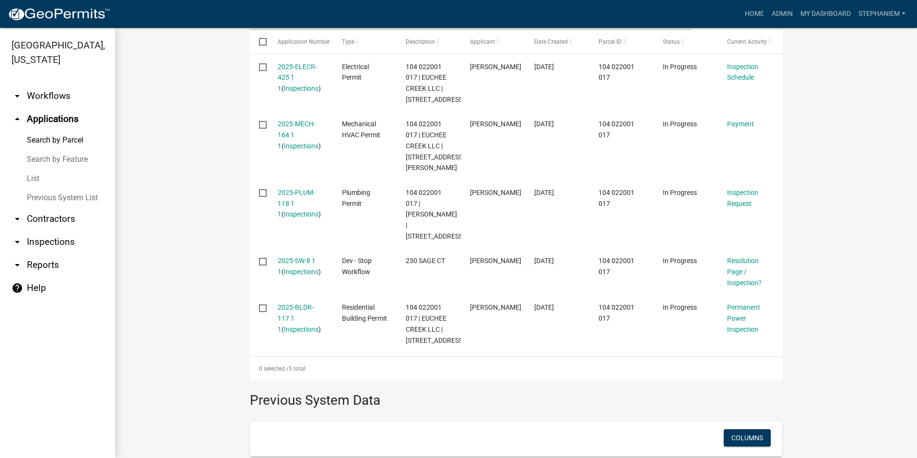
scroll to position [336, 0]
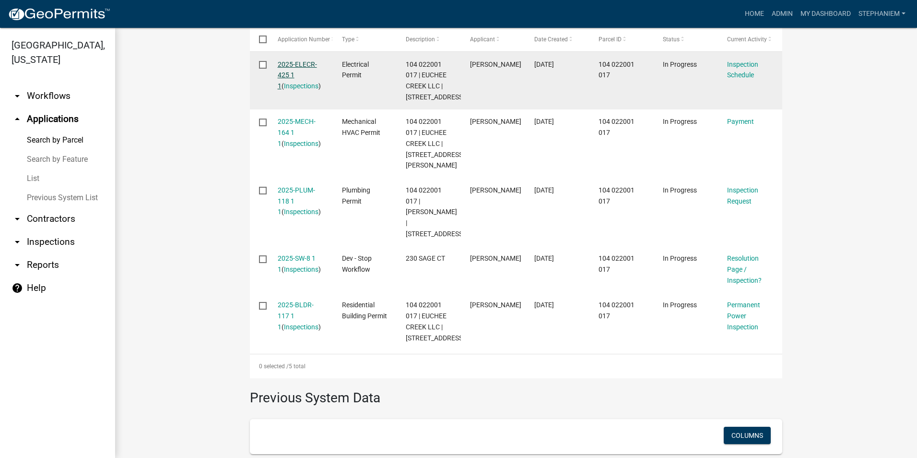
click at [307, 63] on link "2025-ELECR-425 1 1" at bounding box center [297, 75] width 39 height 30
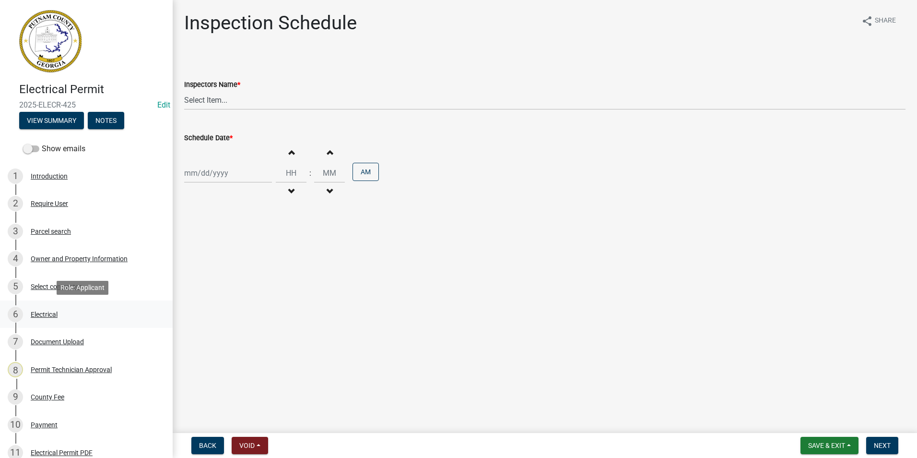
click at [63, 312] on div "6 Electrical" at bounding box center [83, 314] width 150 height 15
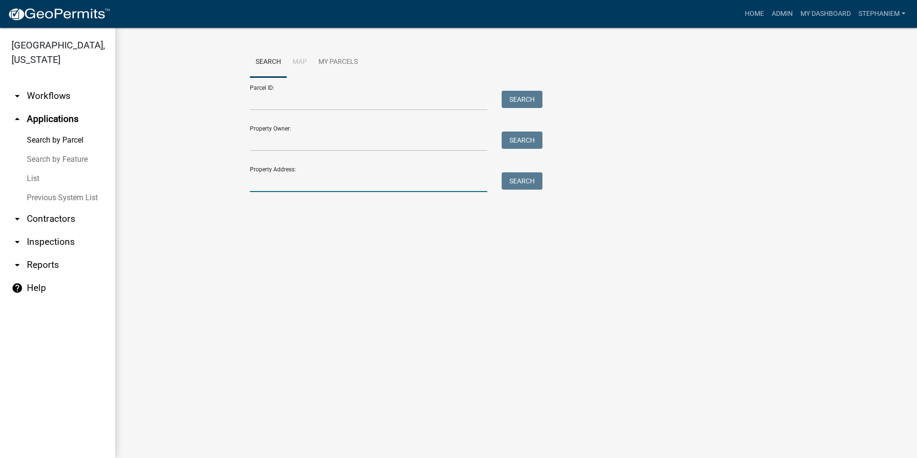
click at [317, 176] on input "Property Address:" at bounding box center [369, 182] width 238 height 20
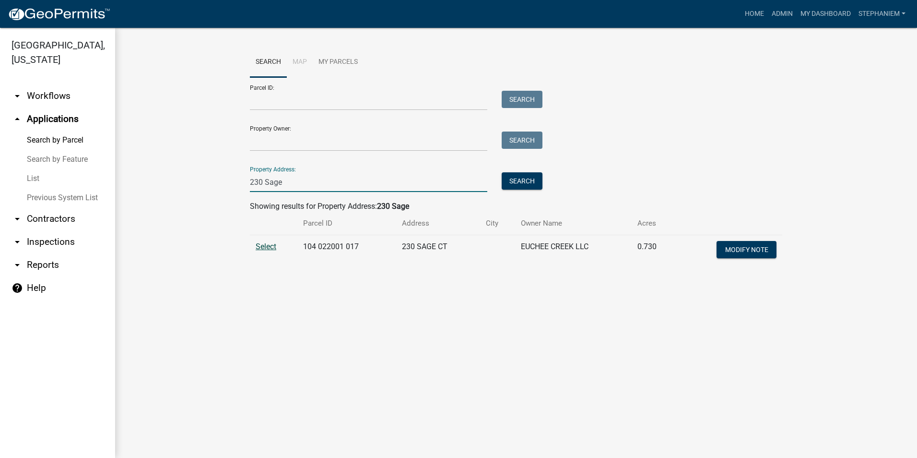
click at [267, 247] on span "Select" at bounding box center [266, 246] width 21 height 9
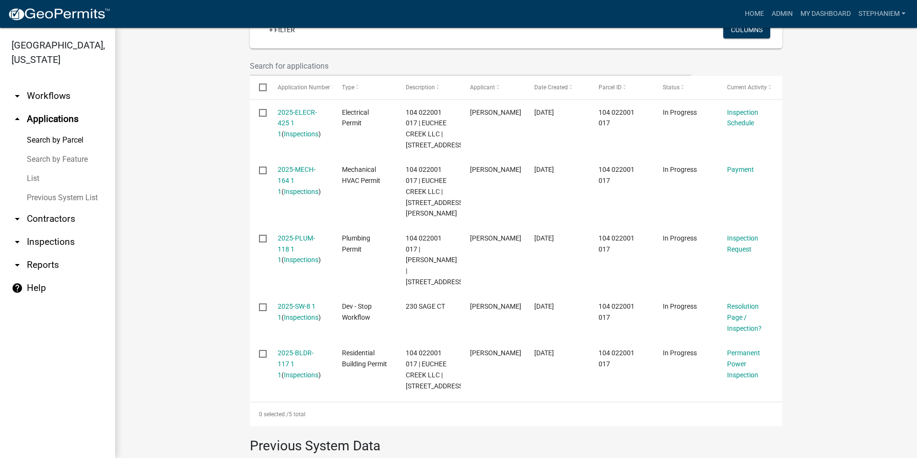
scroll to position [336, 0]
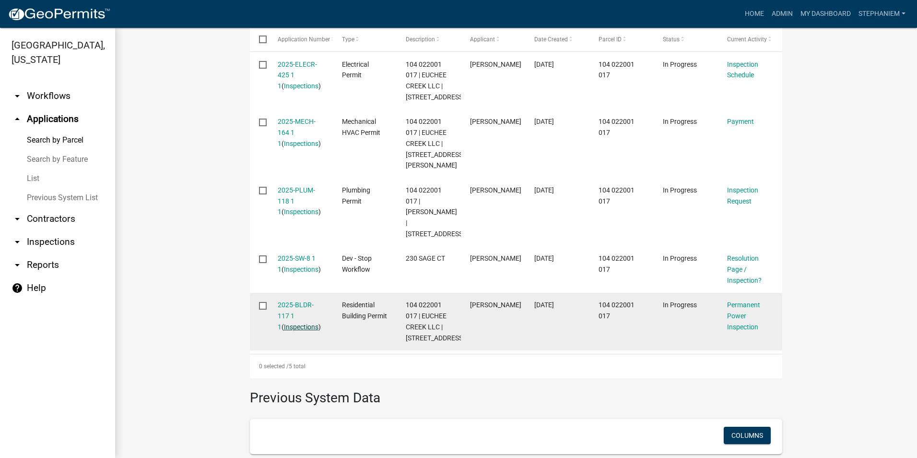
click at [289, 331] on link "Inspections" at bounding box center [301, 327] width 35 height 8
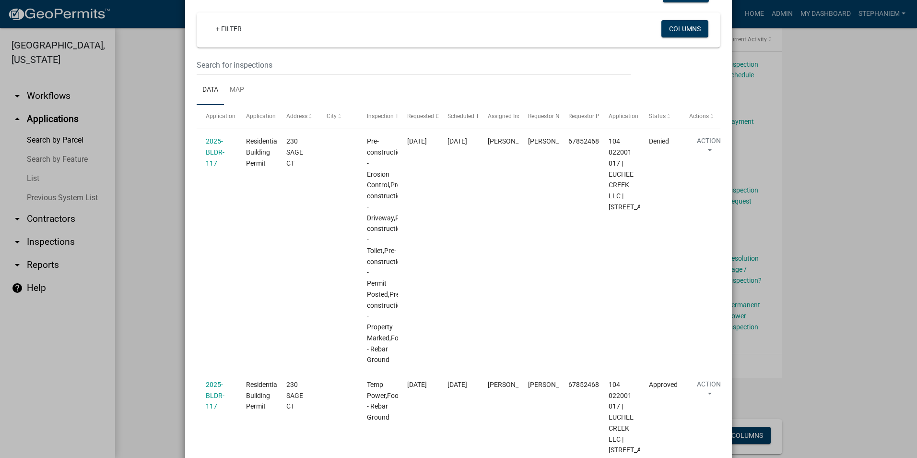
scroll to position [0, 0]
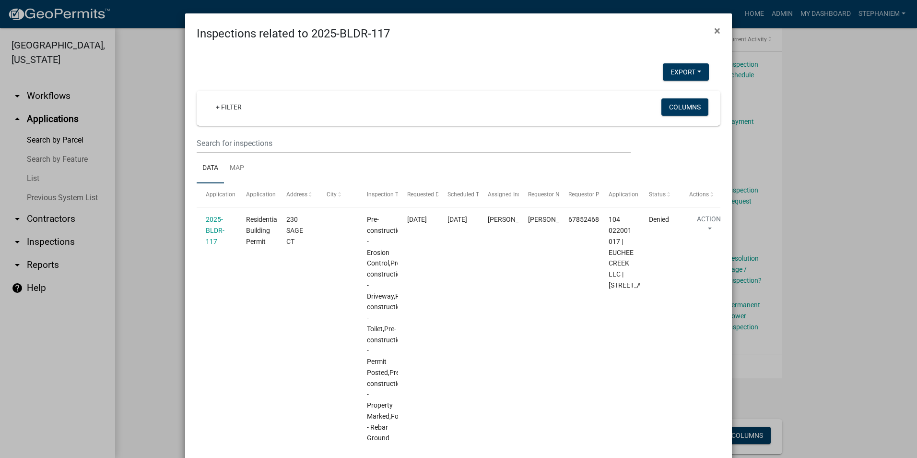
click at [170, 199] on ngb-modal-window "Inspections related to 2025-BLDR-117 × Export Excel Format (.xlsx) CSV Format (…" at bounding box center [458, 229] width 917 height 458
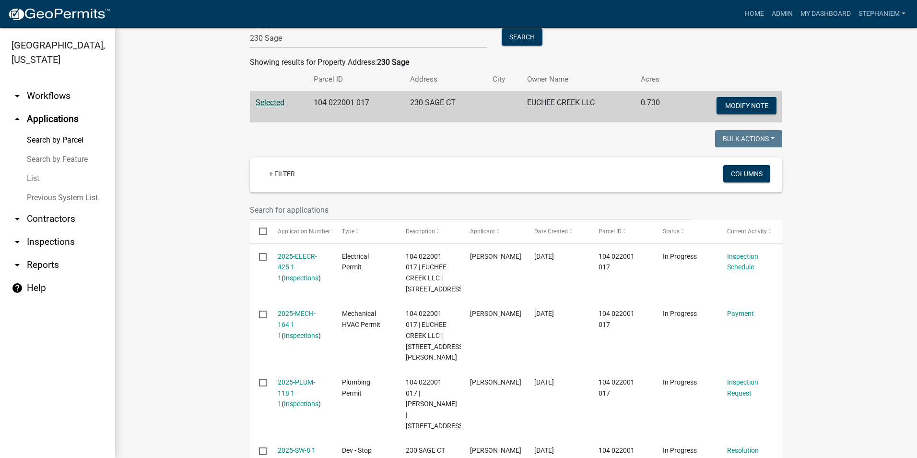
scroll to position [48, 0]
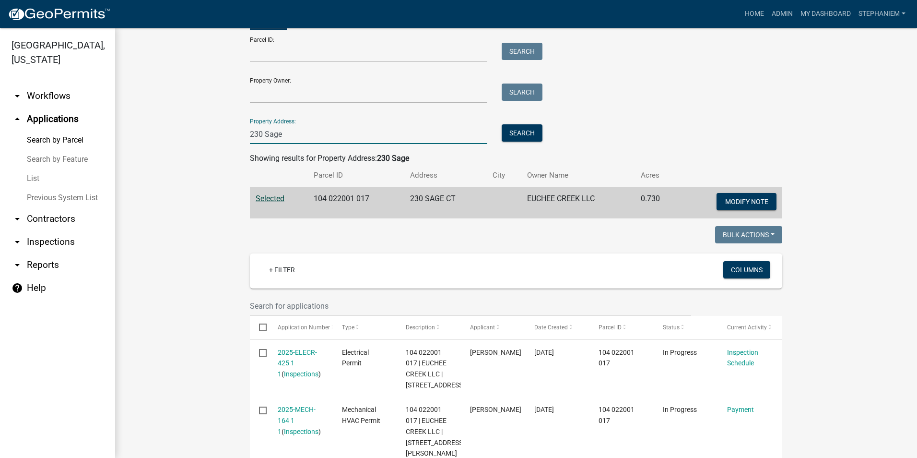
click at [315, 130] on input "230 Sage" at bounding box center [369, 134] width 238 height 20
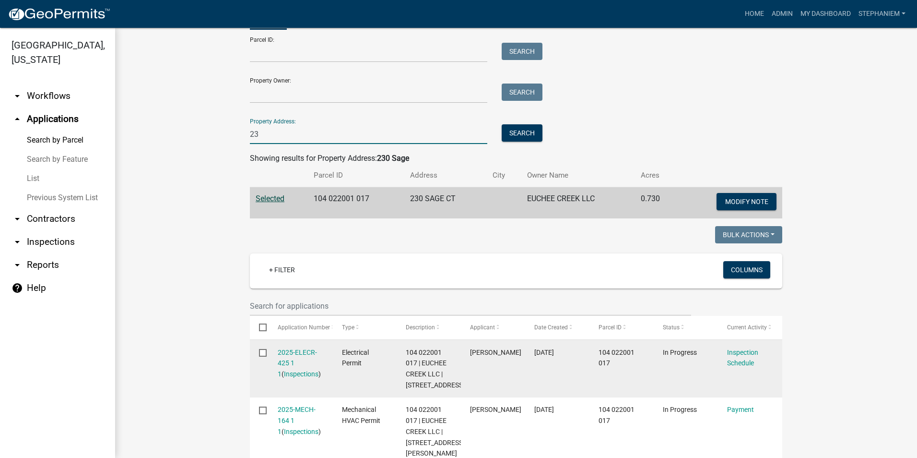
type input "2"
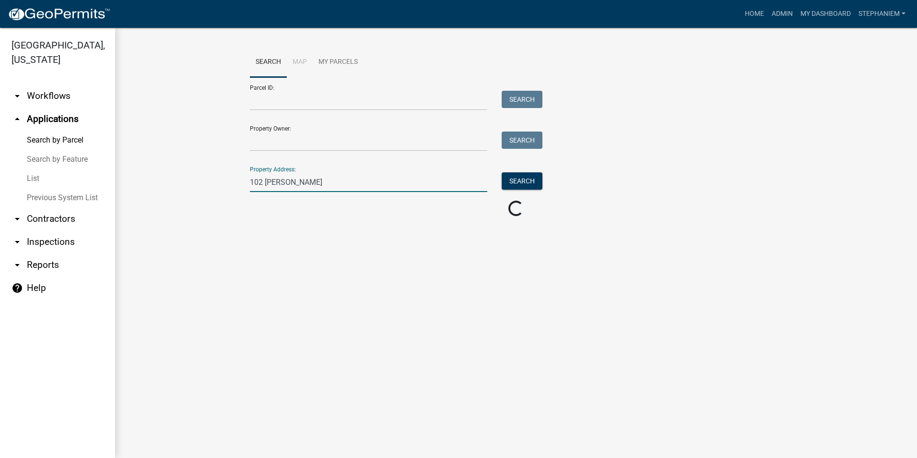
scroll to position [0, 0]
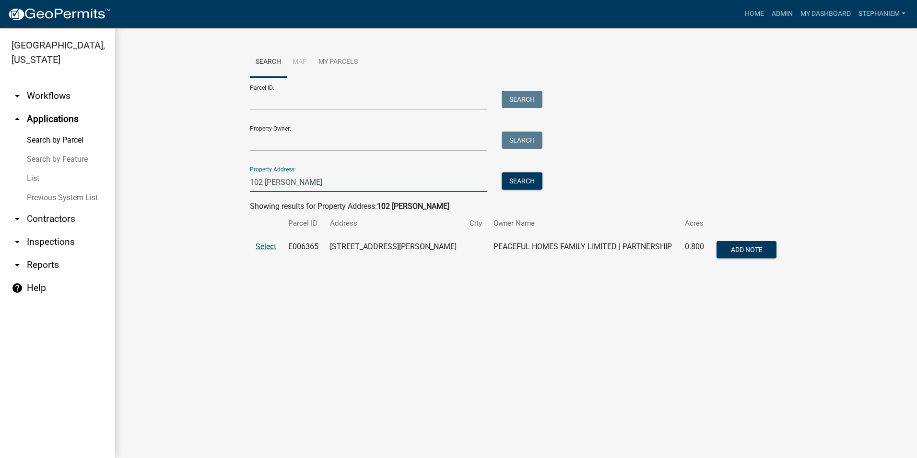
type input "102 [PERSON_NAME]"
click at [271, 250] on span "Select" at bounding box center [266, 246] width 21 height 9
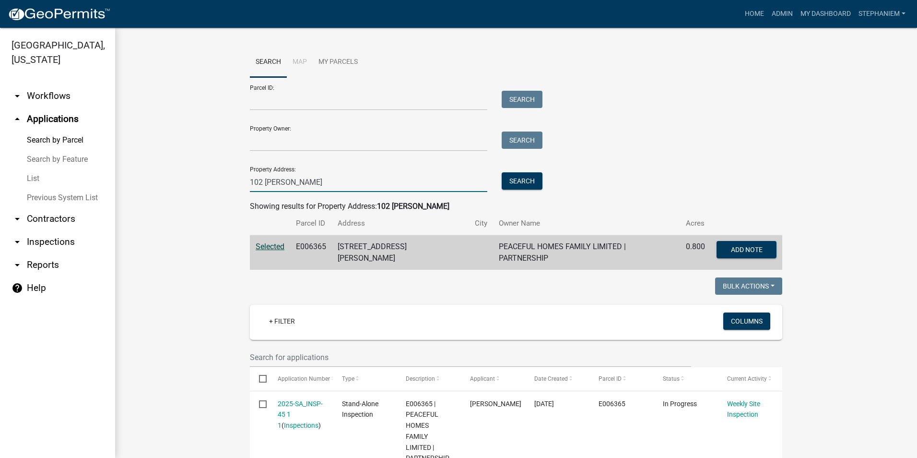
click at [363, 186] on input "102 [PERSON_NAME]" at bounding box center [369, 182] width 238 height 20
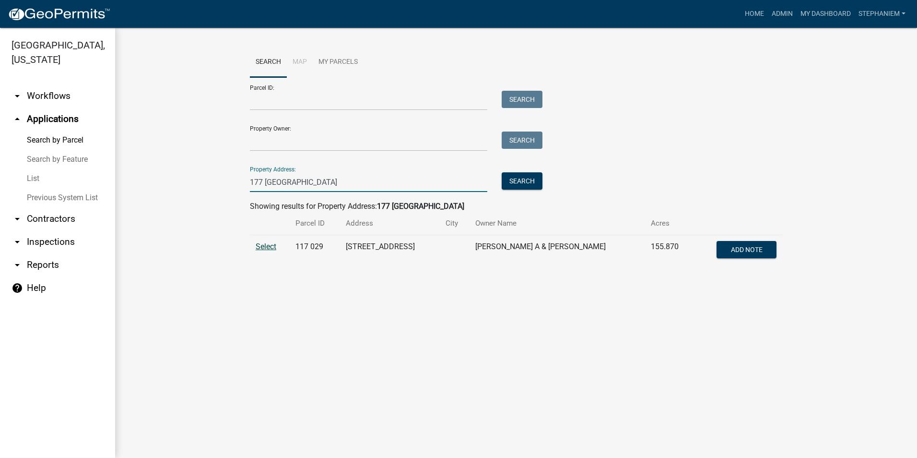
type input "177 [GEOGRAPHIC_DATA]"
click at [272, 246] on span "Select" at bounding box center [266, 246] width 21 height 9
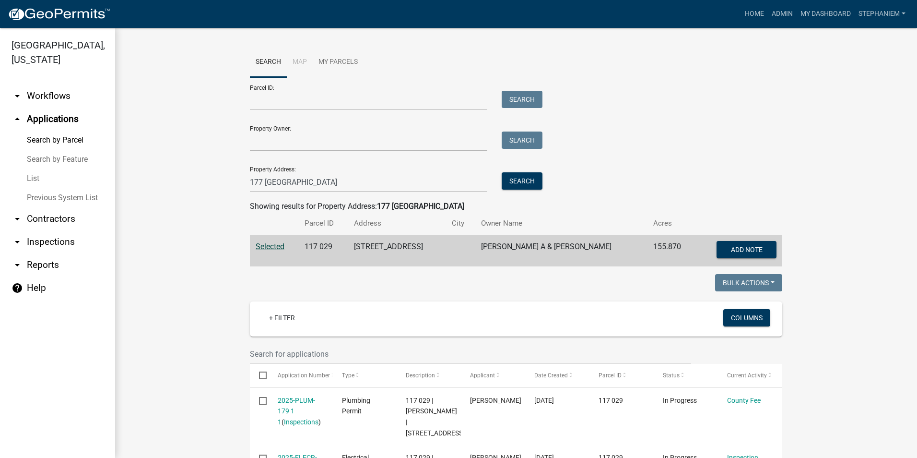
click at [63, 246] on link "arrow_drop_down Inspections" at bounding box center [57, 241] width 115 height 23
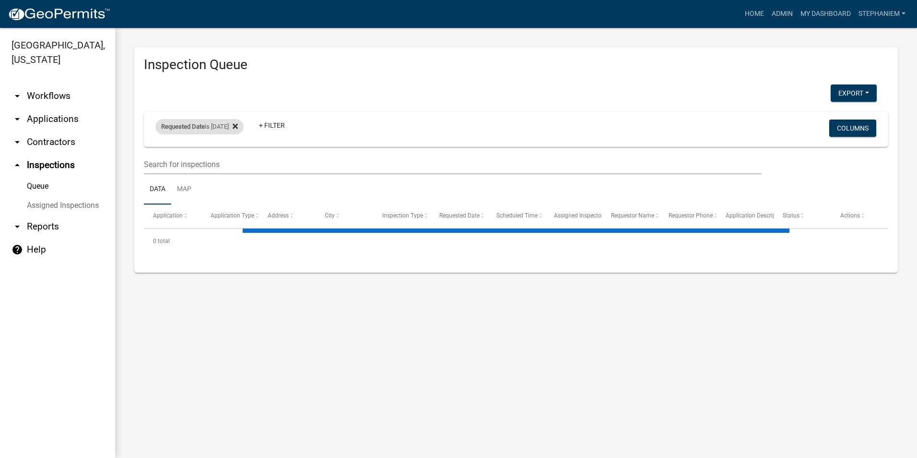
select select "3: 100"
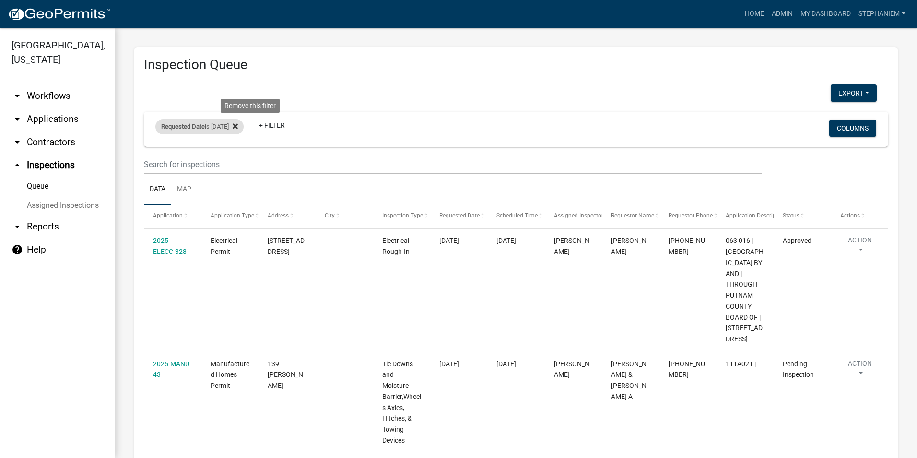
click at [238, 128] on icon at bounding box center [235, 125] width 5 height 5
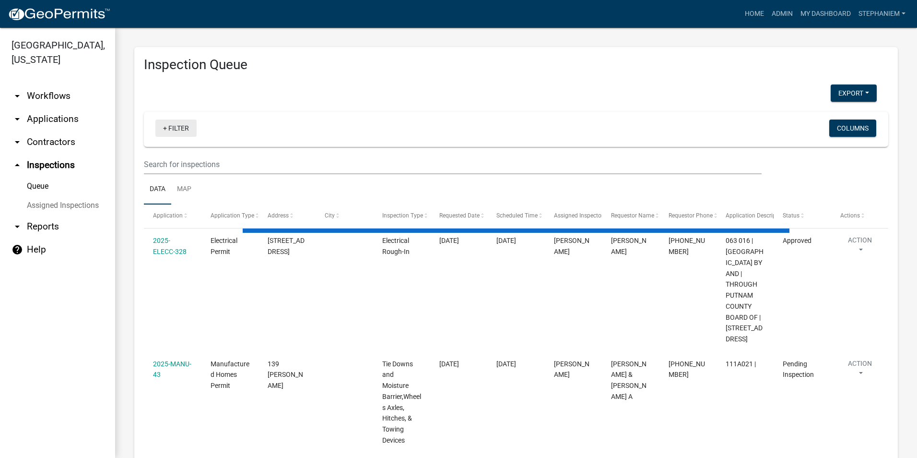
click at [172, 127] on link "+ Filter" at bounding box center [175, 127] width 41 height 17
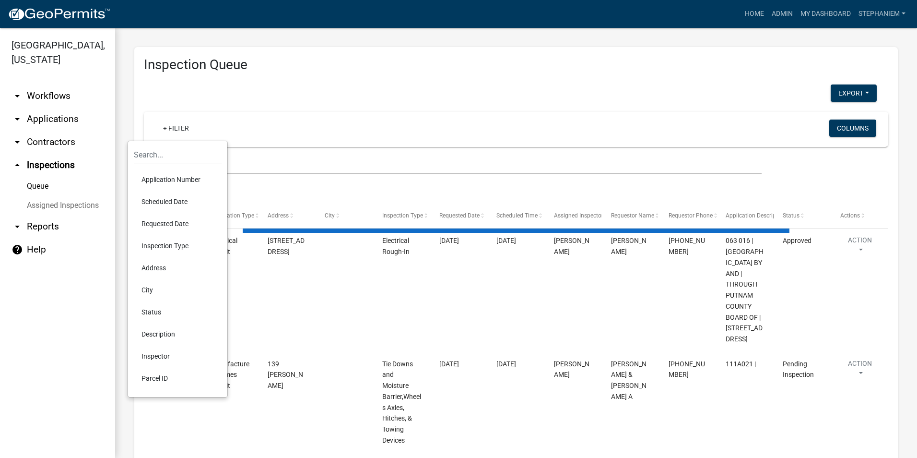
click at [191, 199] on li "Scheduled Date" at bounding box center [178, 202] width 88 height 22
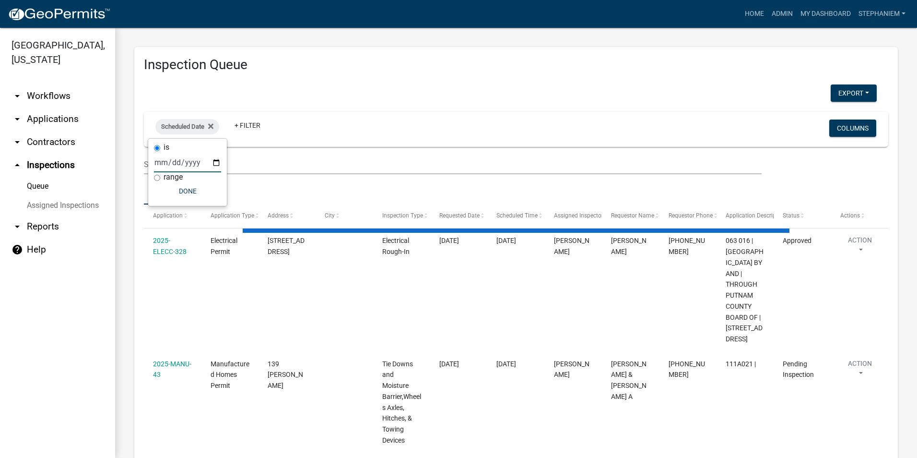
click at [213, 164] on input "date" at bounding box center [187, 163] width 67 height 20
type input "[DATE]"
click at [199, 193] on button "Done" at bounding box center [207, 190] width 67 height 17
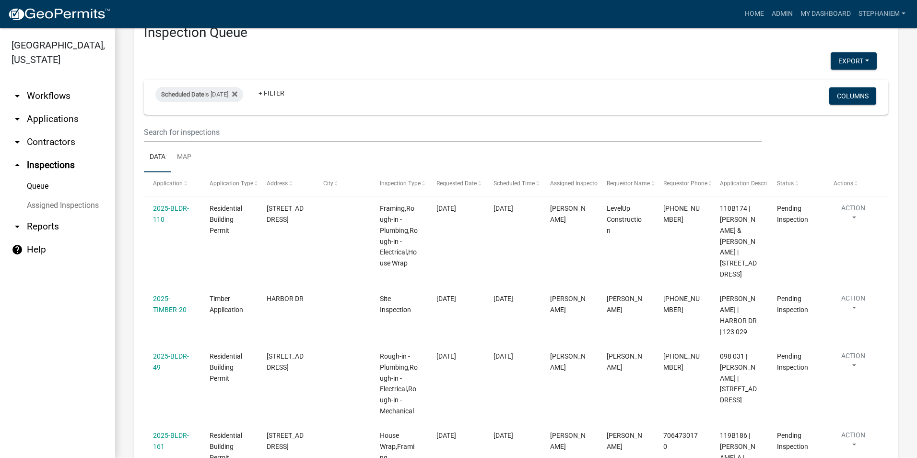
scroll to position [48, 0]
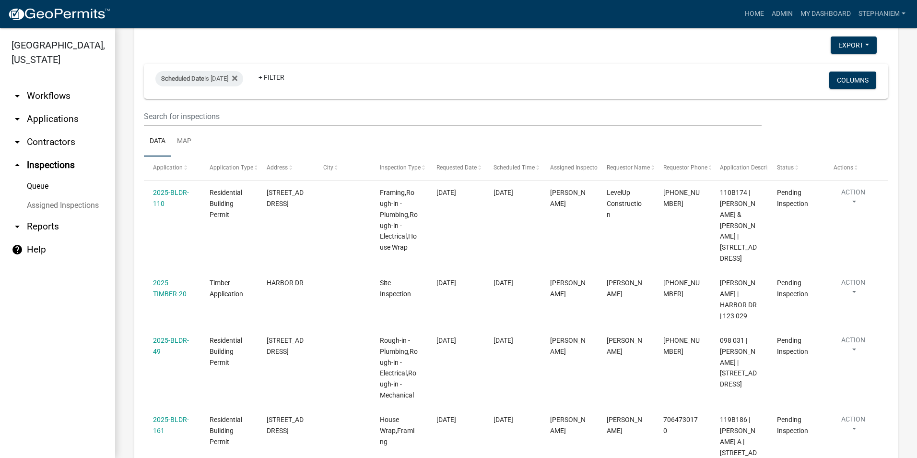
select select "3: 100"
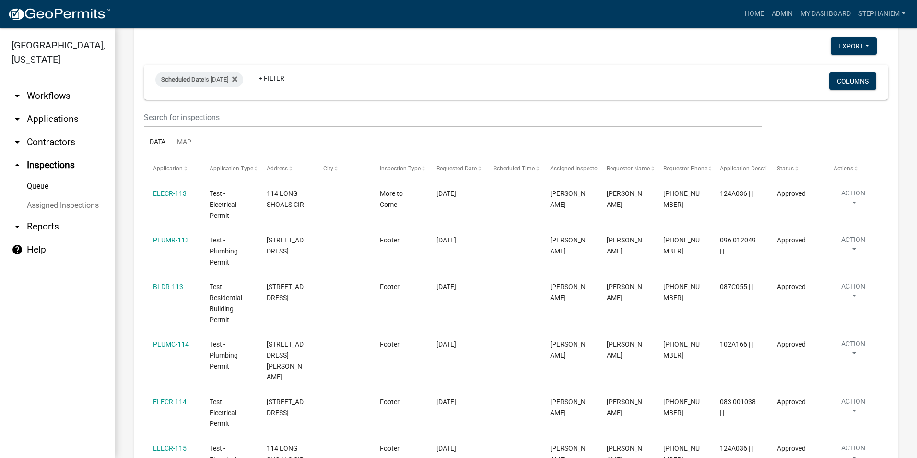
scroll to position [0, 0]
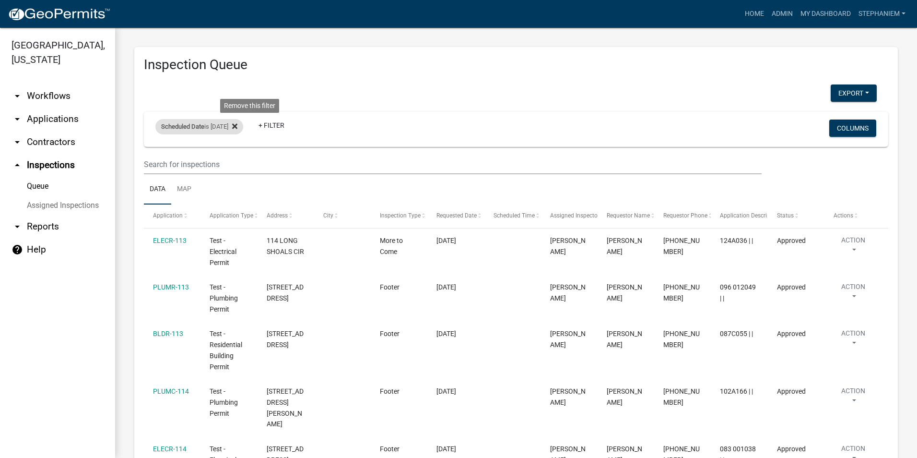
click at [238, 126] on icon at bounding box center [234, 125] width 5 height 5
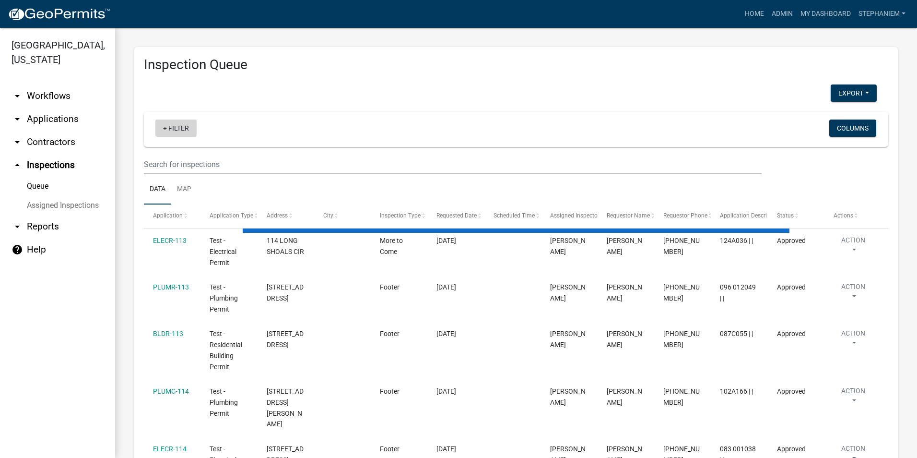
click at [189, 131] on link "+ Filter" at bounding box center [175, 127] width 41 height 17
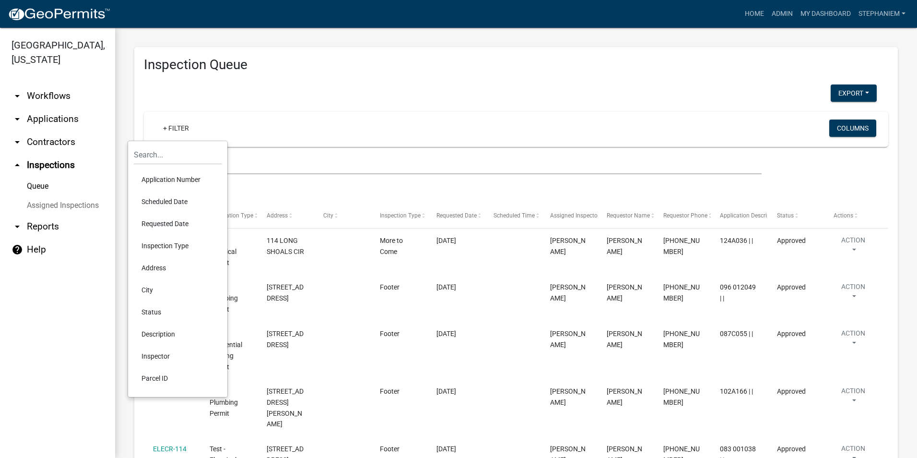
click at [191, 199] on li "Scheduled Date" at bounding box center [178, 202] width 88 height 22
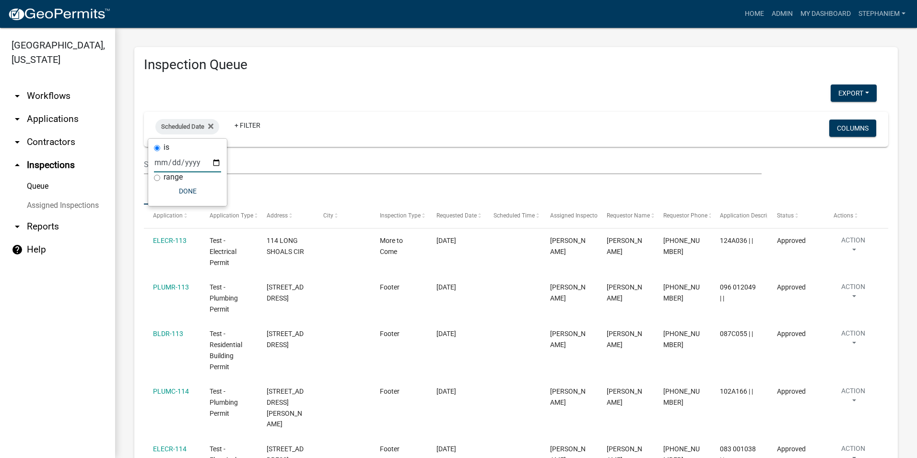
click at [214, 162] on input "date" at bounding box center [187, 163] width 67 height 20
type input "[DATE]"
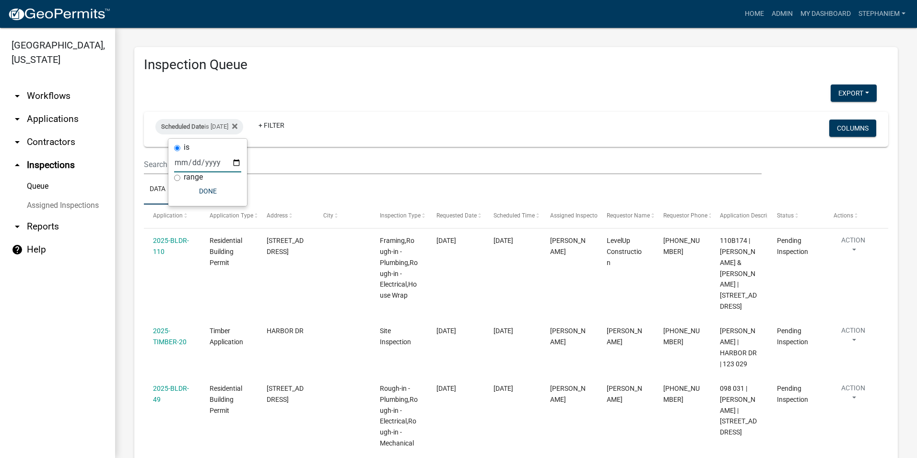
click at [52, 115] on link "arrow_drop_down Applications" at bounding box center [57, 118] width 115 height 23
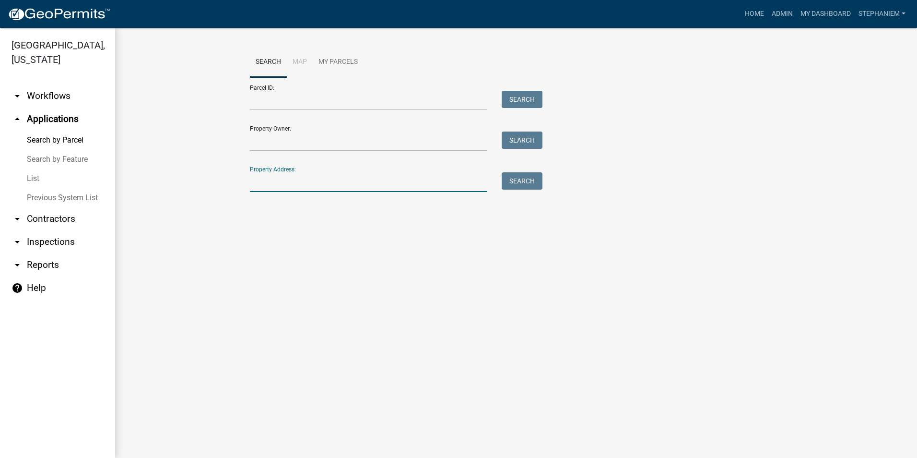
click at [328, 181] on input "Property Address:" at bounding box center [369, 182] width 238 height 20
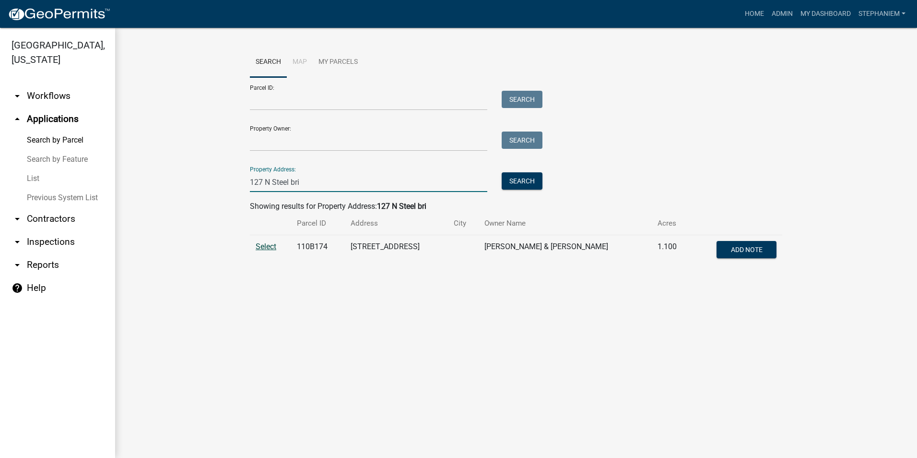
type input "127 N Steel bri"
click at [268, 246] on span "Select" at bounding box center [266, 246] width 21 height 9
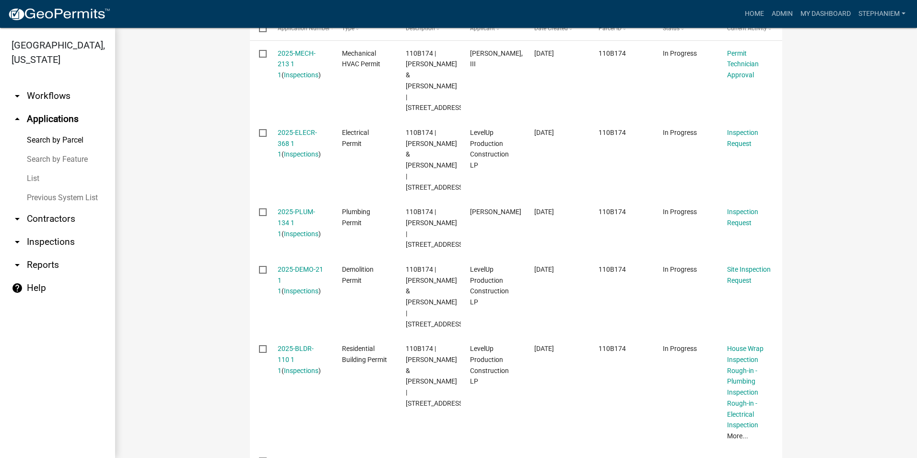
scroll to position [336, 0]
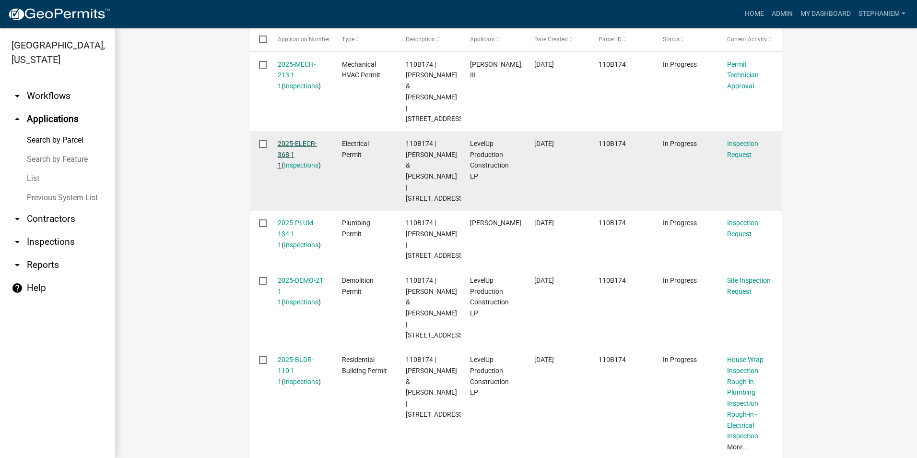
click at [280, 147] on link "2025-ELECR-368 1 1" at bounding box center [297, 155] width 39 height 30
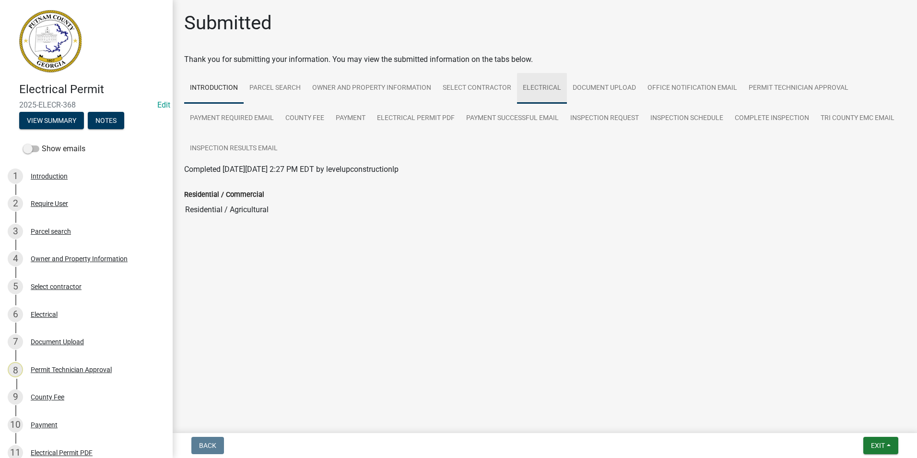
click at [526, 89] on link "Electrical" at bounding box center [542, 88] width 50 height 31
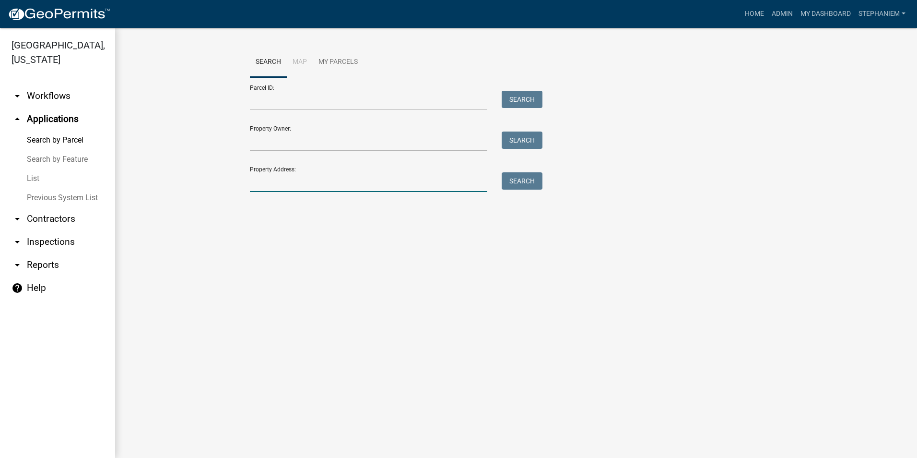
click at [412, 182] on input "Property Address:" at bounding box center [369, 182] width 238 height 20
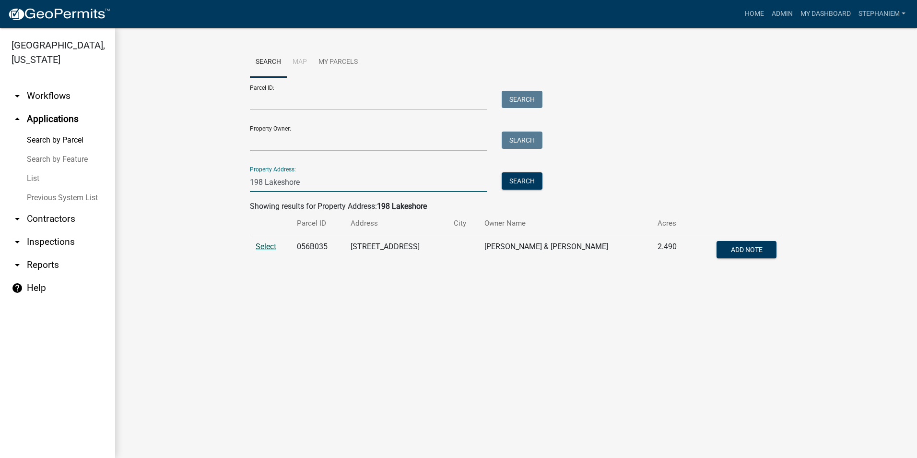
type input "198 Lakeshore"
click at [260, 244] on span "Select" at bounding box center [266, 246] width 21 height 9
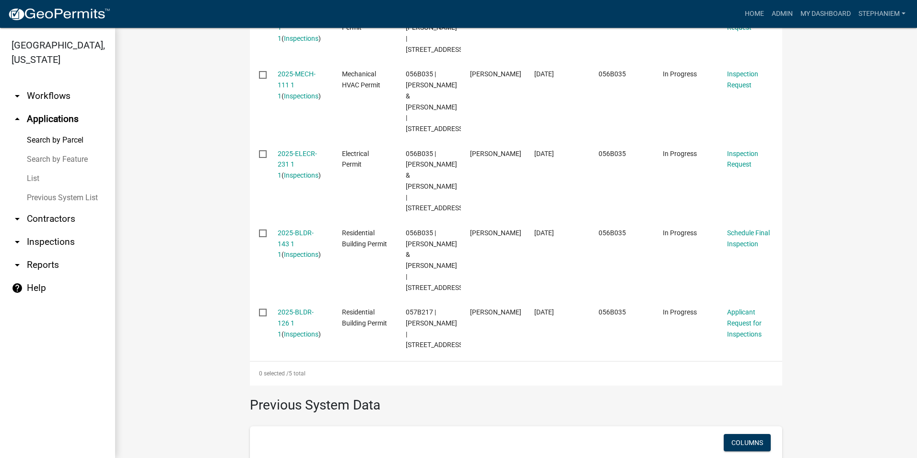
scroll to position [432, 0]
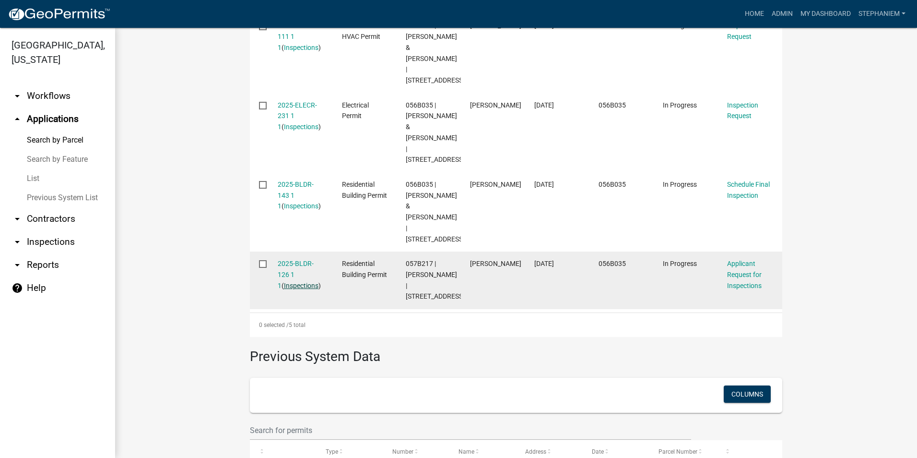
click at [302, 282] on link "Inspections" at bounding box center [301, 286] width 35 height 8
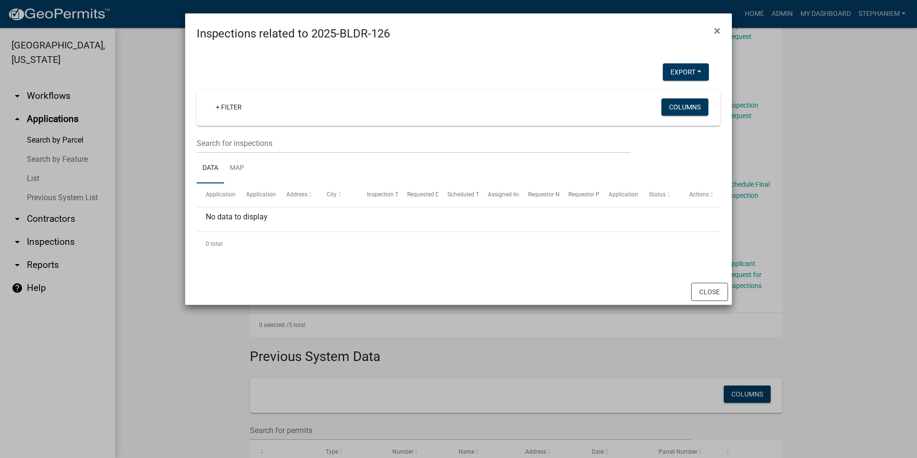
click at [159, 233] on ngb-modal-window "Inspections related to 2025-BLDR-126 × Export Excel Format (.xlsx) CSV Format (…" at bounding box center [458, 229] width 917 height 458
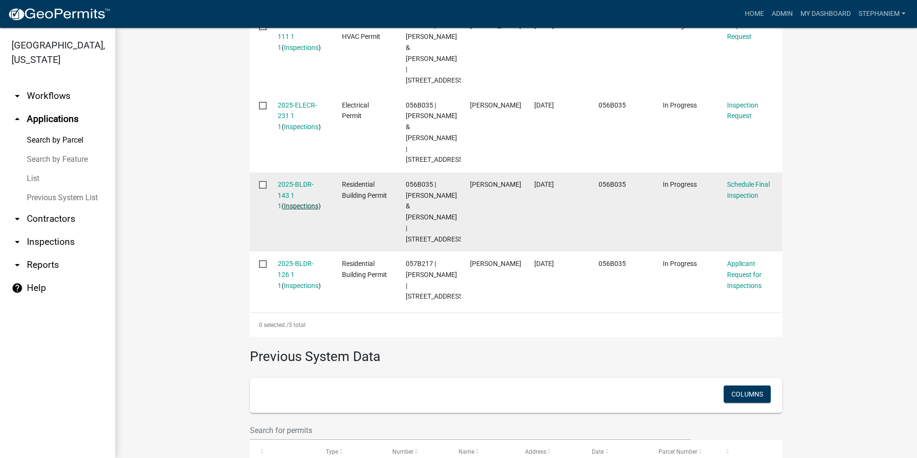
click at [305, 202] on link "Inspections" at bounding box center [301, 206] width 35 height 8
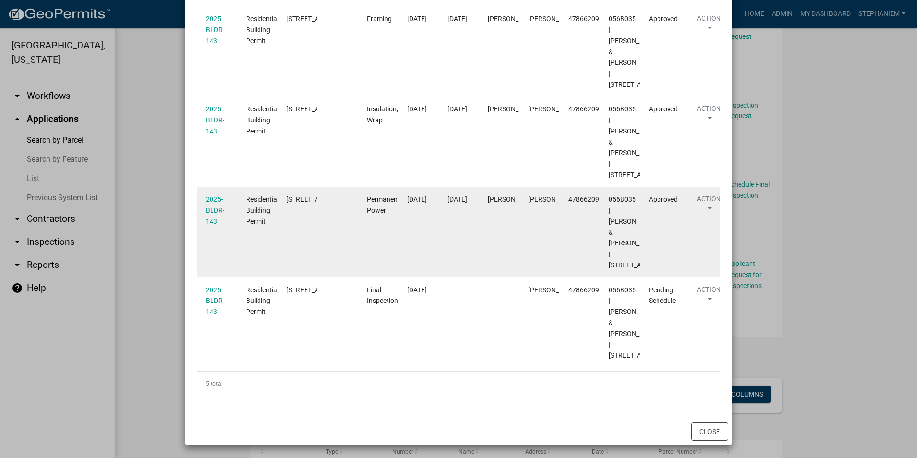
scroll to position [346, 0]
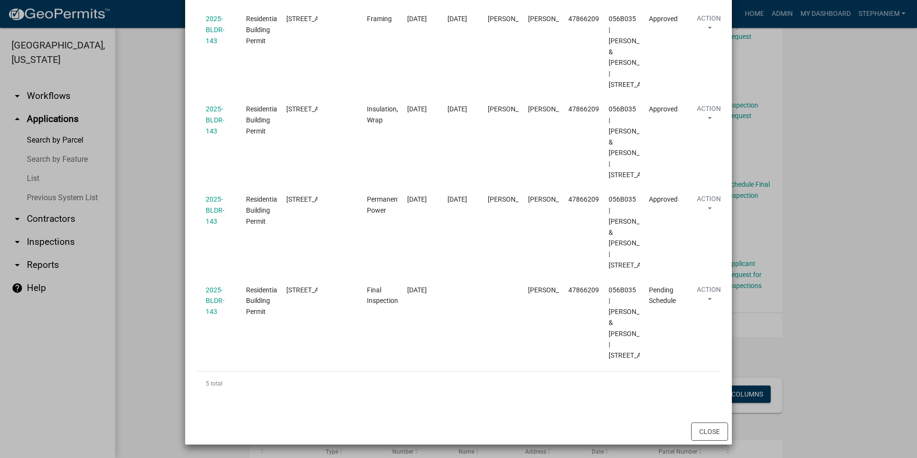
click at [789, 299] on ngb-modal-window "Inspections related to 2025-BLDR-143 × Export Excel Format (.xlsx) CSV Format (…" at bounding box center [458, 229] width 917 height 458
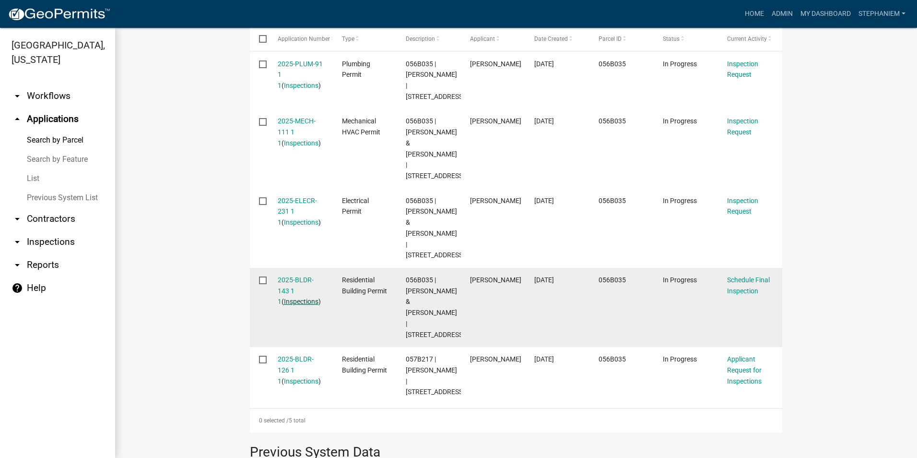
scroll to position [288, 0]
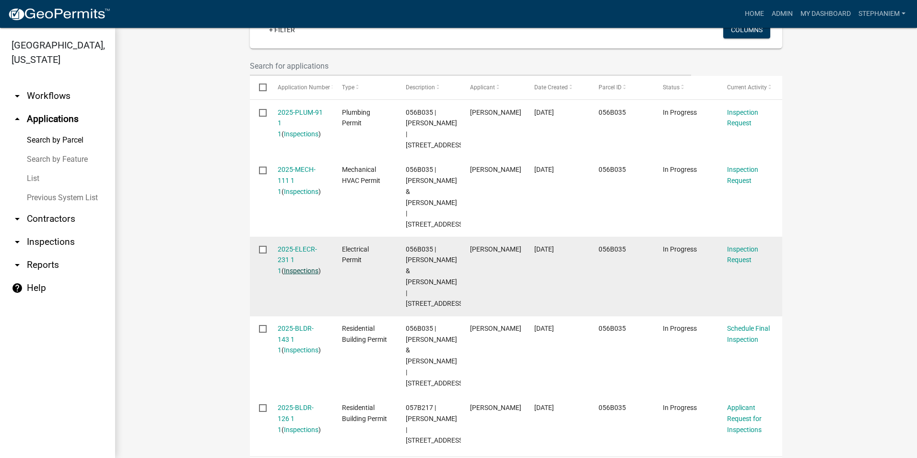
click at [302, 267] on link "Inspections" at bounding box center [301, 271] width 35 height 8
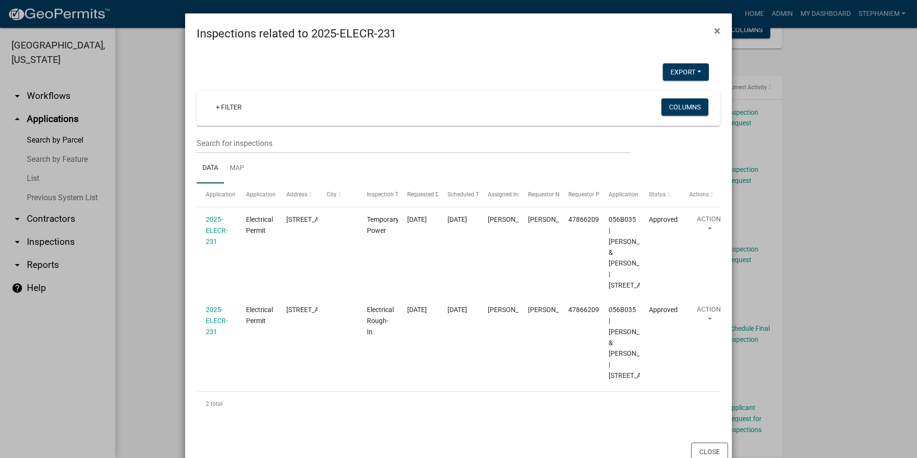
click at [143, 240] on ngb-modal-window "Inspections related to 2025-ELECR-231 × Export Excel Format (.xlsx) CSV Format …" at bounding box center [458, 229] width 917 height 458
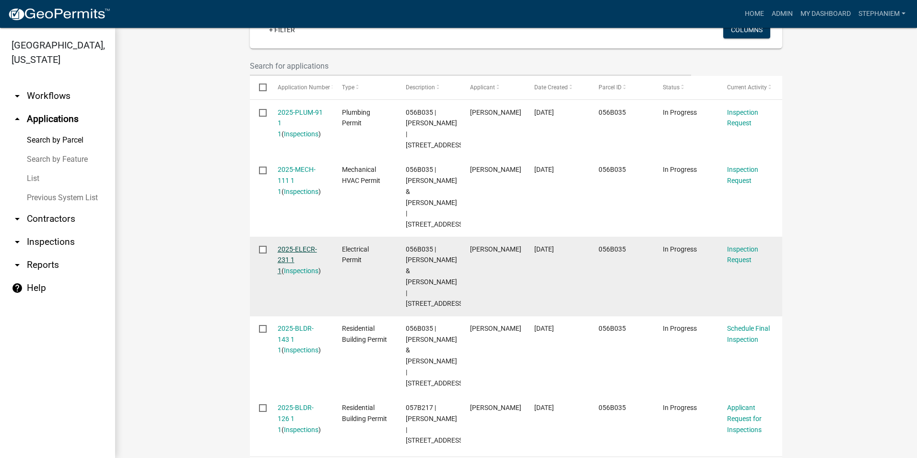
click at [300, 247] on link "2025-ELECR-231 1 1" at bounding box center [297, 260] width 39 height 30
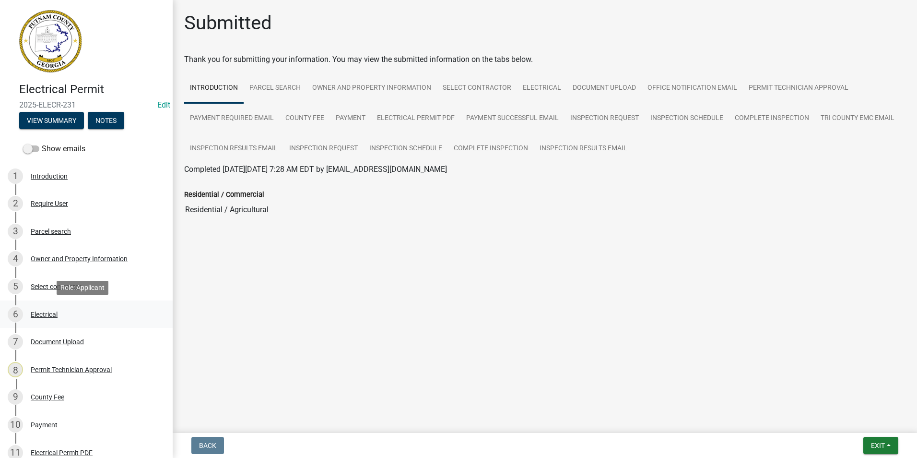
click at [72, 315] on div "6 Electrical" at bounding box center [83, 314] width 150 height 15
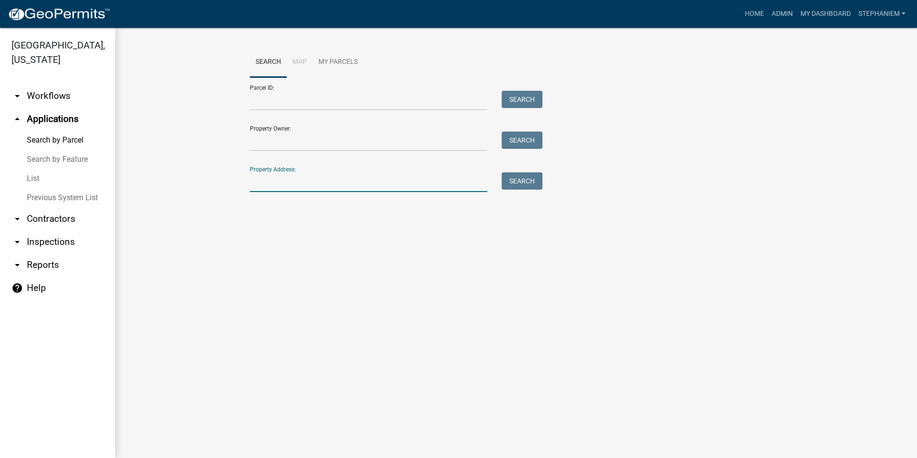
click at [333, 178] on input "Property Address:" at bounding box center [369, 182] width 238 height 20
click at [423, 182] on input "Property Address:" at bounding box center [369, 182] width 238 height 20
click at [282, 178] on input "198 LAke shore" at bounding box center [369, 182] width 238 height 20
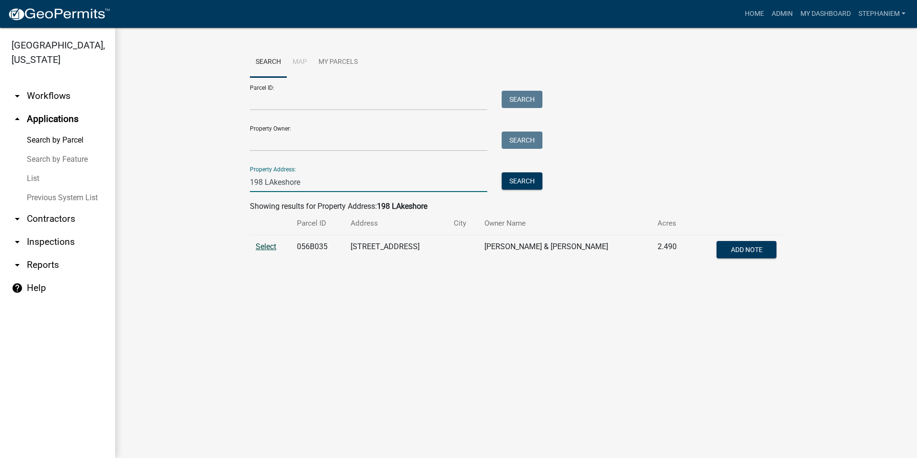
type input "198 LAkeshore"
click at [270, 248] on span "Select" at bounding box center [266, 246] width 21 height 9
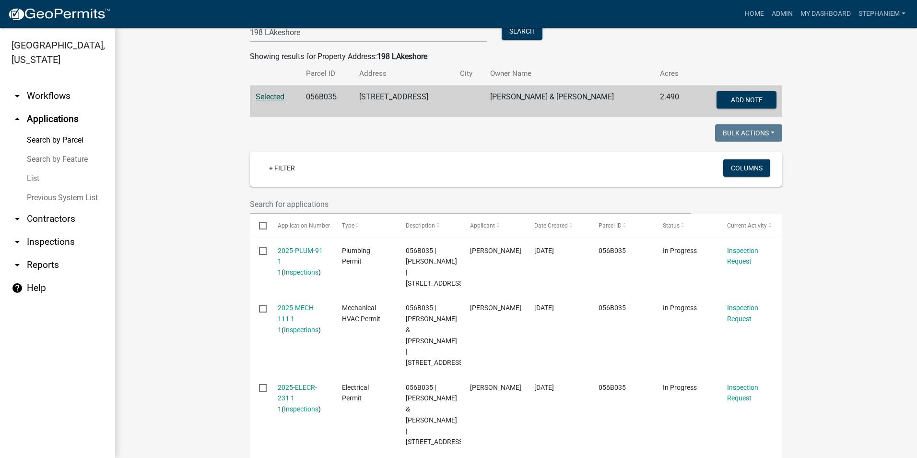
scroll to position [198, 0]
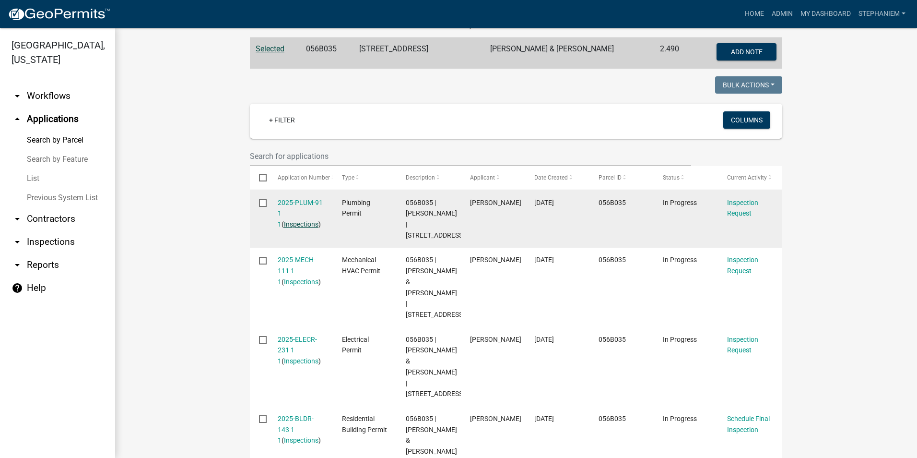
click at [292, 224] on link "Inspections" at bounding box center [301, 224] width 35 height 8
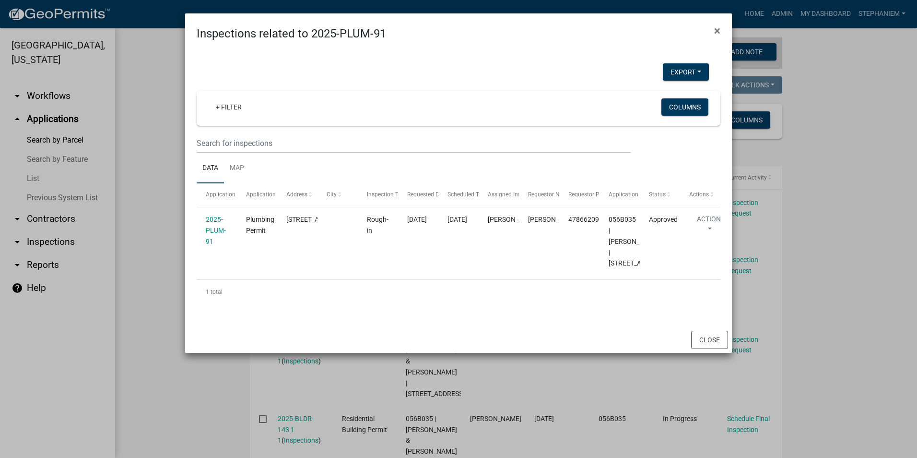
click at [160, 180] on ngb-modal-window "Inspections related to 2025-PLUM-91 × Export Excel Format (.xlsx) CSV Format (.…" at bounding box center [458, 229] width 917 height 458
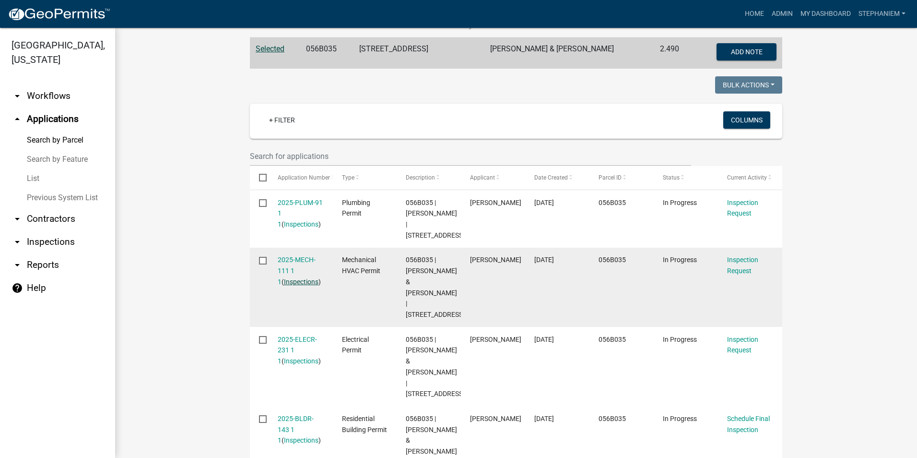
click at [287, 286] on link "Inspections" at bounding box center [301, 282] width 35 height 8
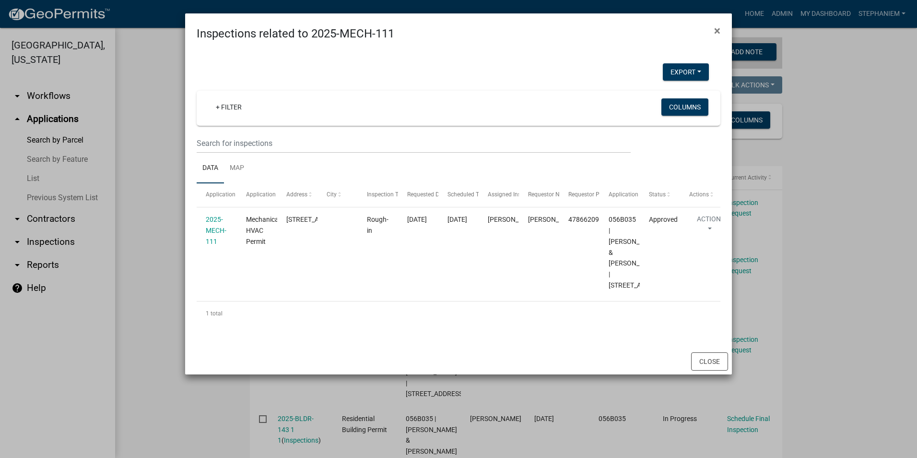
click at [140, 213] on ngb-modal-window "Inspections related to 2025-MECH-111 × Export Excel Format (.xlsx) CSV Format (…" at bounding box center [458, 229] width 917 height 458
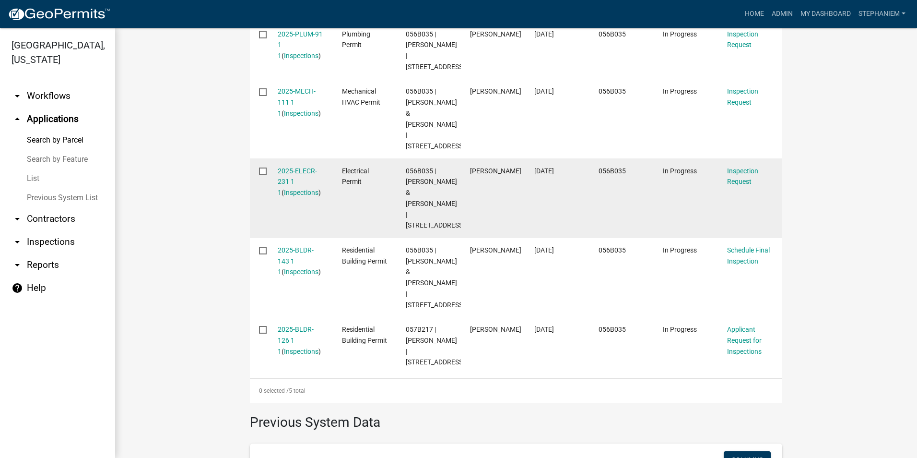
scroll to position [362, 0]
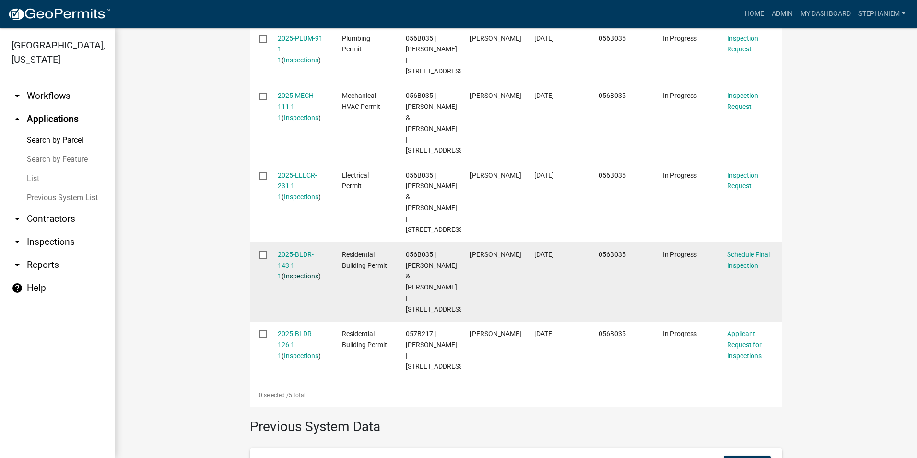
click at [299, 272] on link "Inspections" at bounding box center [301, 276] width 35 height 8
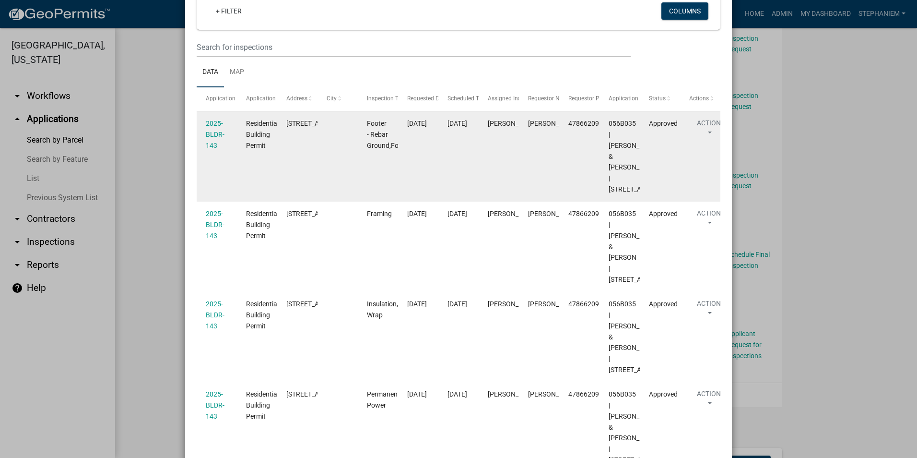
scroll to position [144, 0]
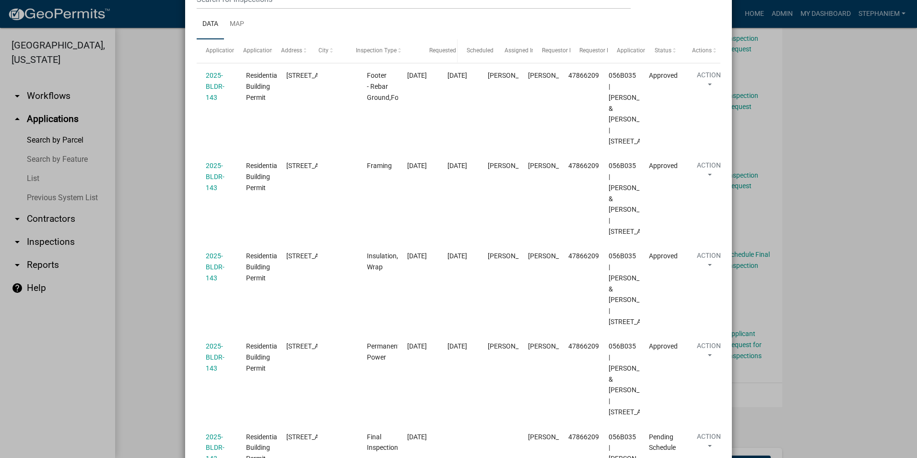
drag, startPoint x: 394, startPoint y: 47, endPoint x: 435, endPoint y: 57, distance: 42.0
click at [435, 57] on div "Application Application Type Address City Inspection Type Requested Date Schedu…" at bounding box center [459, 50] width 524 height 23
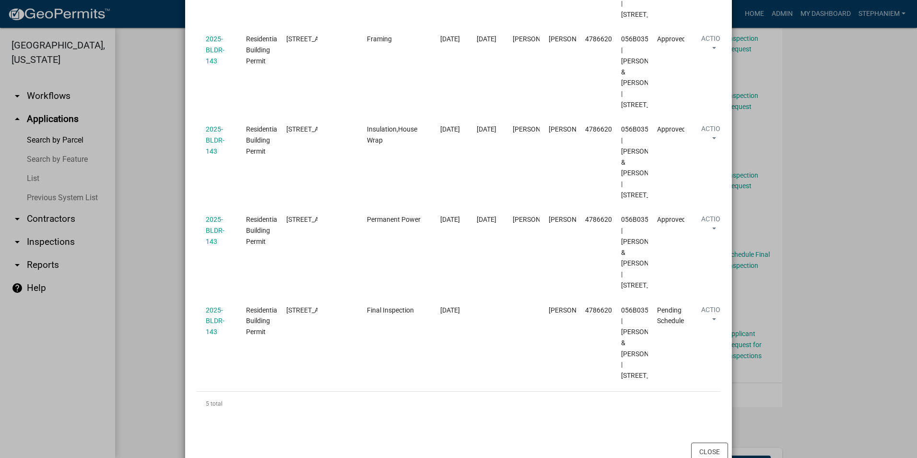
scroll to position [288, 0]
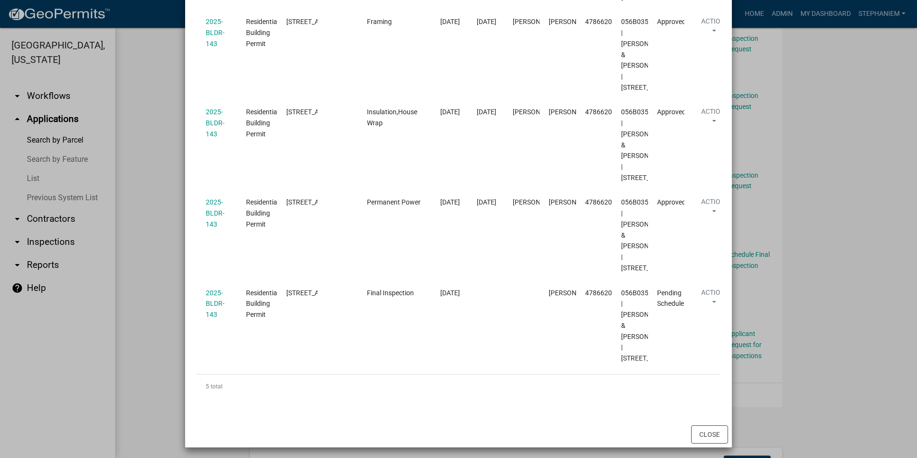
click at [800, 140] on ngb-modal-window "Inspections related to 2025-BLDR-143 × Export Excel Format (.xlsx) CSV Format (…" at bounding box center [458, 229] width 917 height 458
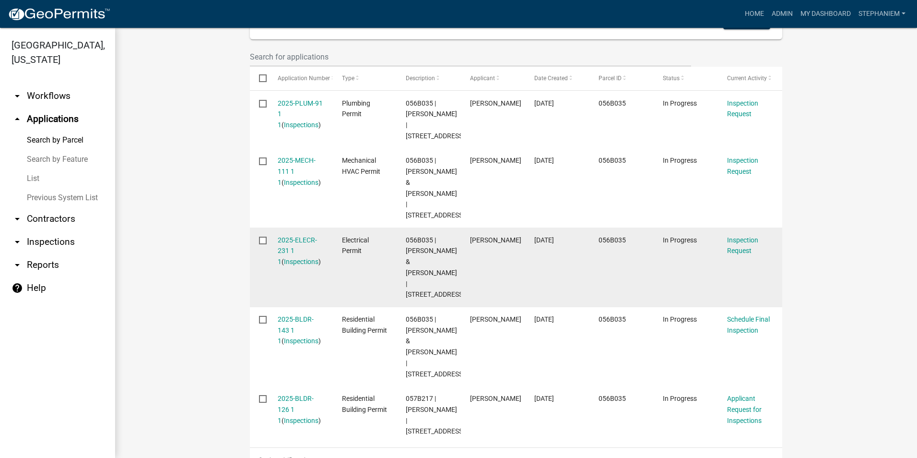
scroll to position [362, 0]
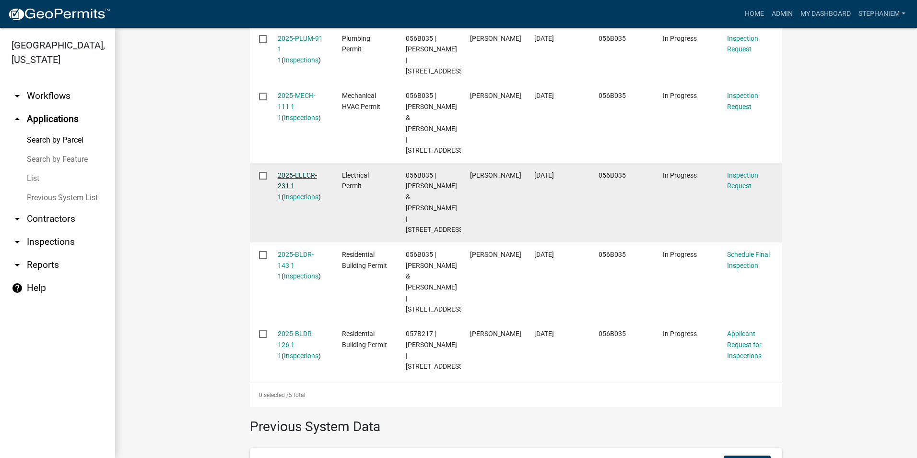
click at [302, 175] on link "2025-ELECR-231 1 1" at bounding box center [297, 186] width 39 height 30
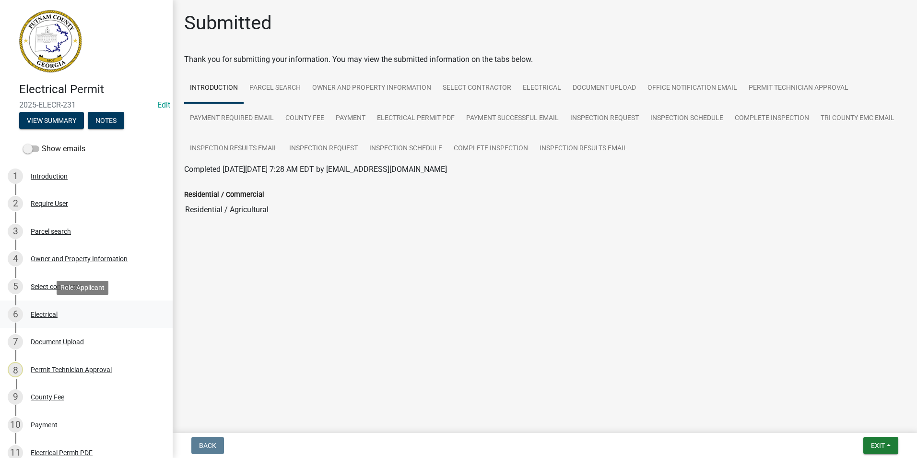
click at [75, 316] on div "6 Electrical" at bounding box center [83, 314] width 150 height 15
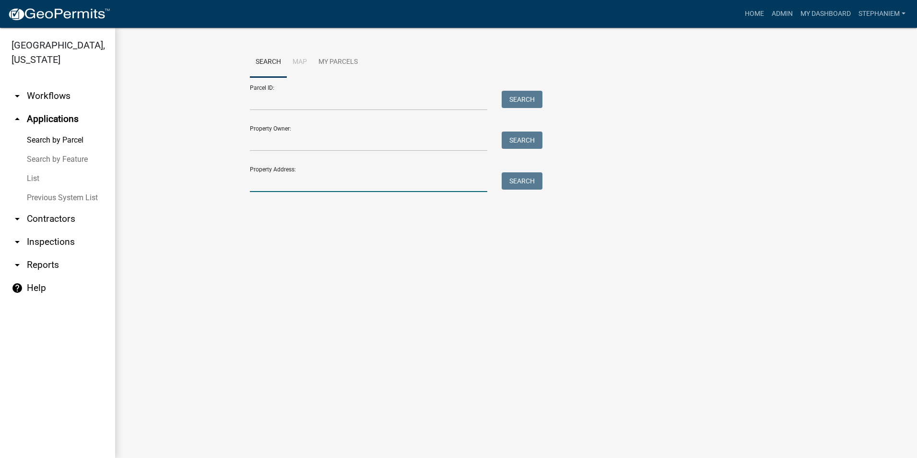
drag, startPoint x: 330, startPoint y: 183, endPoint x: 339, endPoint y: 183, distance: 8.7
click at [331, 183] on input "Property Address:" at bounding box center [369, 182] width 238 height 20
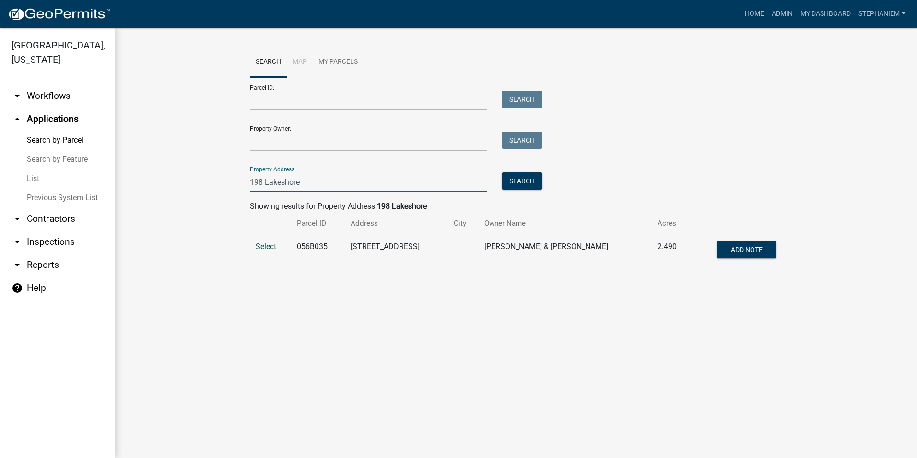
type input "198 Lakeshore"
click at [272, 245] on span "Select" at bounding box center [266, 246] width 21 height 9
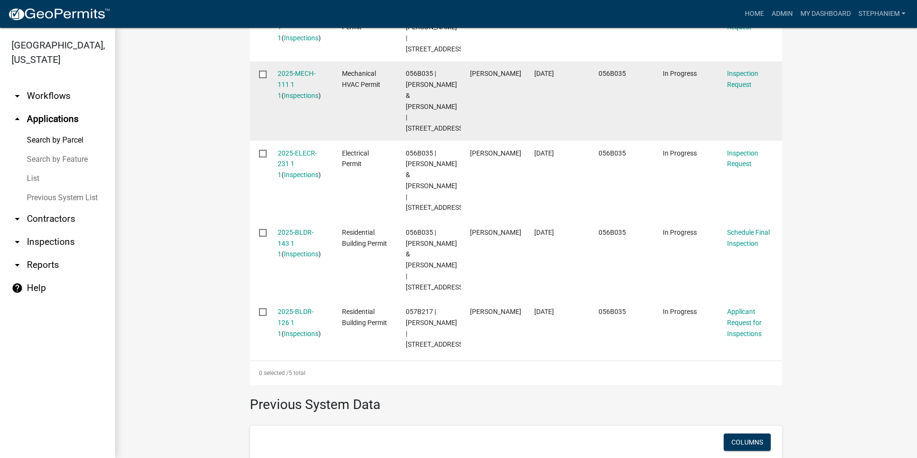
scroll to position [336, 0]
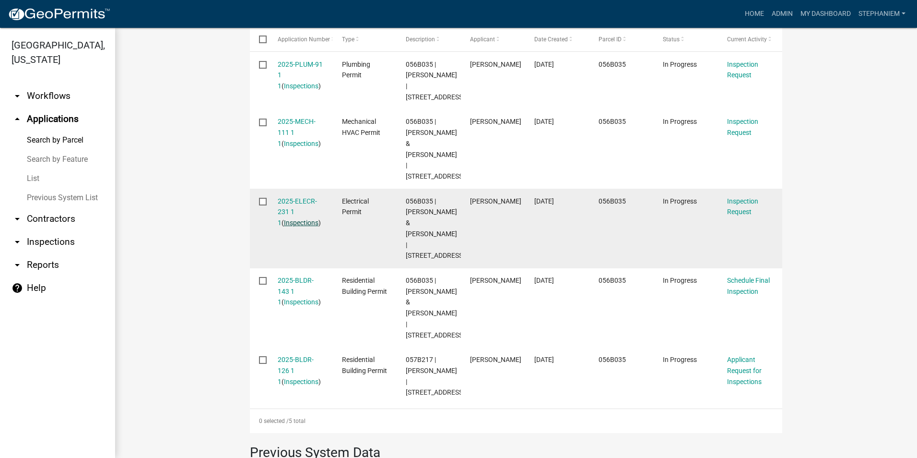
click at [293, 221] on link "Inspections" at bounding box center [301, 223] width 35 height 8
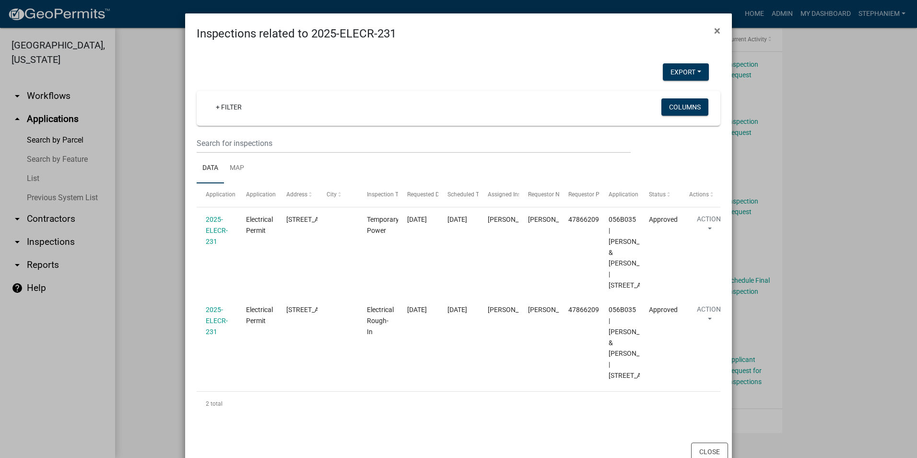
scroll to position [42, 0]
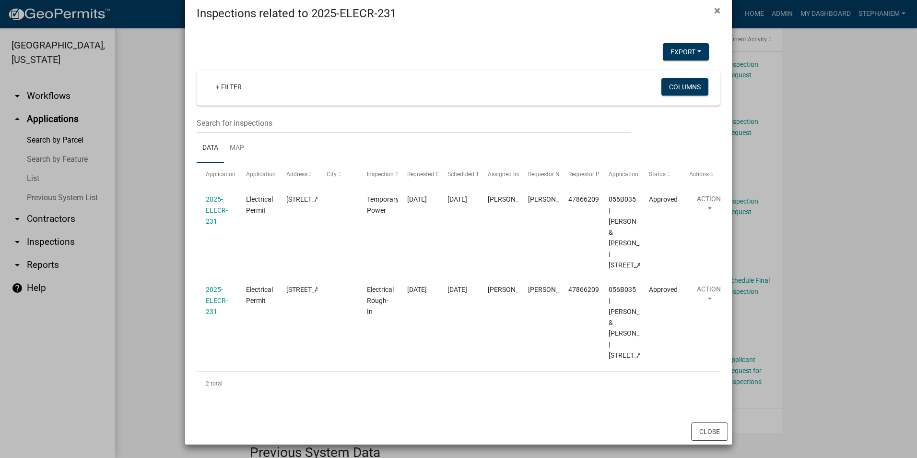
click at [161, 195] on ngb-modal-window "Inspections related to 2025-ELECR-231 × Export Excel Format (.xlsx) CSV Format …" at bounding box center [458, 229] width 917 height 458
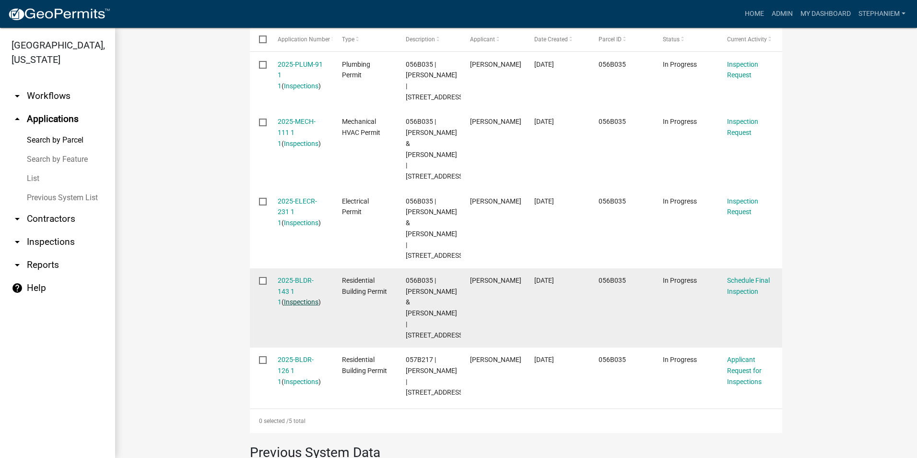
click at [299, 298] on link "Inspections" at bounding box center [301, 302] width 35 height 8
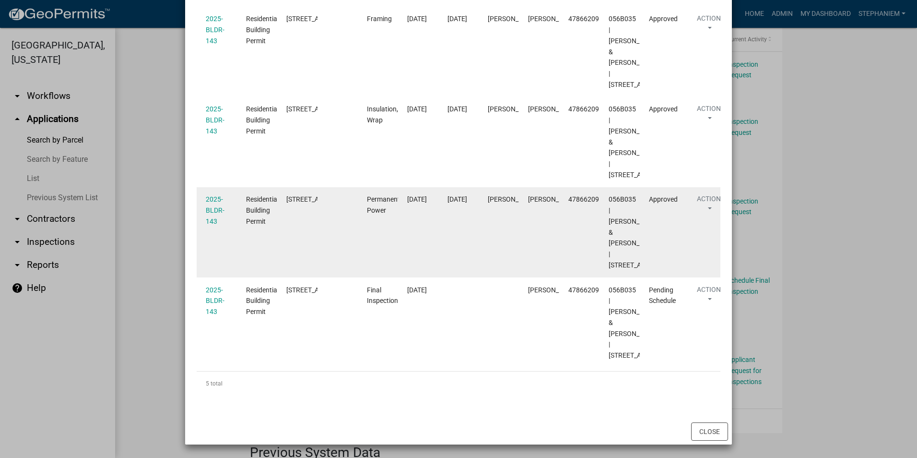
scroll to position [288, 0]
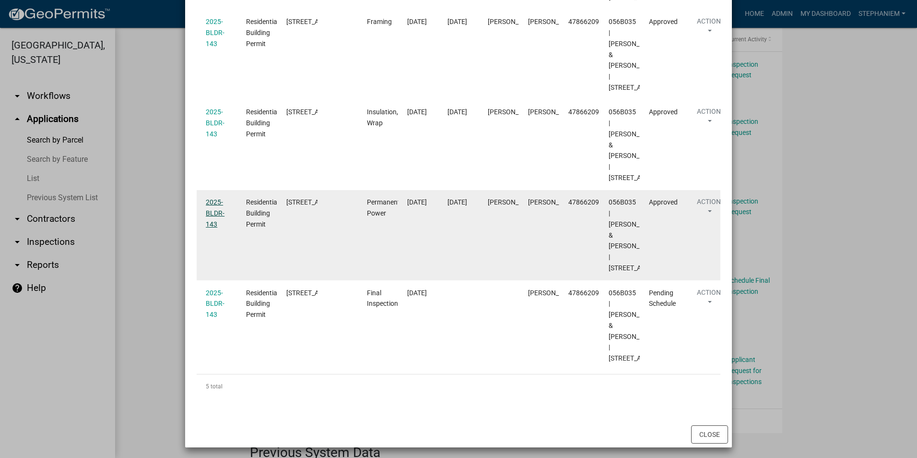
click at [211, 228] on link "2025-BLDR-143" at bounding box center [215, 213] width 19 height 30
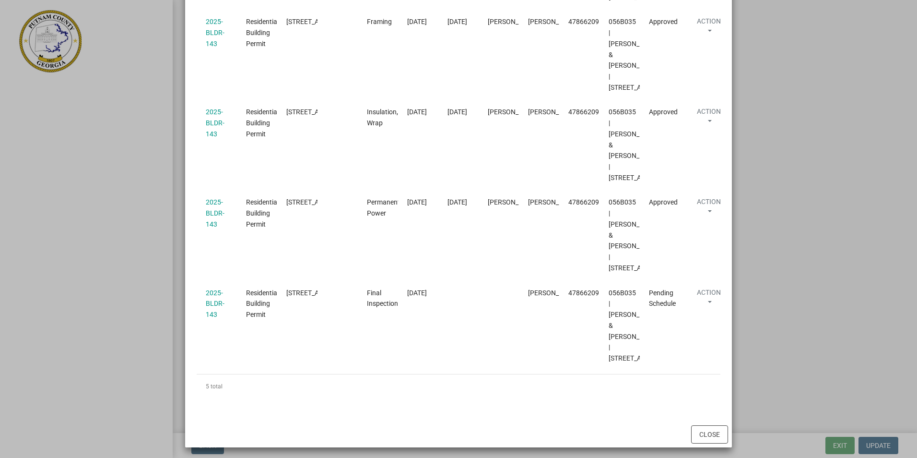
click at [784, 271] on ngb-modal-window "Inspections related to 2025-BLDR-143 × Export Excel Format (.xlsx) CSV Format (…" at bounding box center [458, 229] width 917 height 458
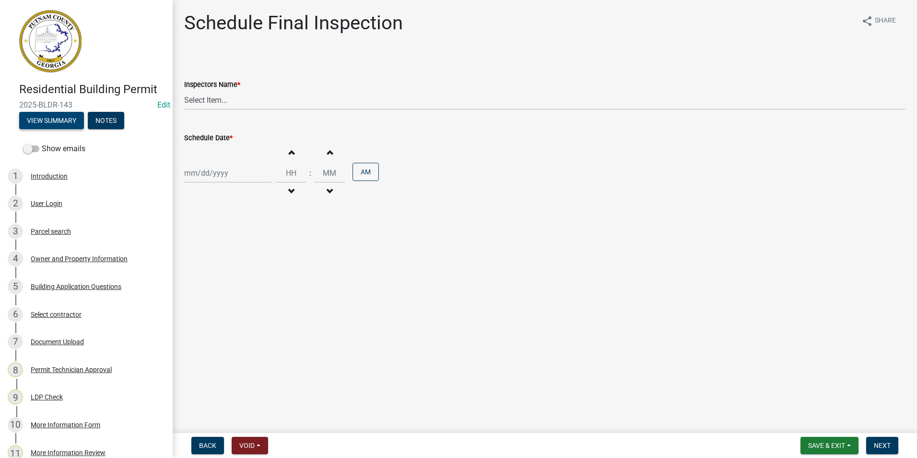
click at [57, 116] on button "View Summary" at bounding box center [51, 120] width 65 height 17
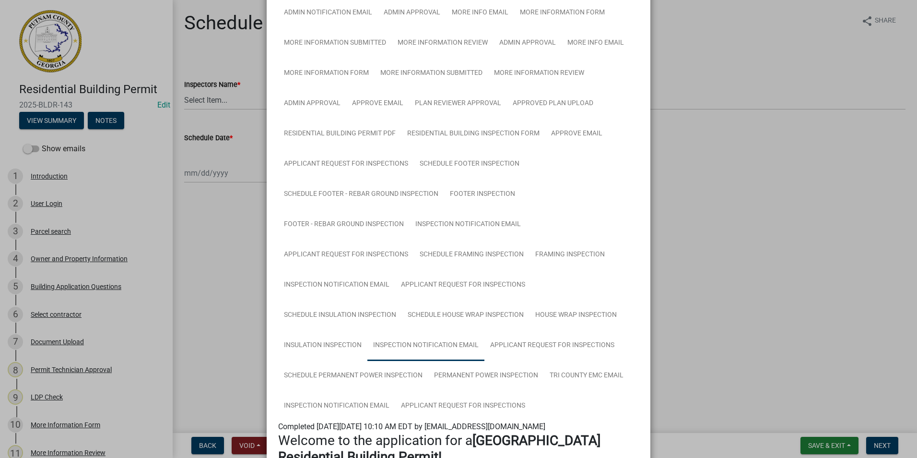
scroll to position [240, 0]
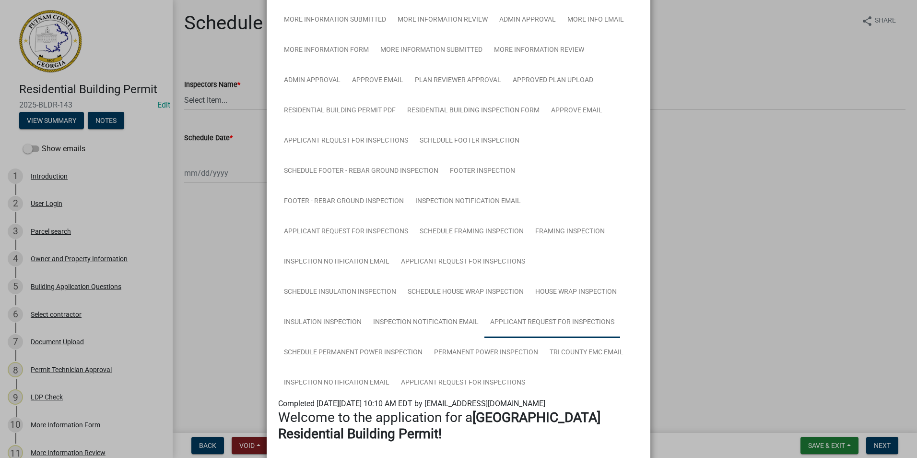
click at [528, 321] on link "Applicant Request for Inspections" at bounding box center [553, 322] width 136 height 31
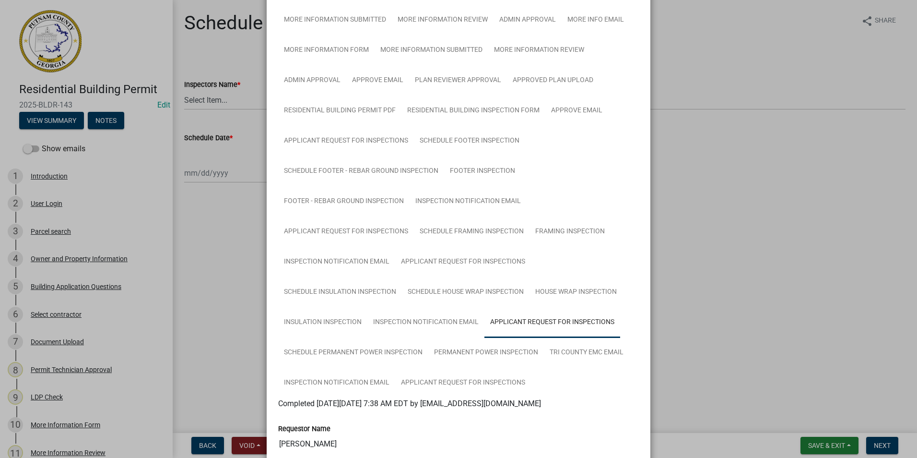
scroll to position [288, 0]
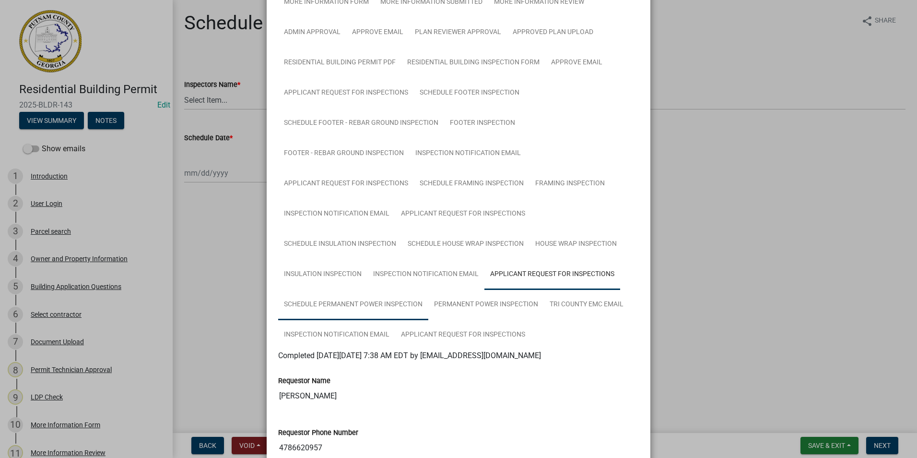
click at [405, 313] on link "Schedule Permanent Power Inspection" at bounding box center [353, 304] width 150 height 31
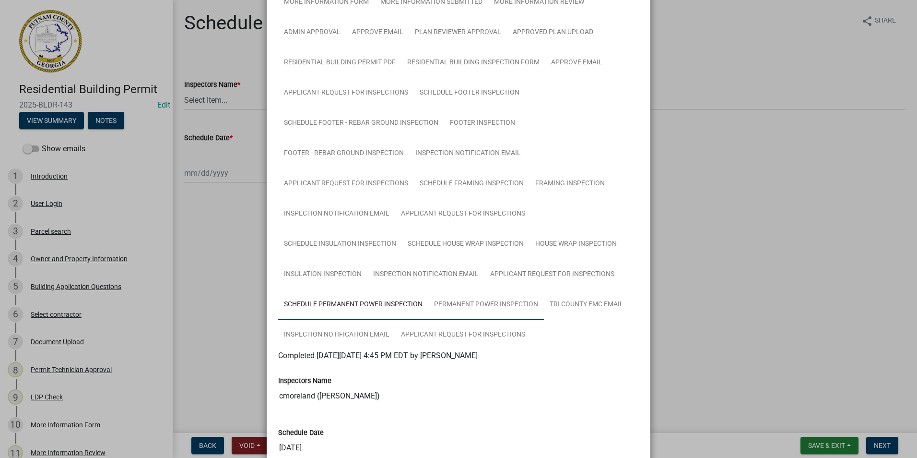
scroll to position [336, 0]
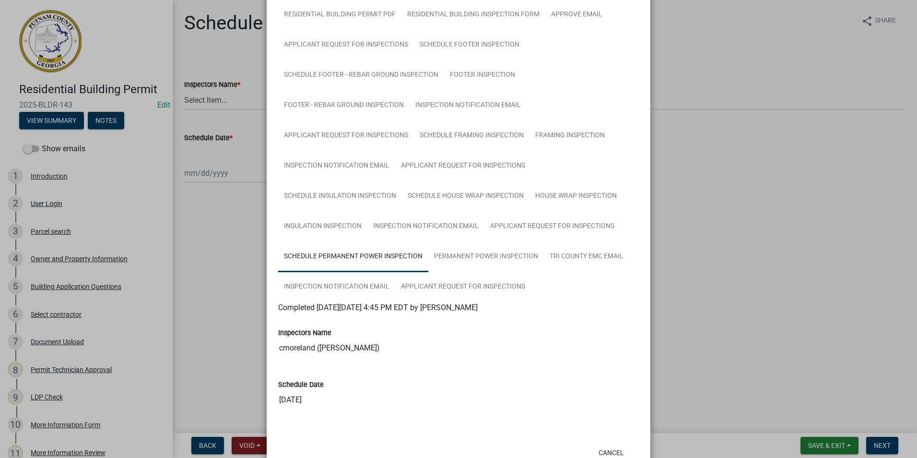
click at [672, 268] on ngb-modal-window "Summary × Printer Friendly Introduction Parcel search Owner and Property Inform…" at bounding box center [458, 229] width 917 height 458
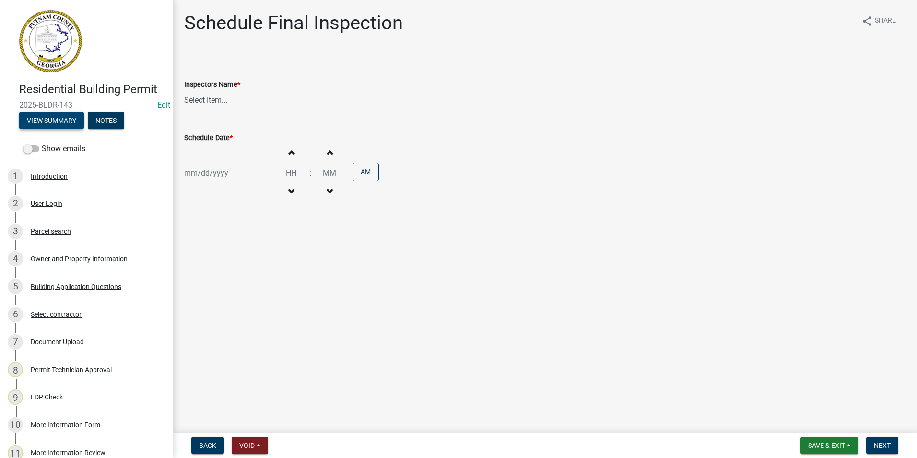
click at [72, 119] on button "View Summary" at bounding box center [51, 120] width 65 height 17
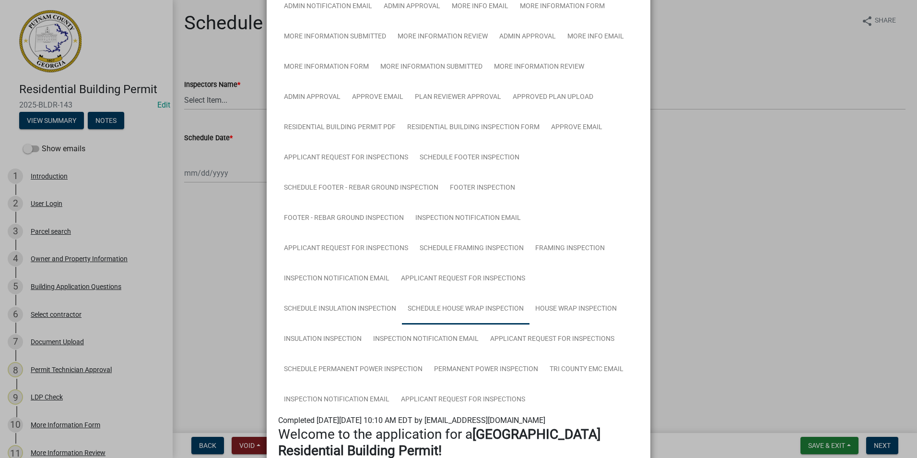
scroll to position [240, 0]
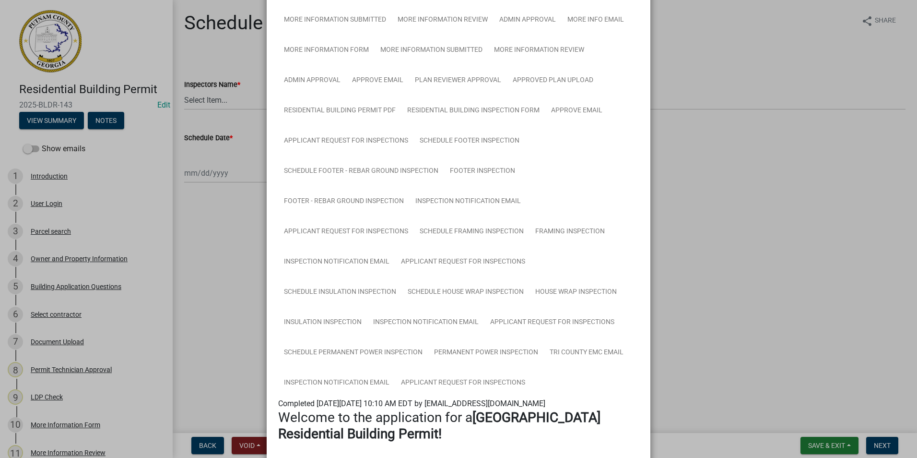
click at [711, 277] on ngb-modal-window "Summary × Printer Friendly Introduction Parcel search Owner and Property Inform…" at bounding box center [458, 229] width 917 height 458
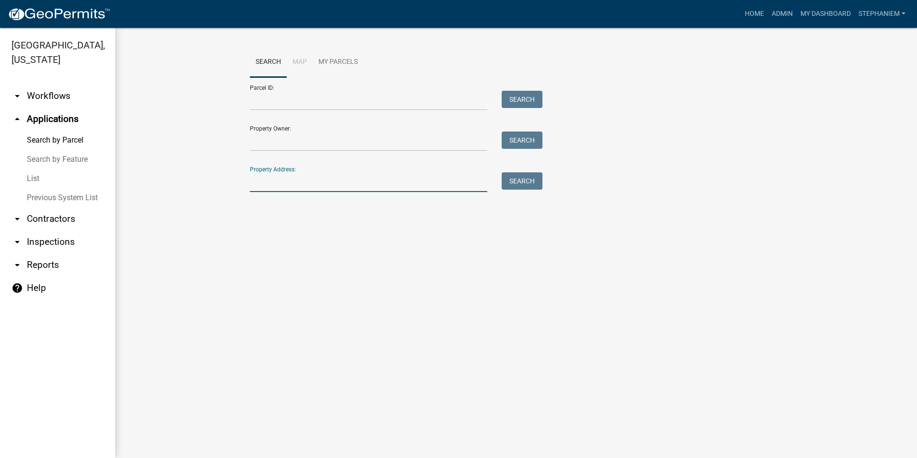
click at [364, 177] on input "Property Address:" at bounding box center [369, 182] width 238 height 20
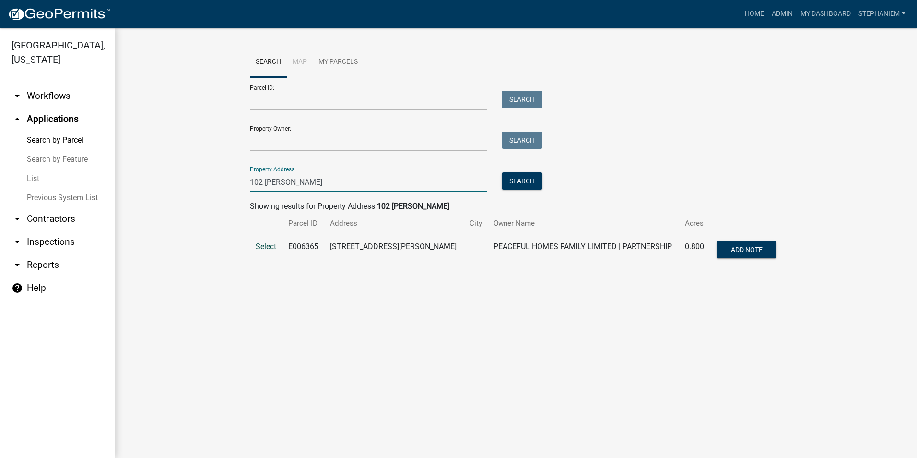
type input "102 [PERSON_NAME]"
click at [260, 245] on span "Select" at bounding box center [266, 246] width 21 height 9
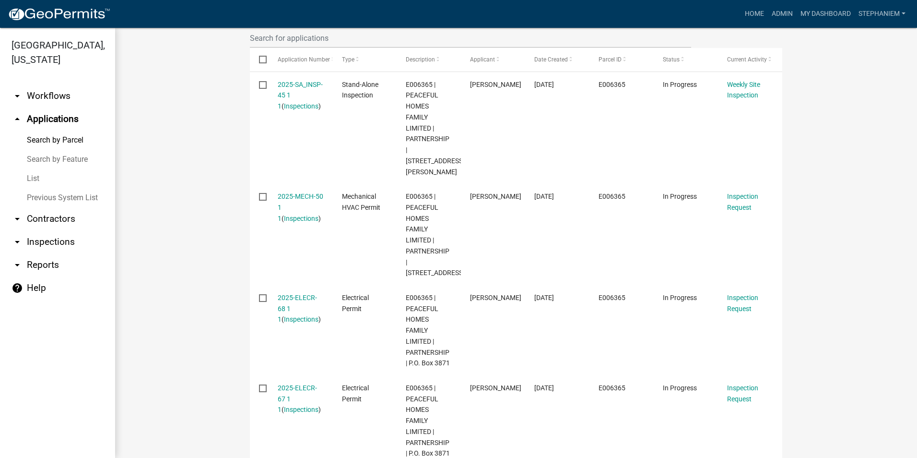
scroll to position [336, 0]
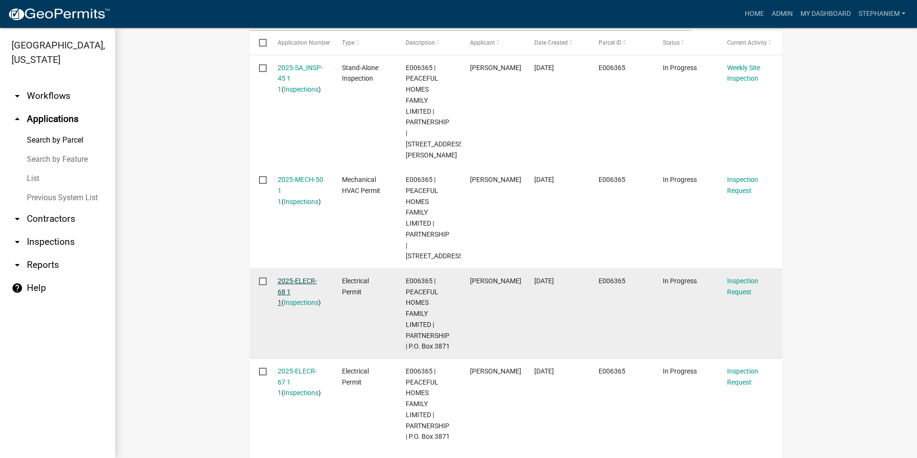
click at [305, 278] on link "2025-ELECR-68 1 1" at bounding box center [297, 292] width 39 height 30
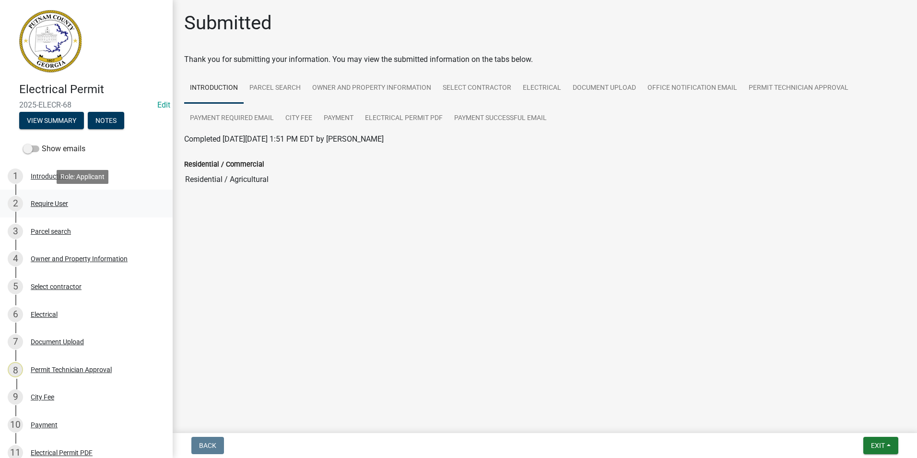
click at [51, 208] on div "2 Require User" at bounding box center [83, 203] width 150 height 15
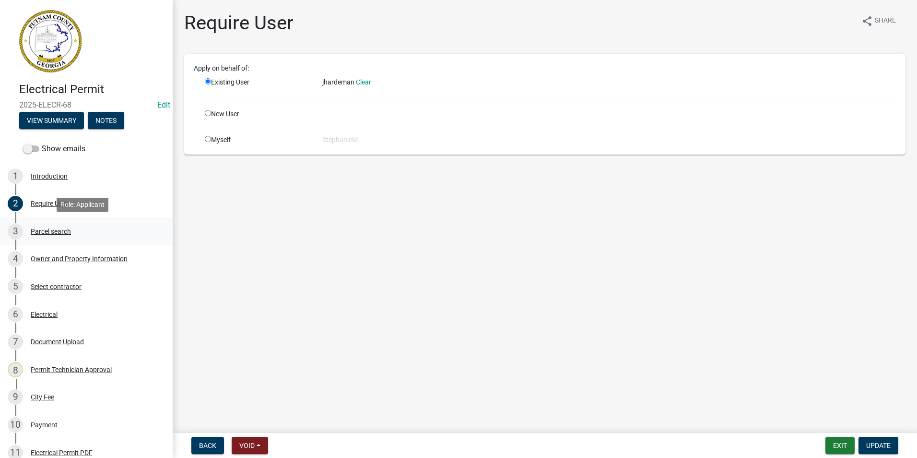
click at [51, 226] on div "3 Parcel search" at bounding box center [83, 231] width 150 height 15
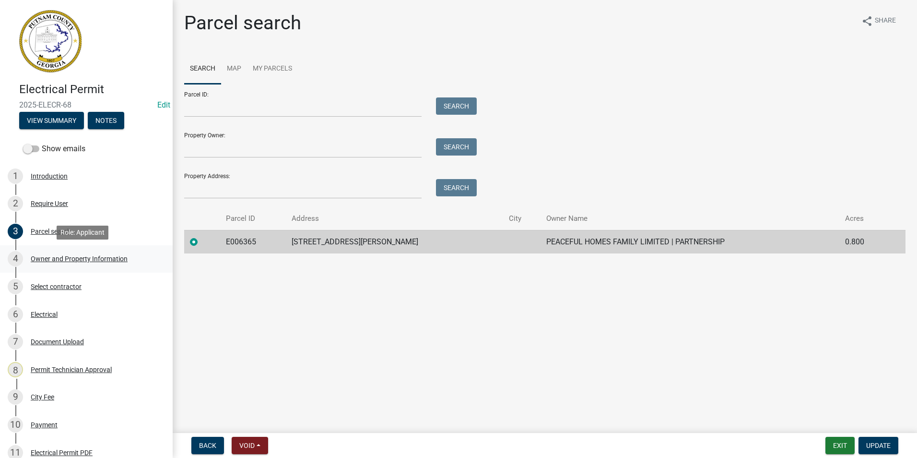
click at [92, 257] on div "Owner and Property Information" at bounding box center [79, 258] width 97 height 7
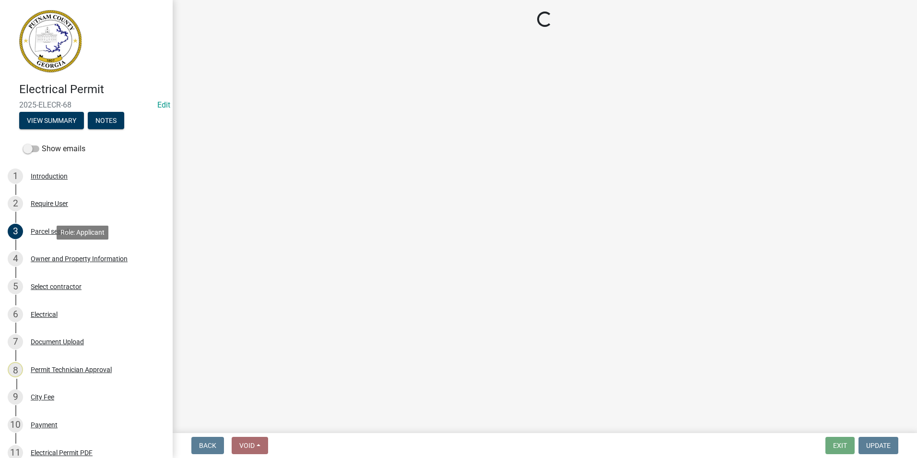
select select "baca39b5-529a-4592-b8f9-0b9bae35b1c2"
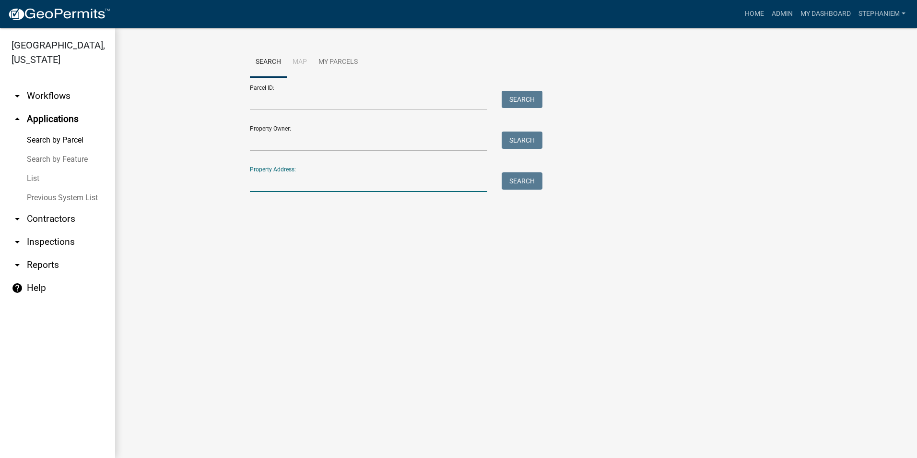
click at [373, 190] on input "Property Address:" at bounding box center [369, 182] width 238 height 20
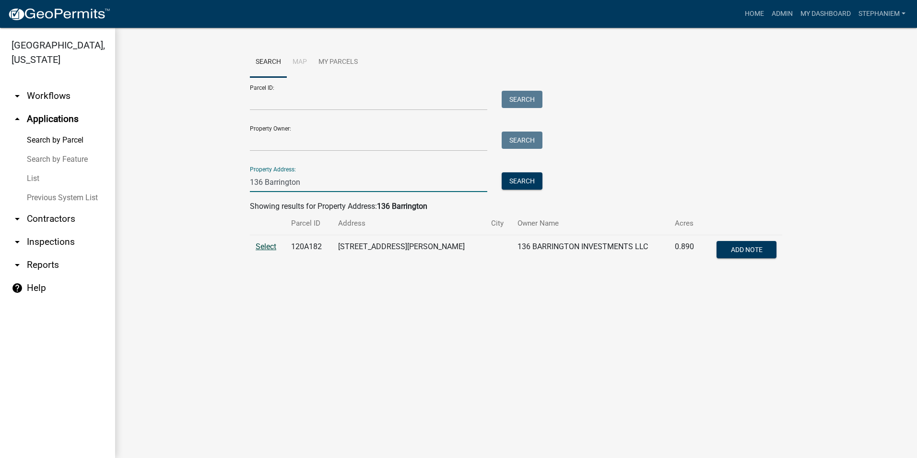
type input "136 Barrington"
click at [274, 246] on span "Select" at bounding box center [266, 246] width 21 height 9
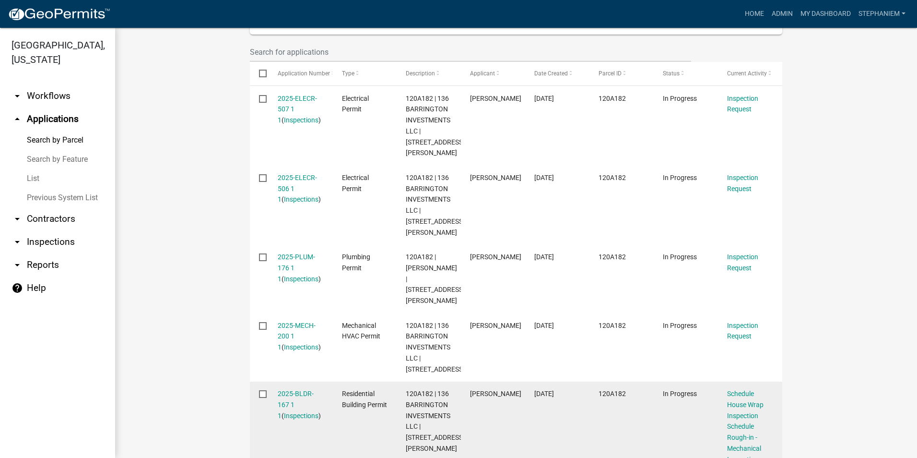
scroll to position [192, 0]
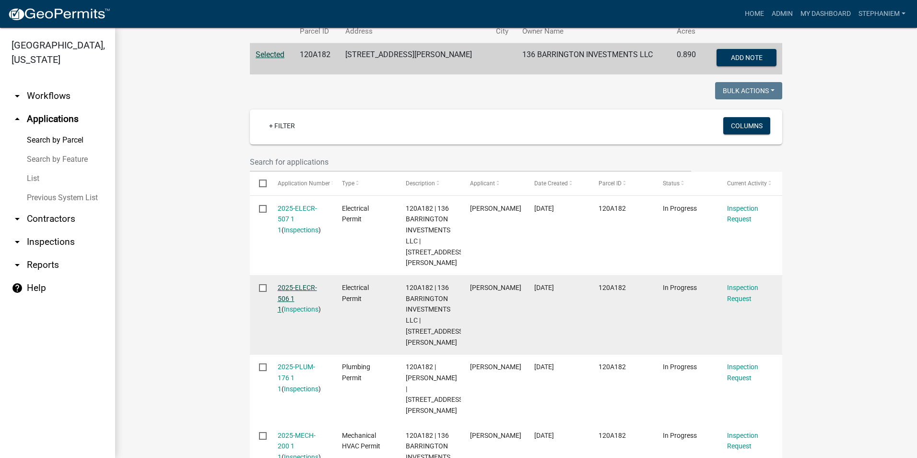
click at [296, 284] on link "2025-ELECR-506 1 1" at bounding box center [297, 299] width 39 height 30
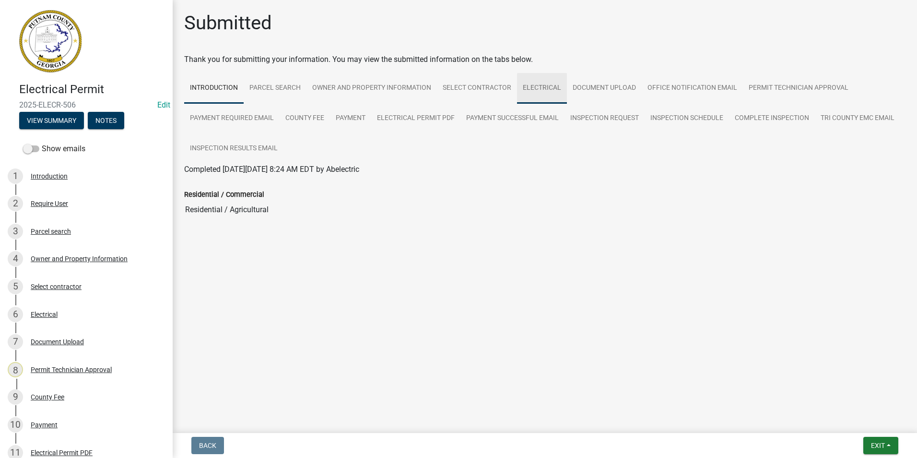
click at [529, 92] on link "Electrical" at bounding box center [542, 88] width 50 height 31
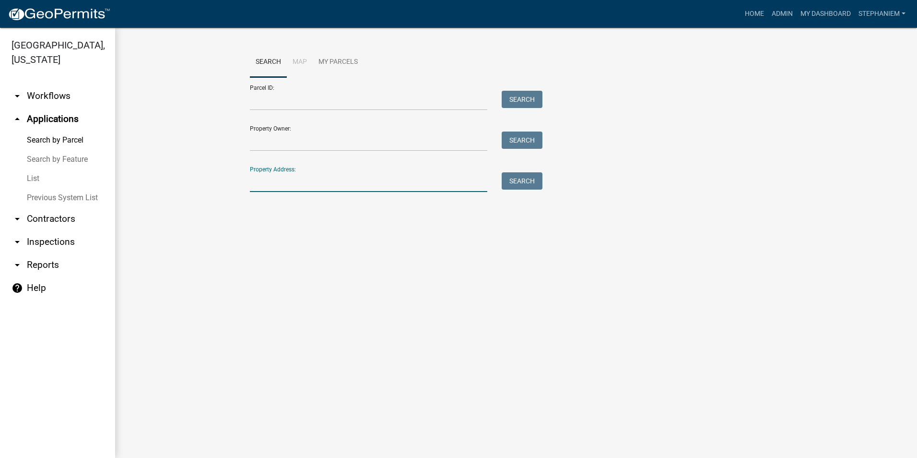
click at [381, 175] on input "Property Address:" at bounding box center [369, 182] width 238 height 20
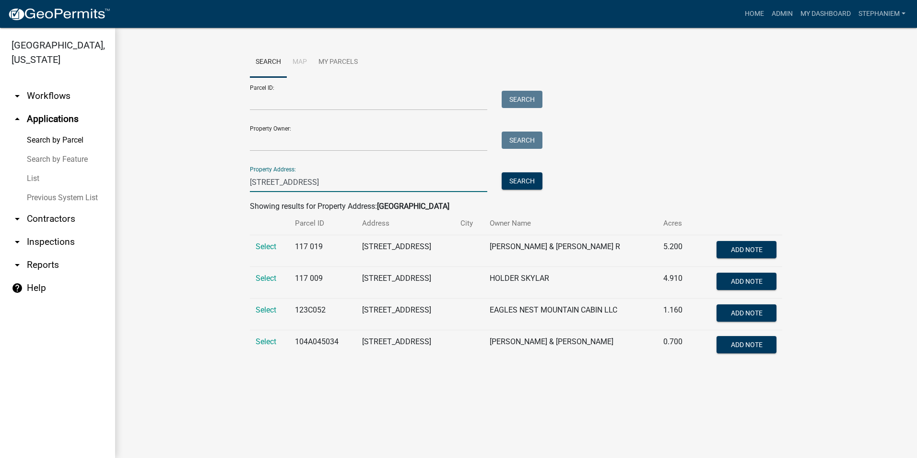
type input "[STREET_ADDRESS]"
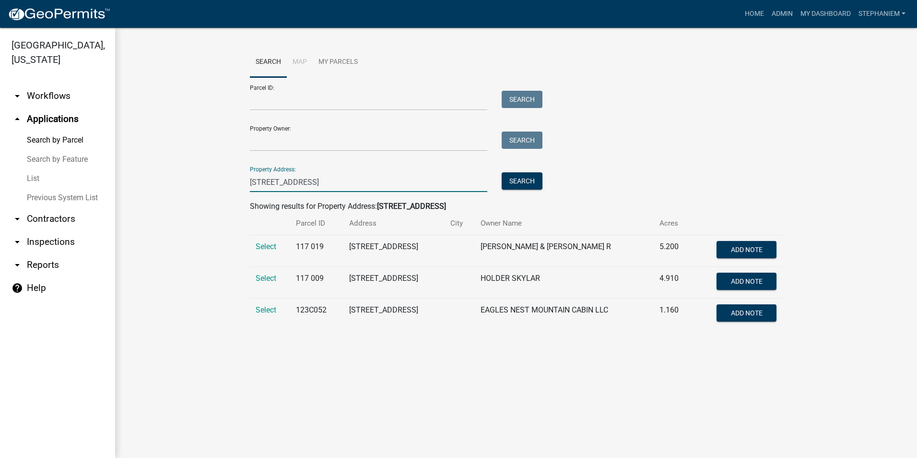
drag, startPoint x: 361, startPoint y: 179, endPoint x: 193, endPoint y: 159, distance: 169.1
click at [193, 159] on wm-workflow-application-search-view "Search Map My Parcels Parcel ID: Search Property Owner: Search Property Address…" at bounding box center [516, 192] width 764 height 290
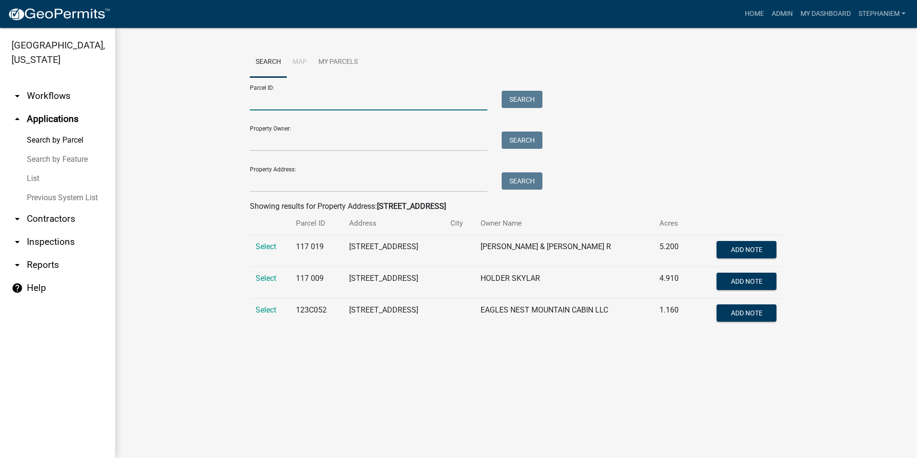
click at [312, 97] on input "Parcel ID:" at bounding box center [369, 101] width 238 height 20
paste input "115C002"
type input "115C002"
click at [522, 102] on button "Search" at bounding box center [522, 99] width 41 height 17
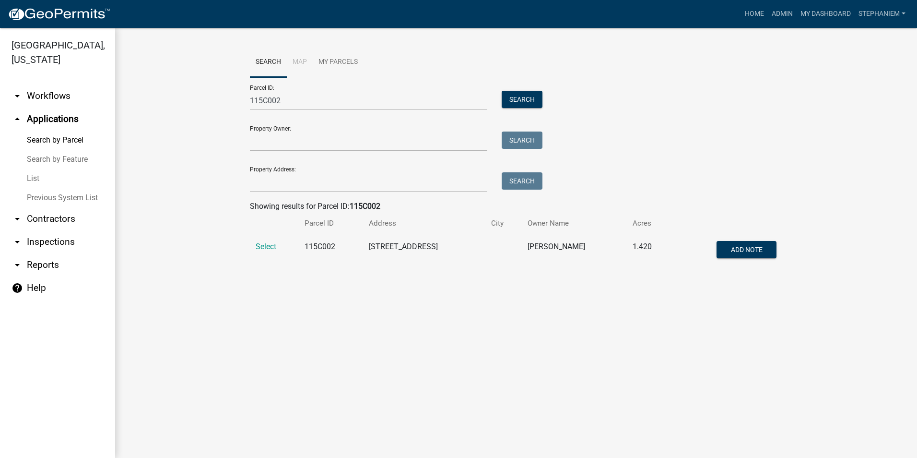
click at [270, 241] on td "Select" at bounding box center [274, 251] width 49 height 32
click at [269, 244] on span "Select" at bounding box center [266, 246] width 21 height 9
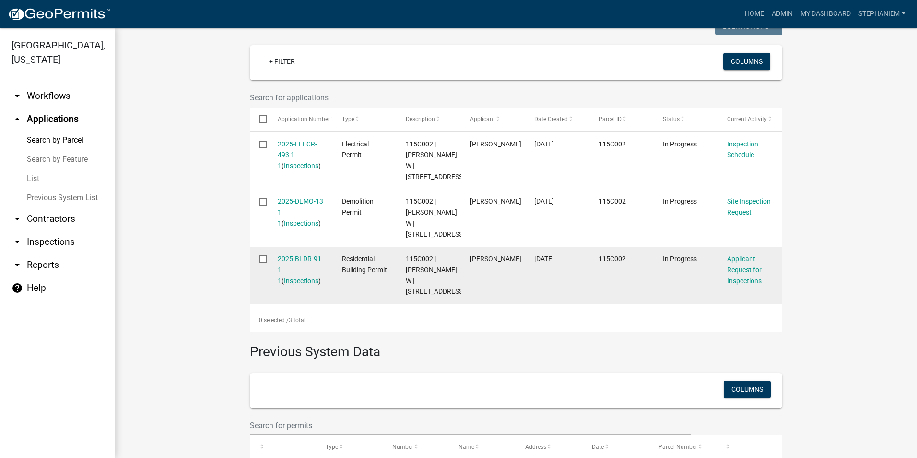
scroll to position [240, 0]
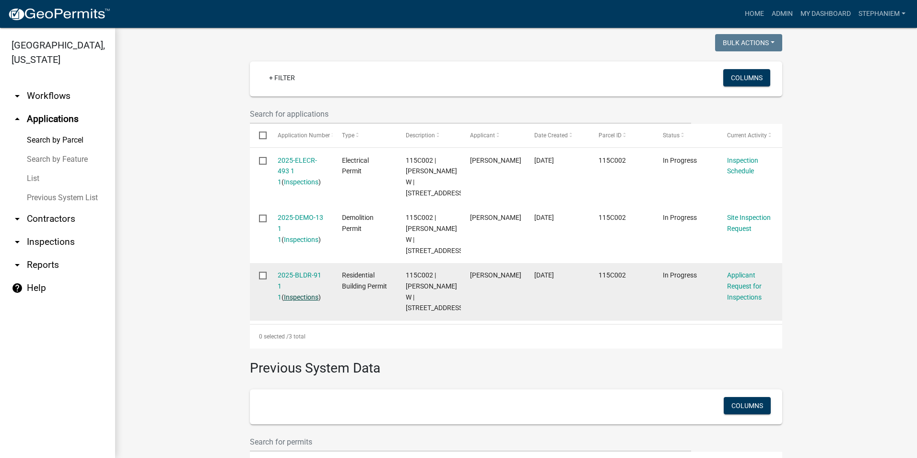
click at [293, 295] on link "Inspections" at bounding box center [301, 297] width 35 height 8
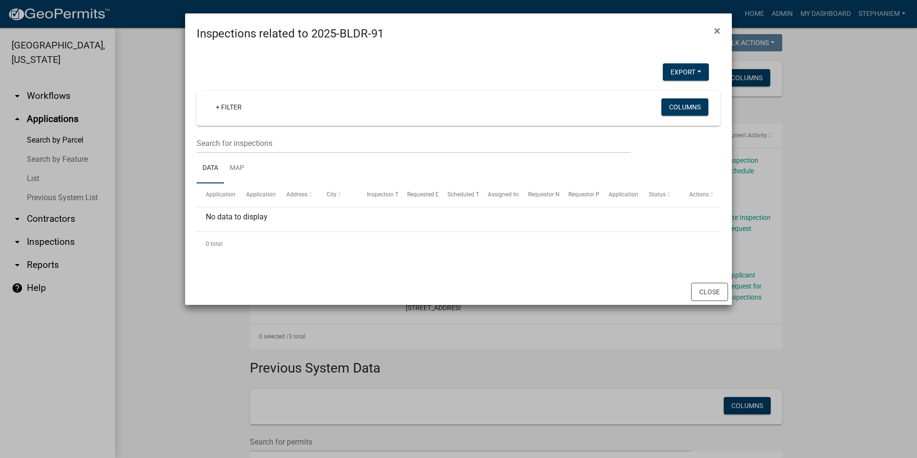
click at [161, 264] on ngb-modal-window "Inspections related to 2025-BLDR-91 × Export Excel Format (.xlsx) CSV Format (.…" at bounding box center [458, 229] width 917 height 458
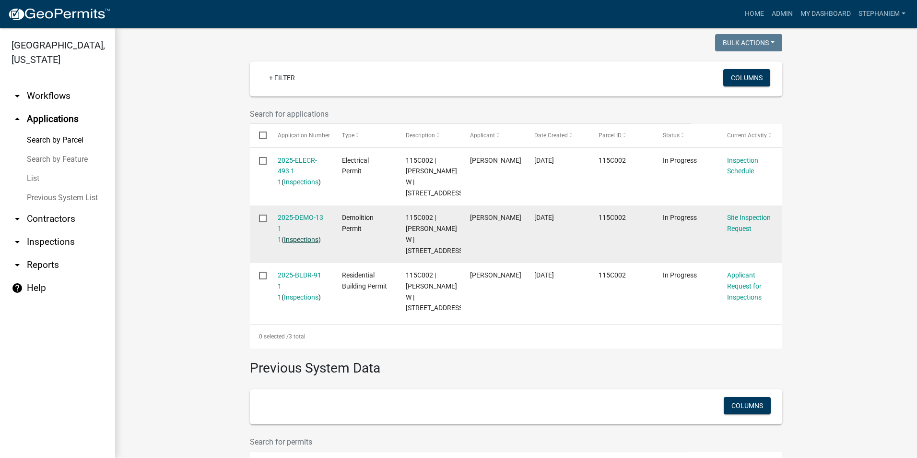
click at [306, 238] on link "Inspections" at bounding box center [301, 240] width 35 height 8
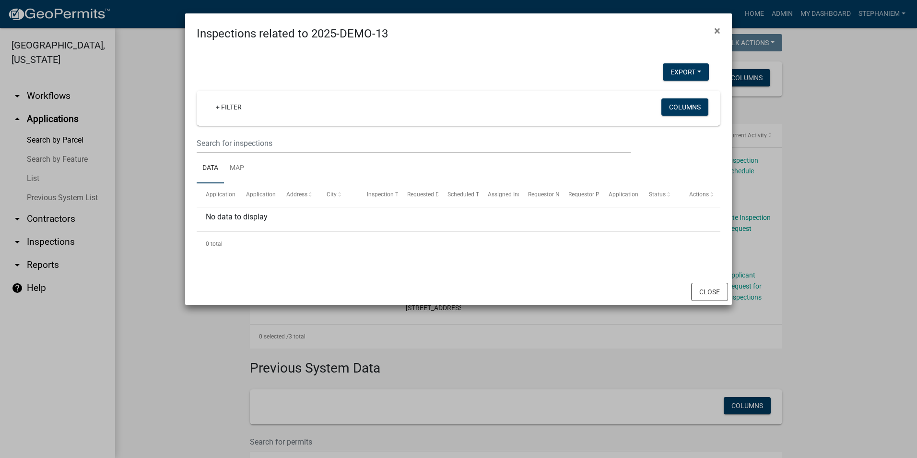
click at [132, 263] on ngb-modal-window "Inspections related to 2025-DEMO-13 × Export Excel Format (.xlsx) CSV Format (.…" at bounding box center [458, 229] width 917 height 458
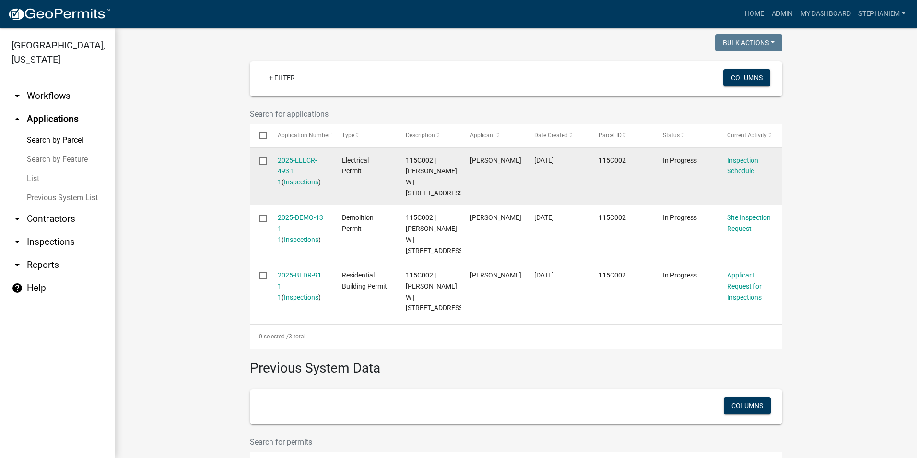
click at [296, 176] on div "2025-ELECR-493 1 1 ( Inspections )" at bounding box center [301, 171] width 46 height 33
click at [292, 186] on link "Inspections" at bounding box center [301, 182] width 35 height 8
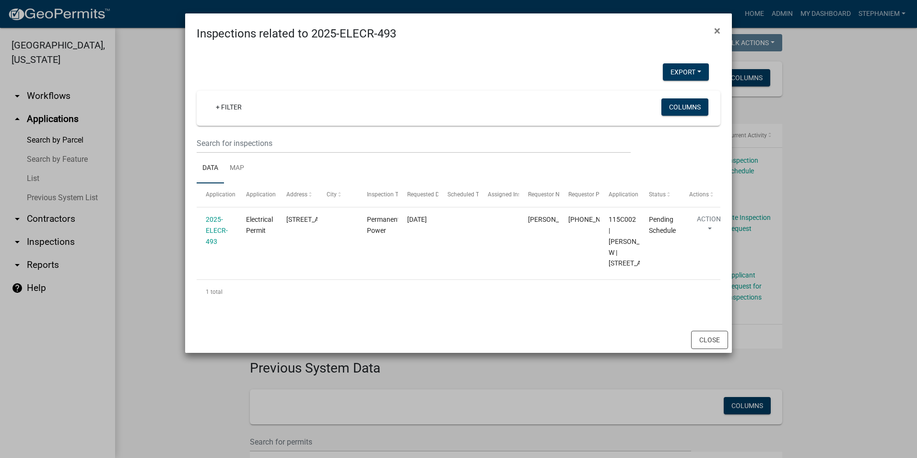
click at [152, 200] on ngb-modal-window "Inspections related to 2025-ELECR-493 × Export Excel Format (.xlsx) CSV Format …" at bounding box center [458, 229] width 917 height 458
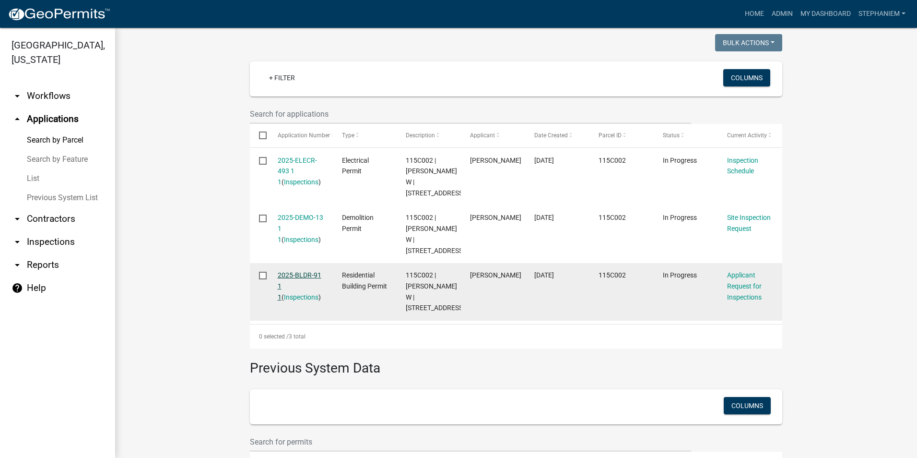
click at [295, 274] on link "2025-BLDR-91 1 1" at bounding box center [300, 286] width 44 height 30
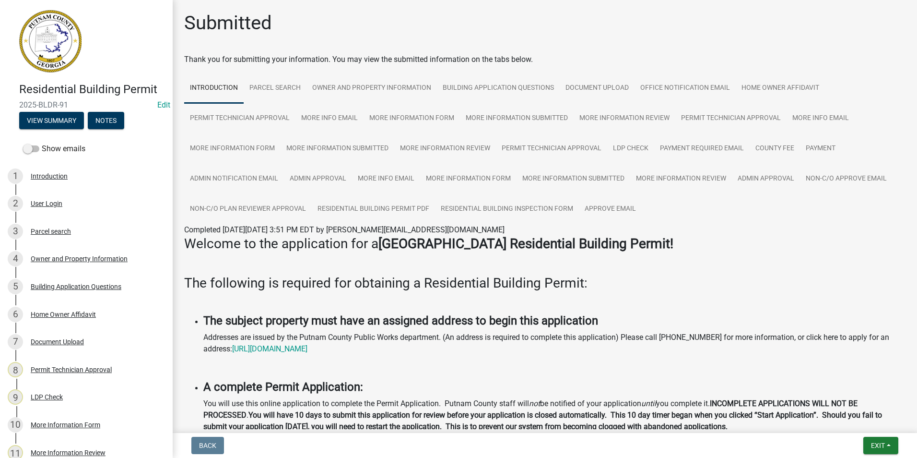
click at [98, 294] on div "5 Building Application Questions" at bounding box center [83, 286] width 150 height 15
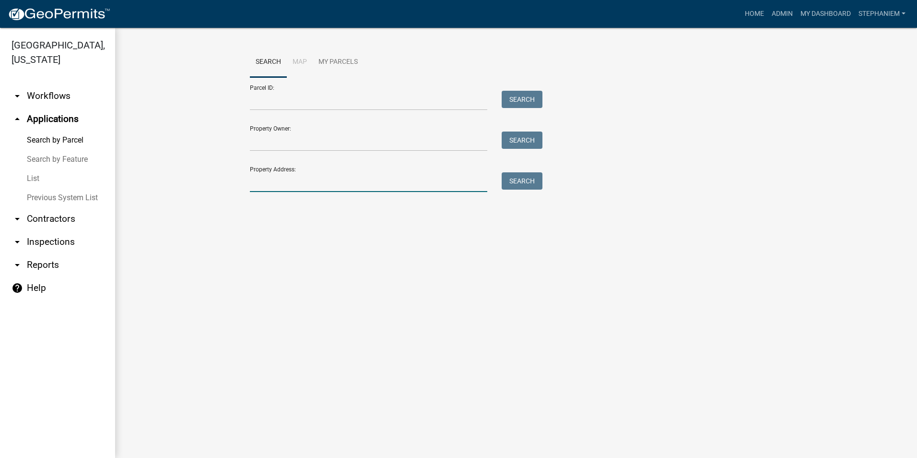
click at [392, 177] on input "Property Address:" at bounding box center [369, 182] width 238 height 20
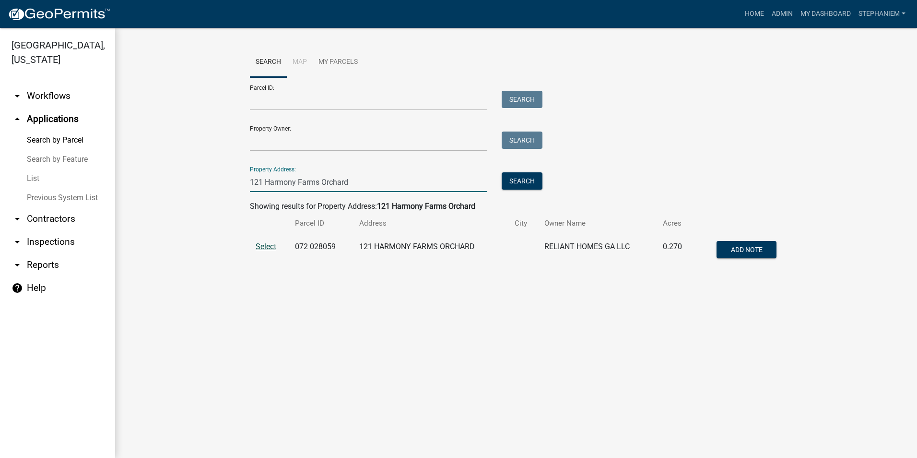
type input "121 Harmony Farms Orchard"
click at [267, 247] on span "Select" at bounding box center [266, 246] width 21 height 9
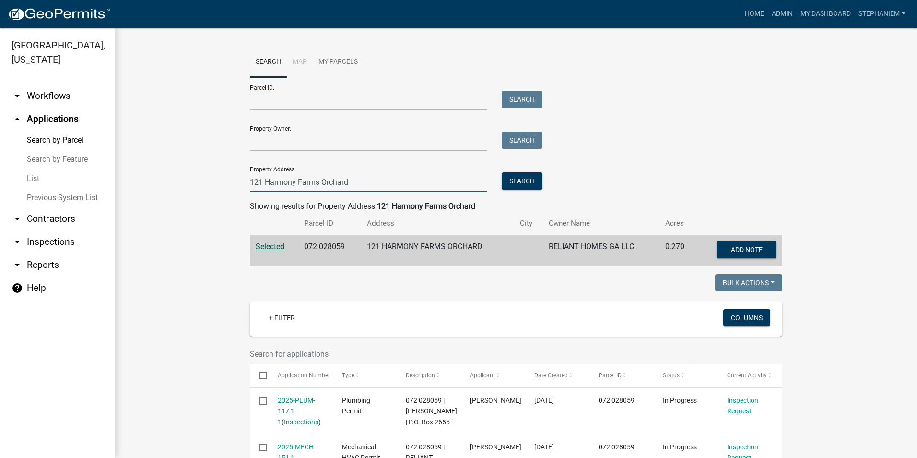
click at [371, 181] on input "121 Harmony Farms Orchard" at bounding box center [369, 182] width 238 height 20
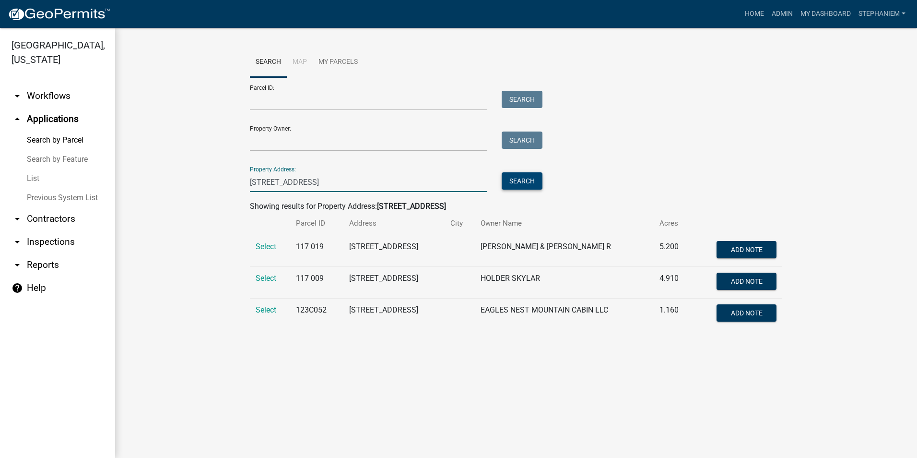
type input "[STREET_ADDRESS]"
click at [530, 178] on button "Search" at bounding box center [522, 180] width 41 height 17
drag, startPoint x: 274, startPoint y: 196, endPoint x: 226, endPoint y: 207, distance: 49.7
click at [226, 207] on wm-workflow-application-search-view "Search Map My Parcels Parcel ID: Search Property Owner: Search Property Address…" at bounding box center [516, 192] width 764 height 290
click at [286, 107] on input "Parcel ID:" at bounding box center [369, 101] width 238 height 20
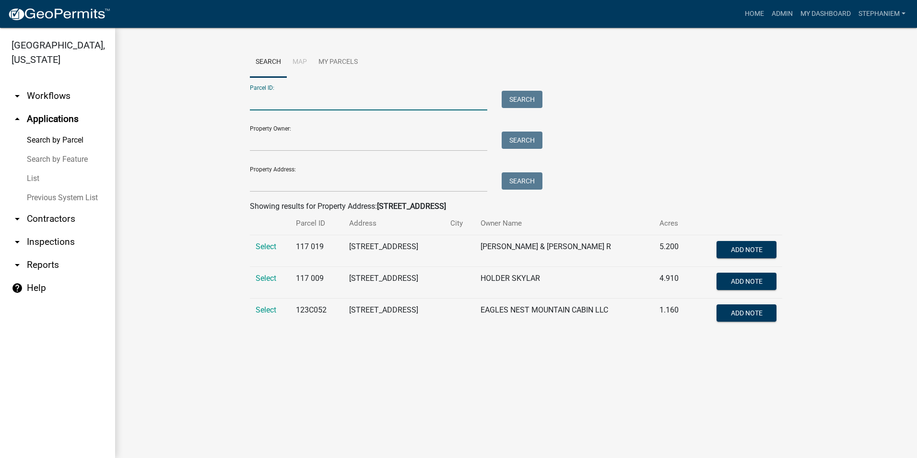
paste input "115C002"
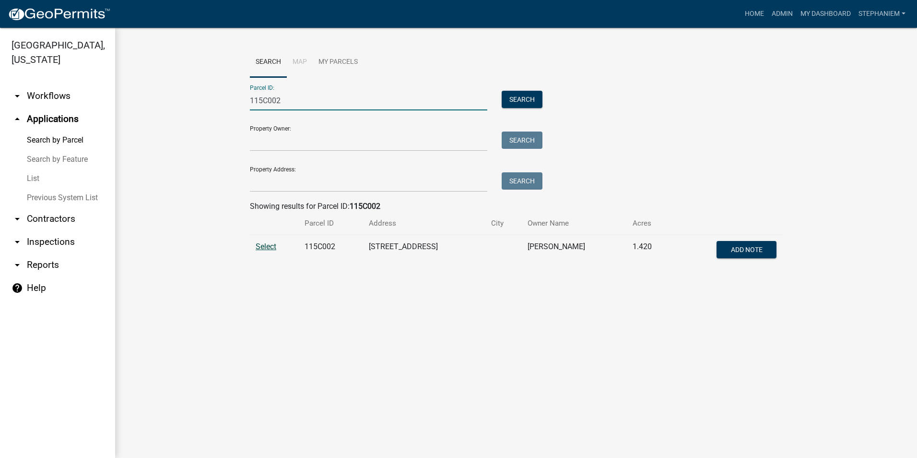
type input "115C002"
click at [269, 243] on span "Select" at bounding box center [266, 246] width 21 height 9
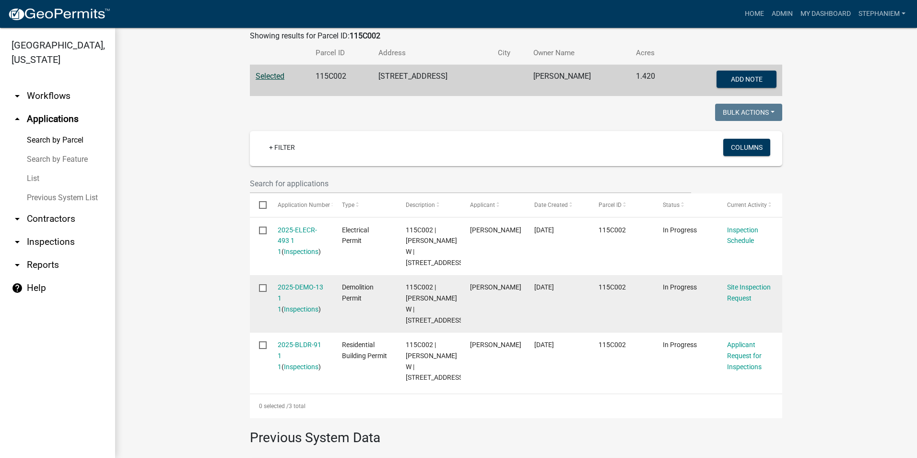
scroll to position [192, 0]
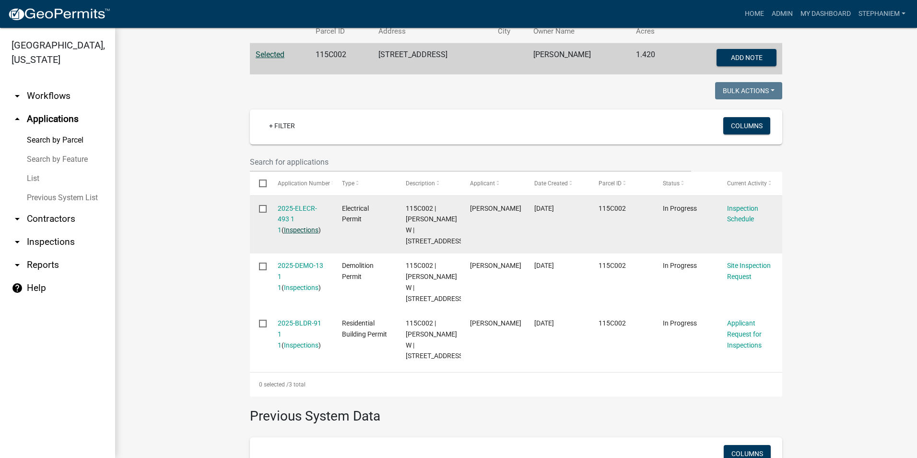
click at [301, 228] on link "Inspections" at bounding box center [301, 230] width 35 height 8
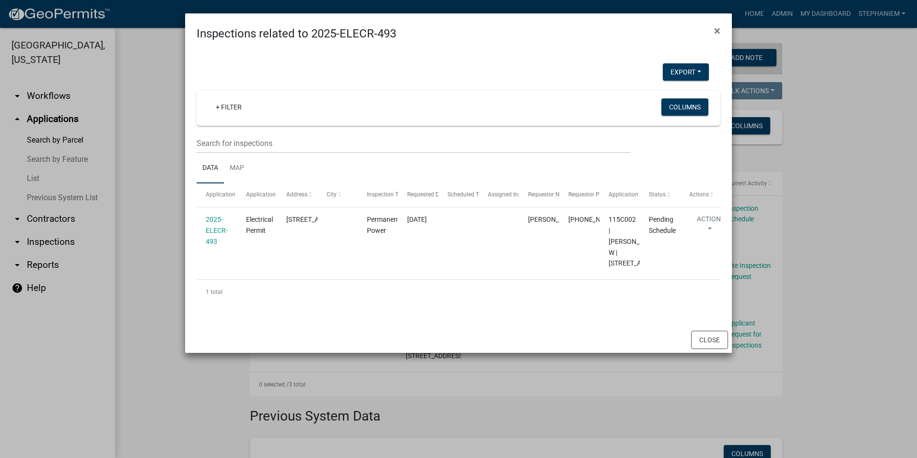
click at [145, 209] on ngb-modal-window "Inspections related to 2025-ELECR-493 × Export Excel Format (.xlsx) CSV Format …" at bounding box center [458, 229] width 917 height 458
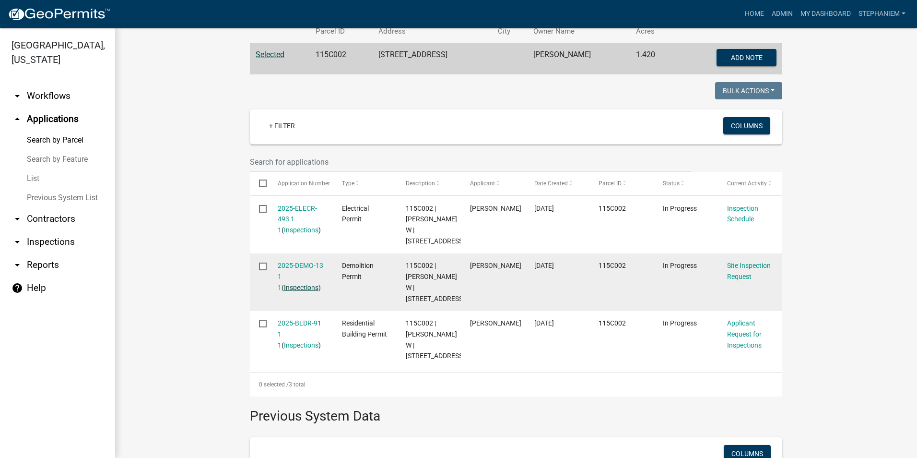
click at [292, 287] on link "Inspections" at bounding box center [301, 288] width 35 height 8
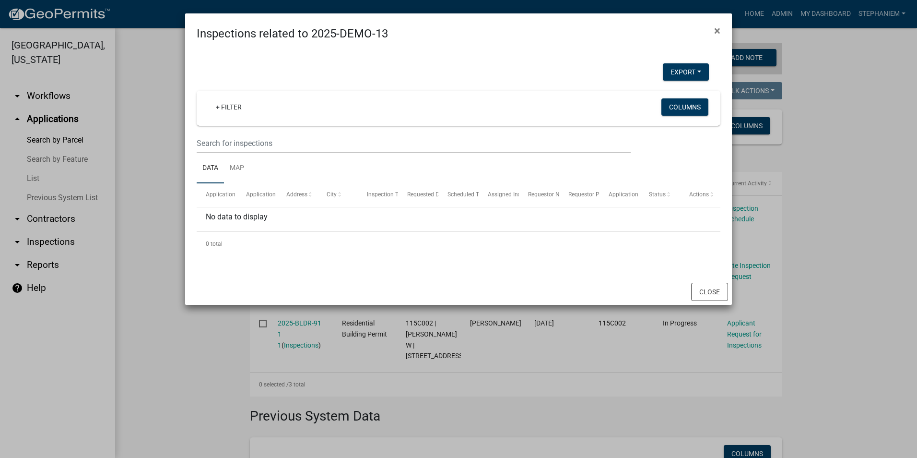
click at [155, 241] on ngb-modal-window "Inspections related to 2025-DEMO-13 × Export Excel Format (.xlsx) CSV Format (.…" at bounding box center [458, 229] width 917 height 458
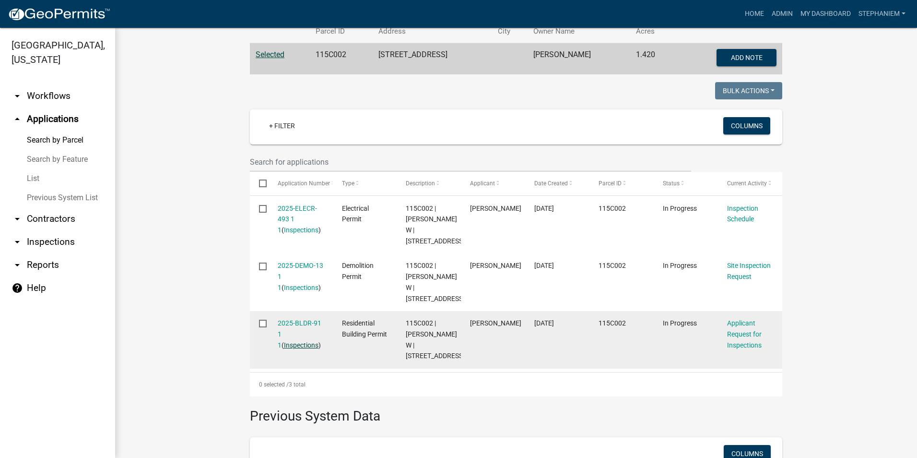
click at [291, 345] on link "Inspections" at bounding box center [301, 345] width 35 height 8
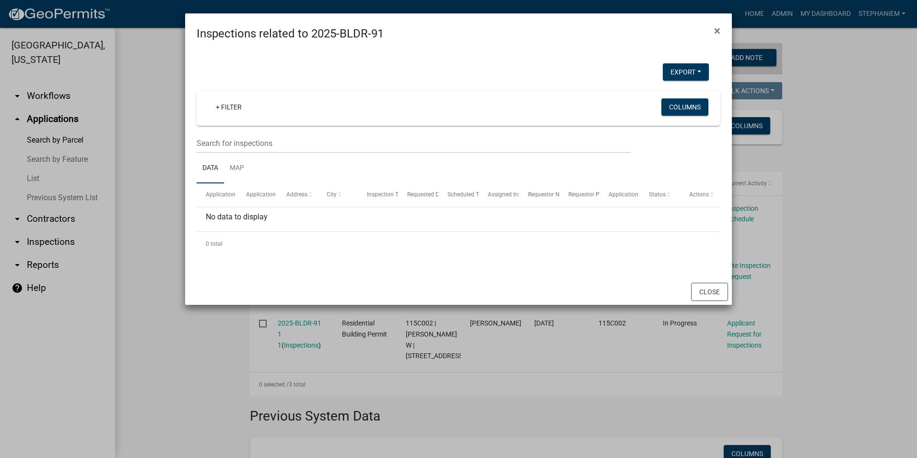
click at [154, 211] on ngb-modal-window "Inspections related to 2025-BLDR-91 × Export Excel Format (.xlsx) CSV Format (.…" at bounding box center [458, 229] width 917 height 458
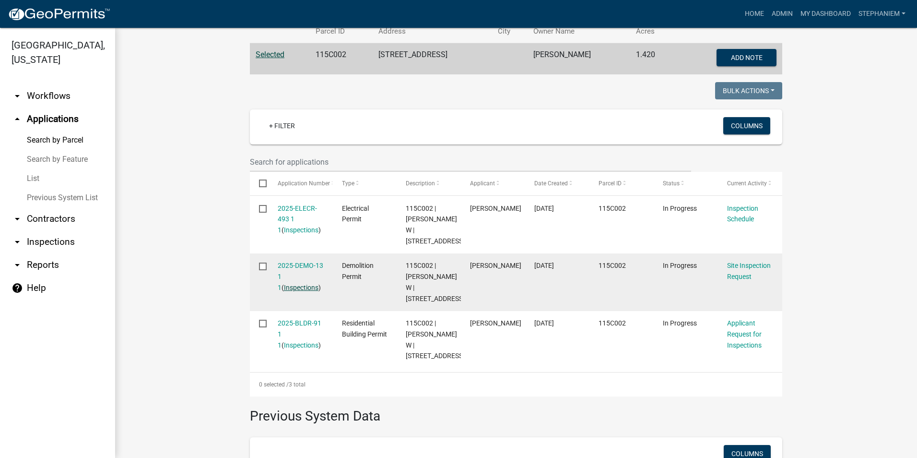
click at [284, 291] on link "Inspections" at bounding box center [301, 288] width 35 height 8
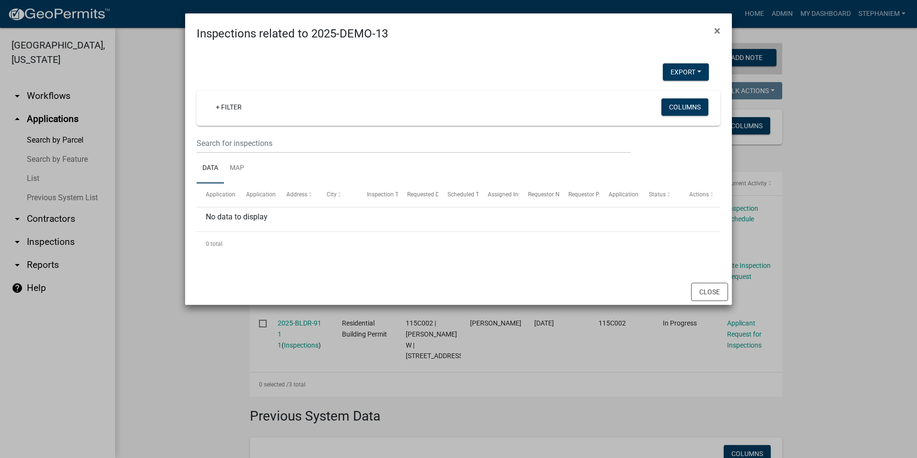
click at [169, 243] on ngb-modal-window "Inspections related to 2025-DEMO-13 × Export Excel Format (.xlsx) CSV Format (.…" at bounding box center [458, 229] width 917 height 458
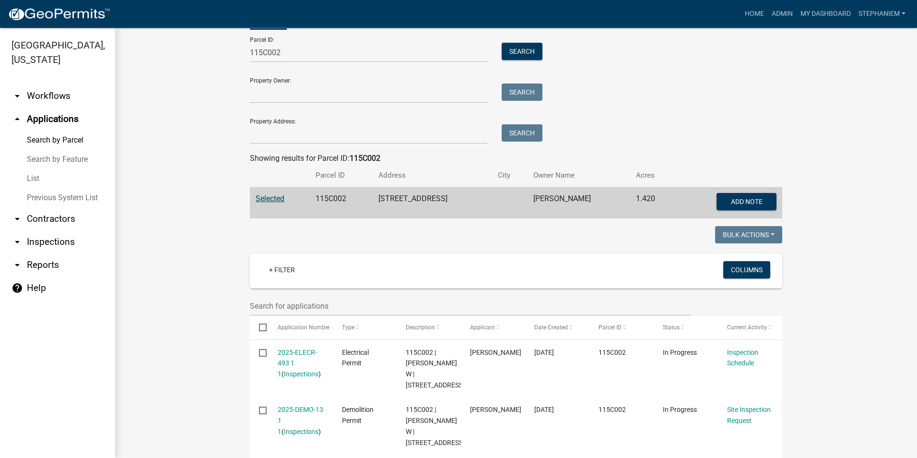
scroll to position [0, 0]
